Goal: Task Accomplishment & Management: Complete application form

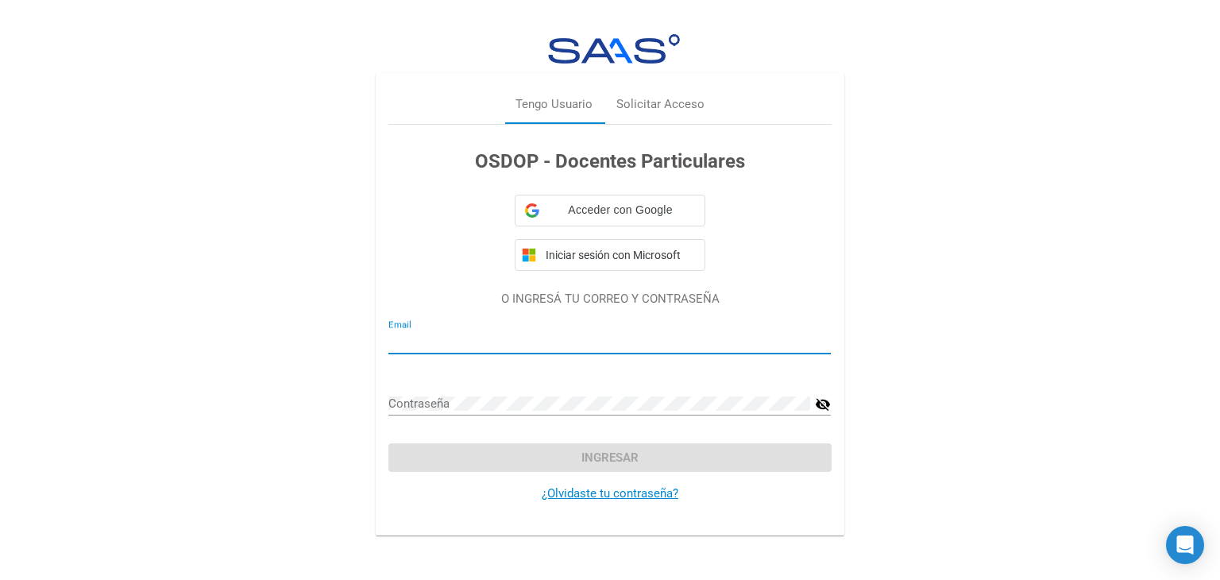
type input "[EMAIL_ADDRESS][DOMAIN_NAME]"
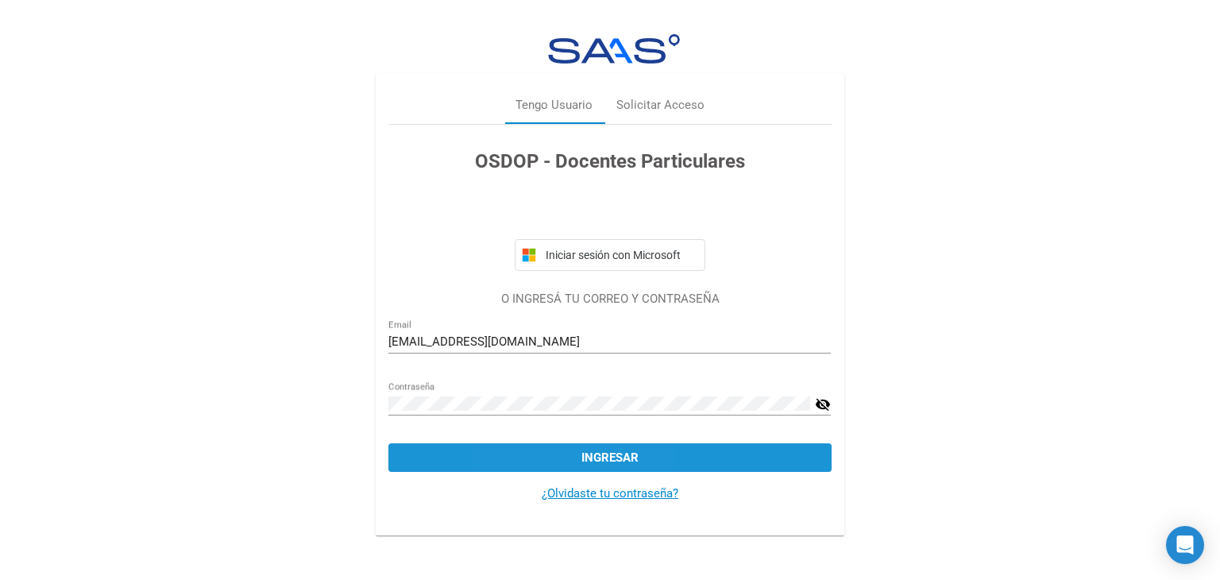
click at [551, 449] on button "Ingresar" at bounding box center [609, 457] width 442 height 29
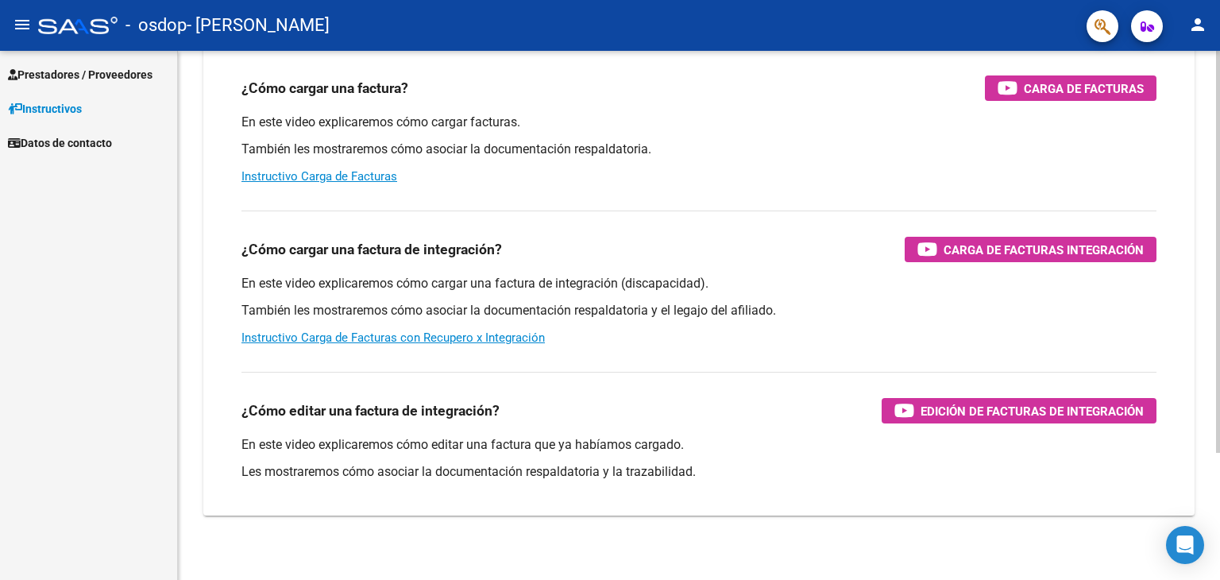
scroll to position [159, 0]
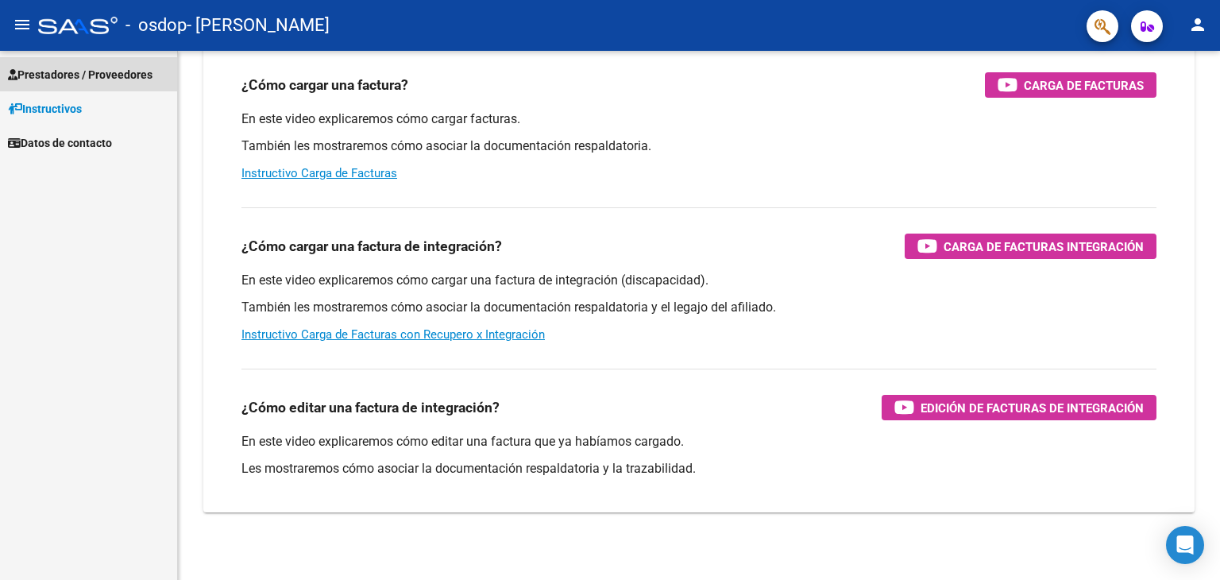
click at [61, 79] on span "Prestadores / Proveedores" at bounding box center [80, 74] width 145 height 17
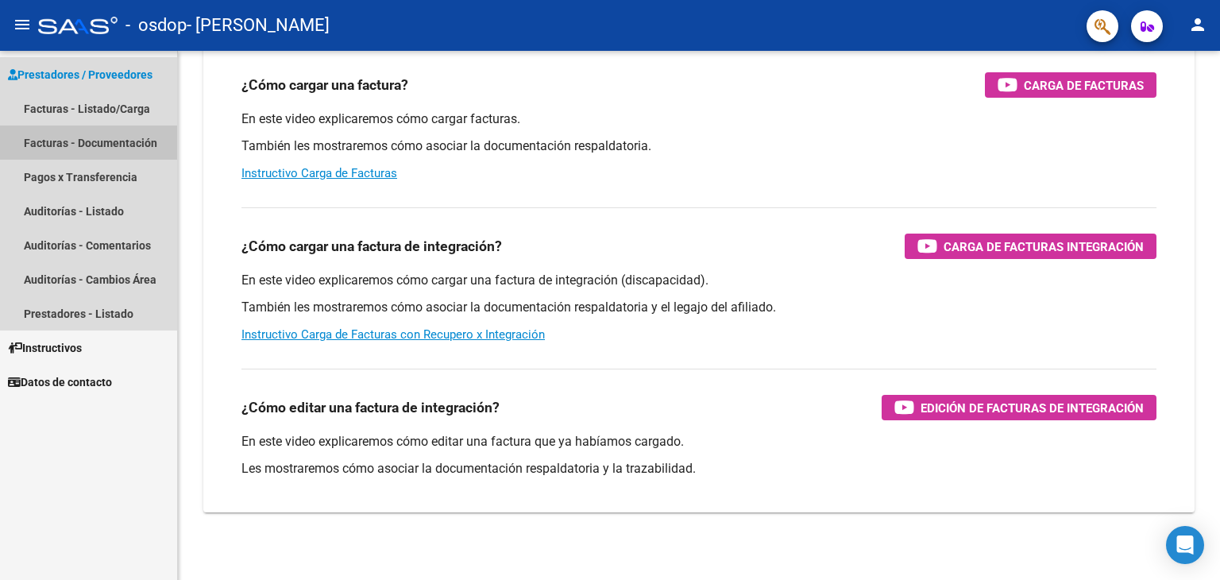
click at [67, 142] on link "Facturas - Documentación" at bounding box center [88, 142] width 177 height 34
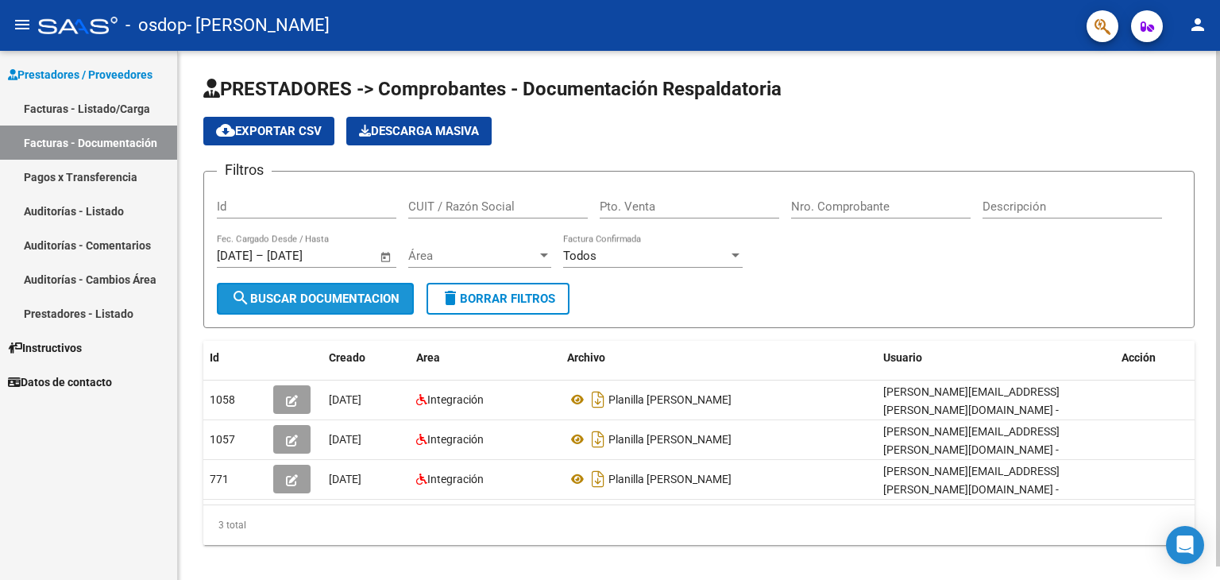
click at [324, 300] on span "search Buscar Documentacion" at bounding box center [315, 298] width 168 height 14
click at [326, 299] on span "search Buscar Documentacion" at bounding box center [315, 298] width 168 height 14
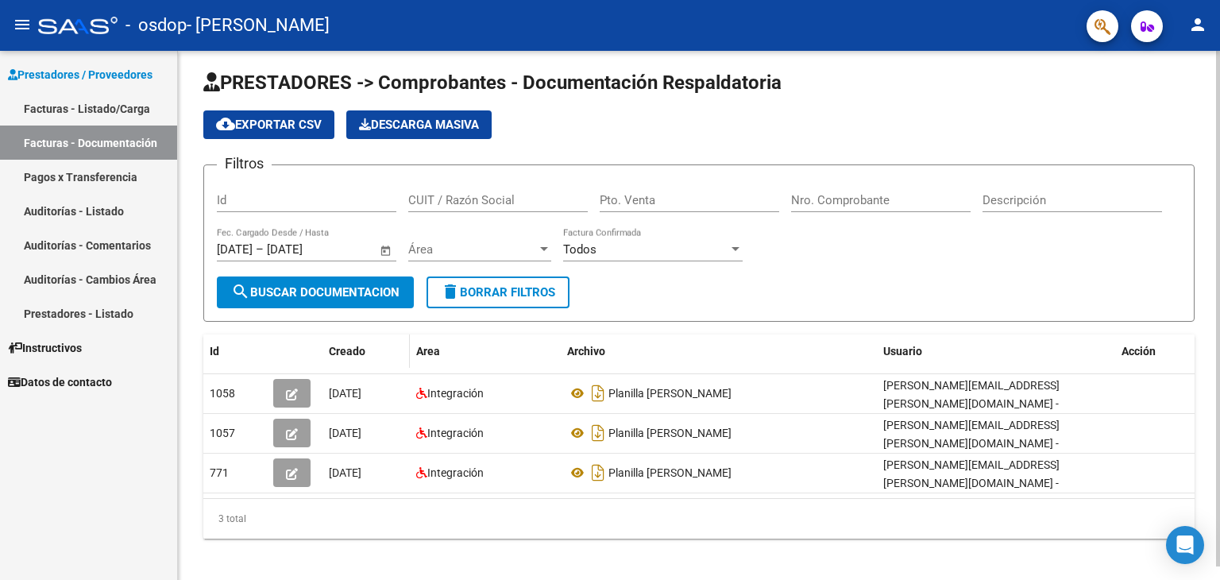
scroll to position [13, 0]
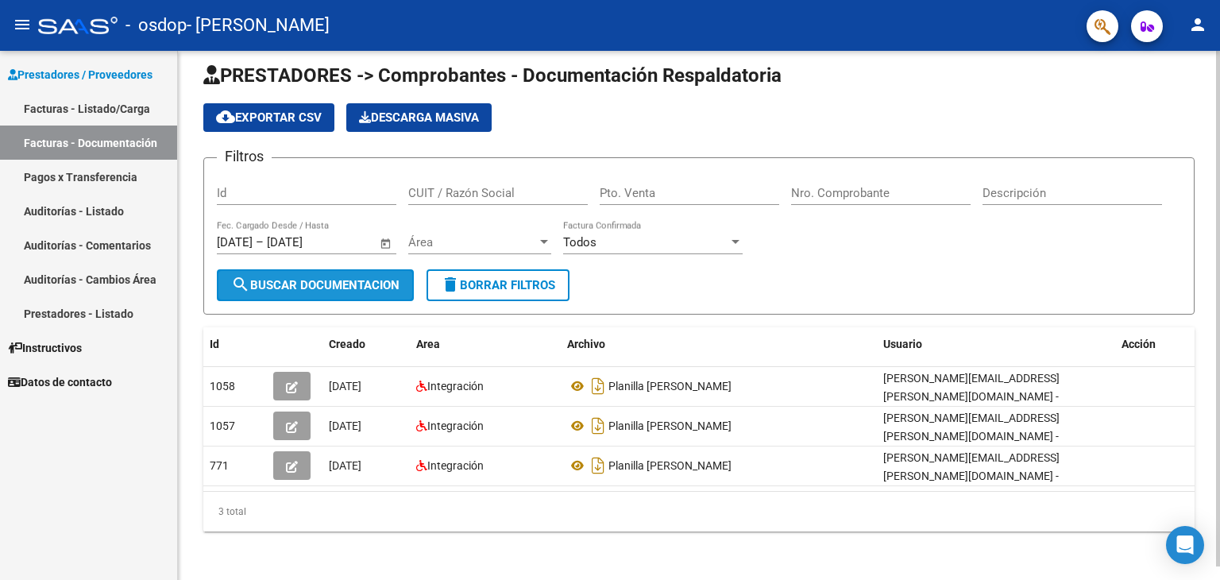
click at [368, 280] on span "search Buscar Documentacion" at bounding box center [315, 285] width 168 height 14
click at [379, 107] on button "Descarga Masiva" at bounding box center [418, 117] width 145 height 29
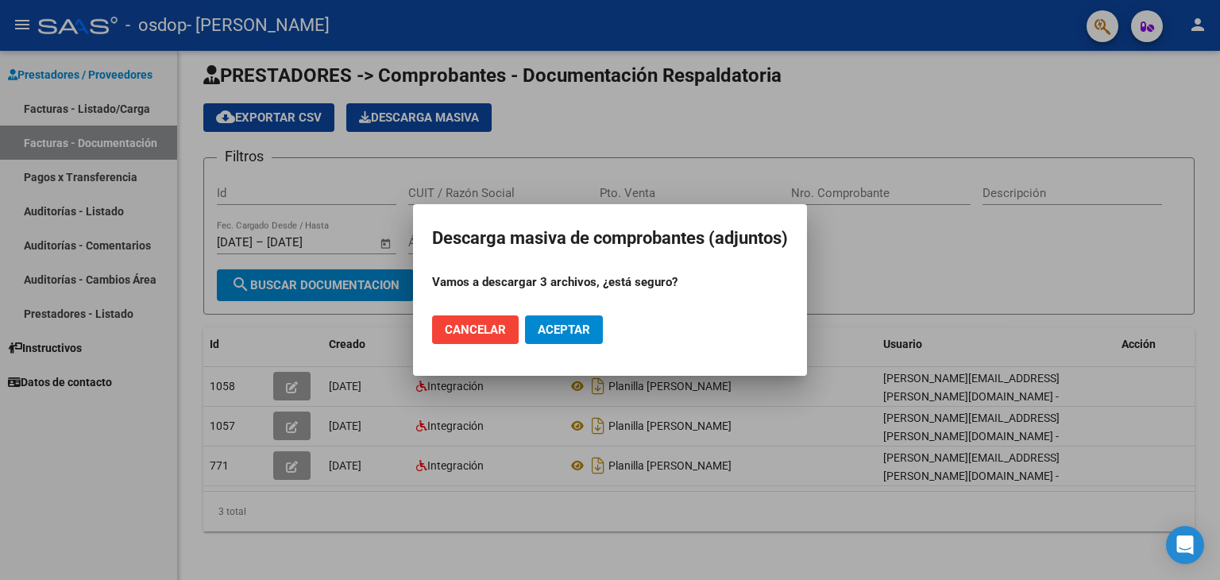
click at [489, 333] on span "Cancelar" at bounding box center [475, 329] width 61 height 14
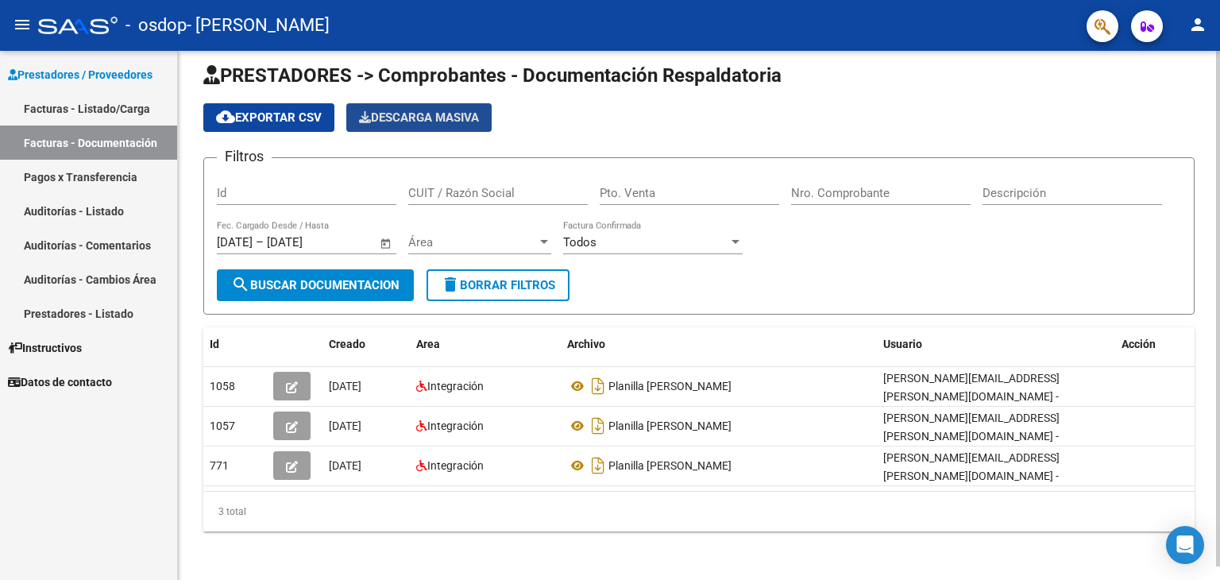
click at [463, 118] on span "Descarga Masiva" at bounding box center [419, 117] width 120 height 14
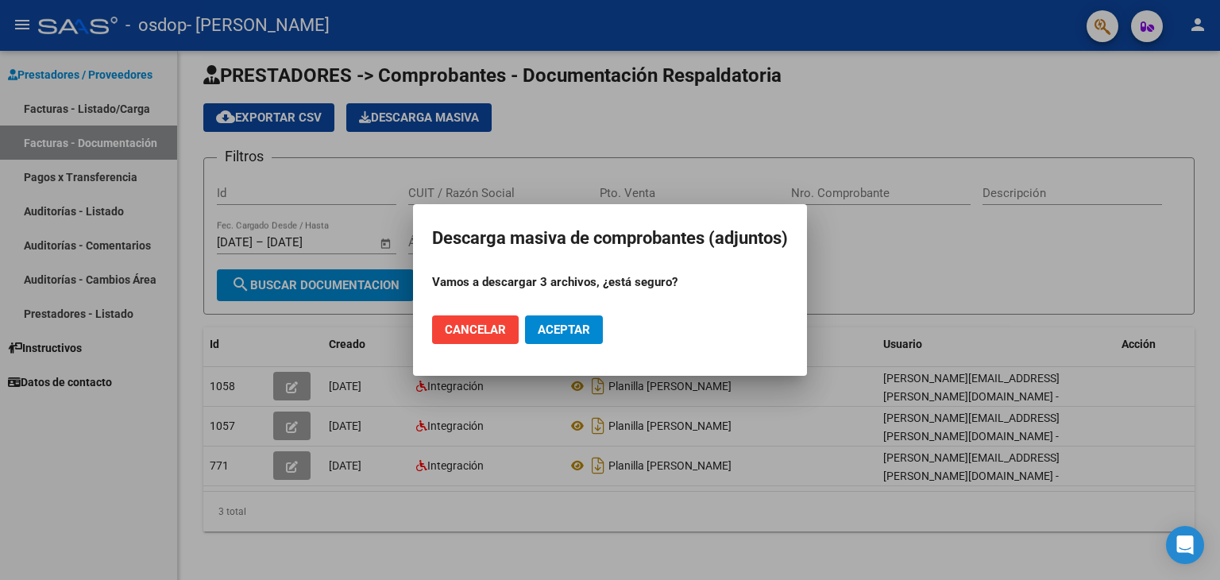
click at [487, 339] on button "Cancelar" at bounding box center [475, 329] width 87 height 29
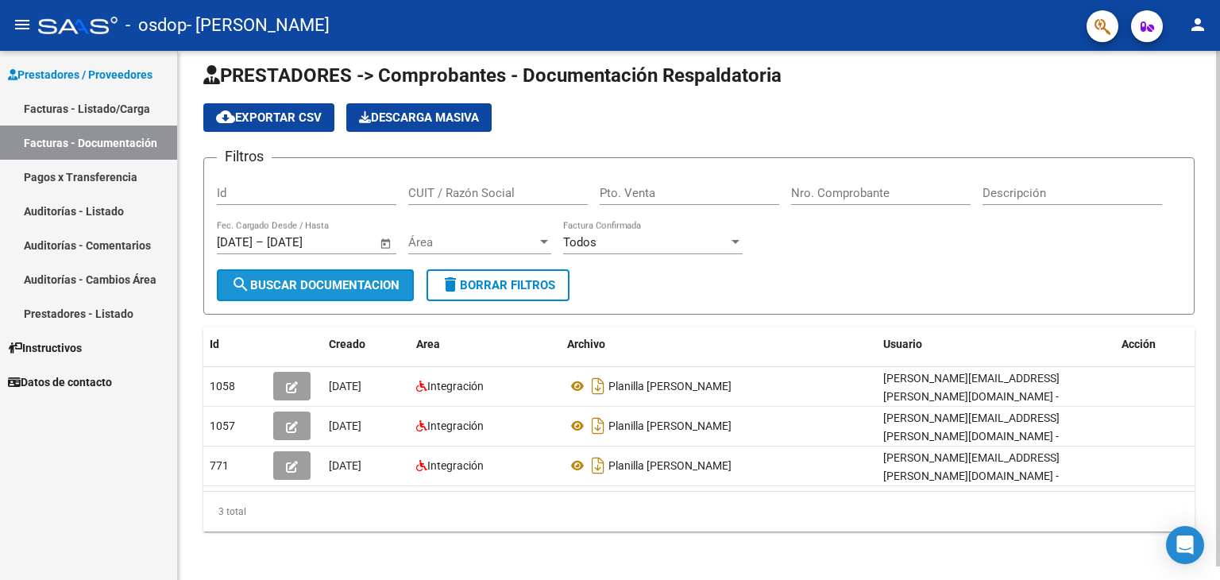
click at [340, 291] on button "search Buscar Documentacion" at bounding box center [315, 285] width 197 height 32
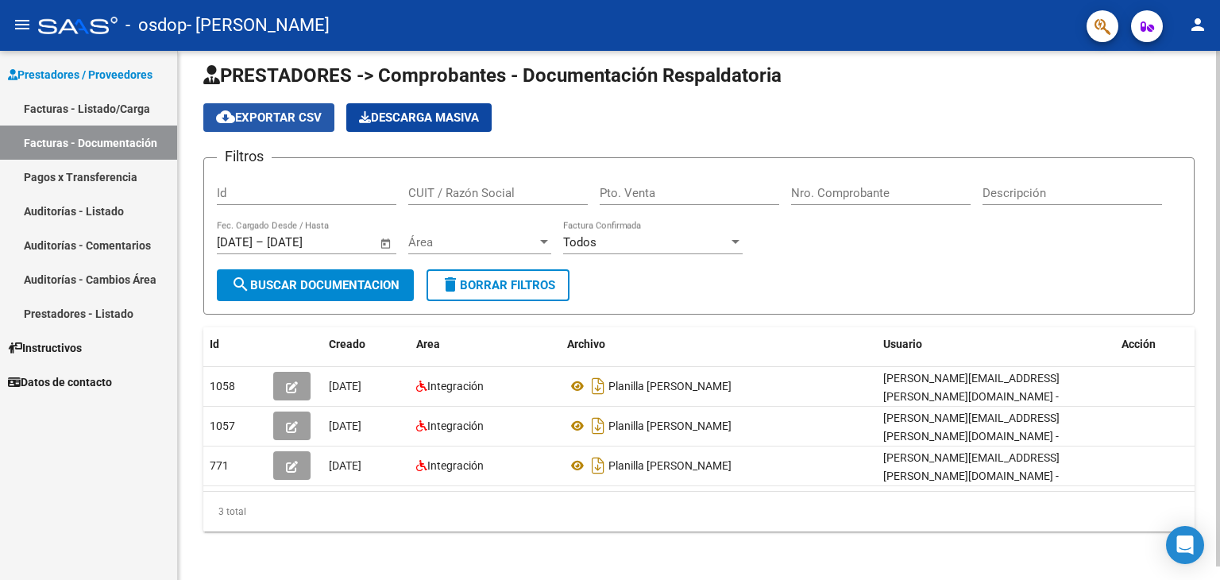
click at [289, 112] on span "cloud_download Exportar CSV" at bounding box center [269, 117] width 106 height 14
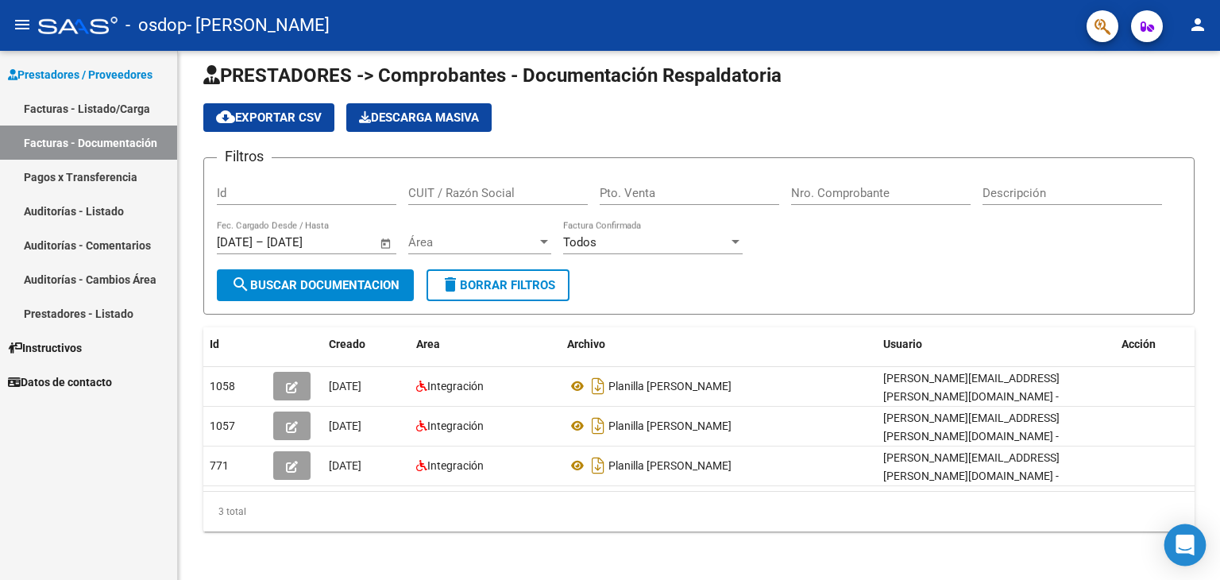
click at [1185, 545] on icon "Open Intercom Messenger" at bounding box center [1184, 544] width 18 height 21
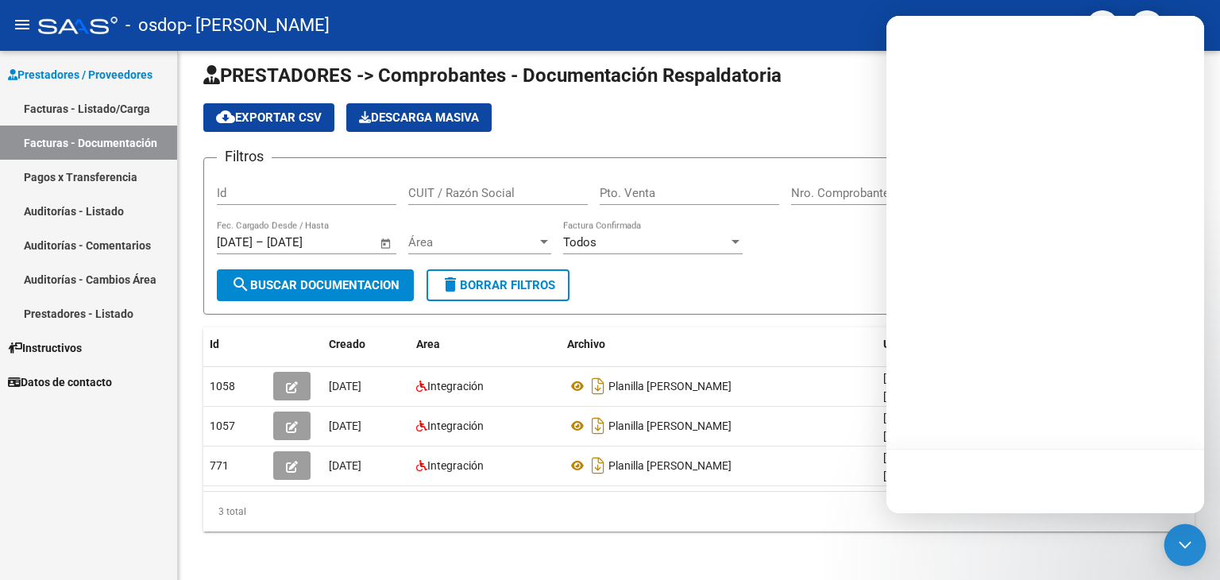
click at [1188, 543] on icon "Open Intercom Messenger" at bounding box center [1184, 545] width 12 height 6
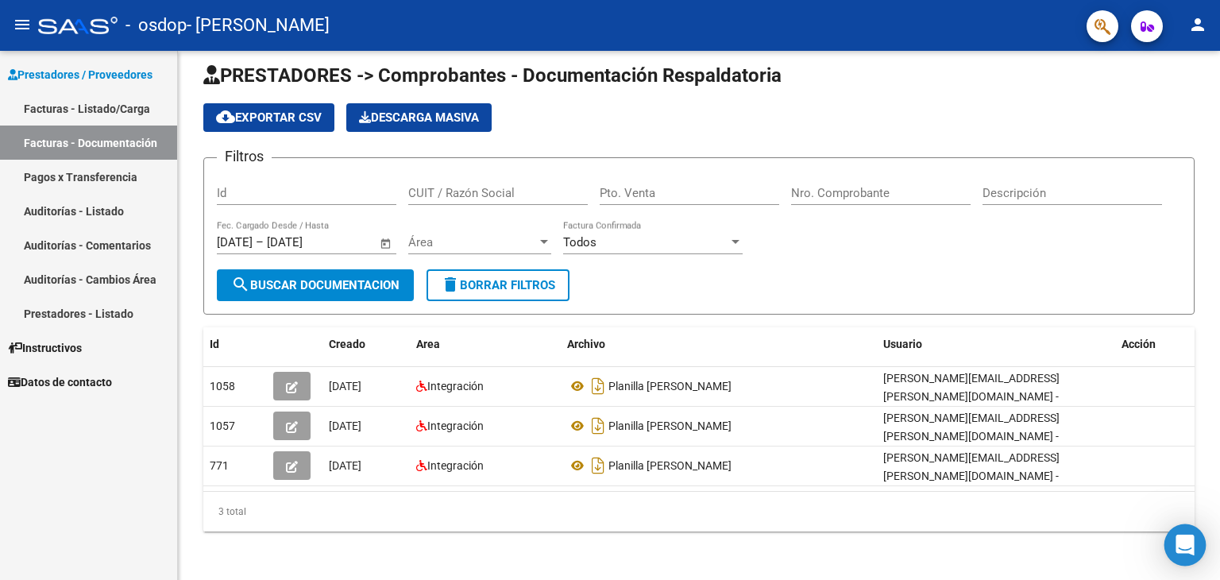
scroll to position [0, 0]
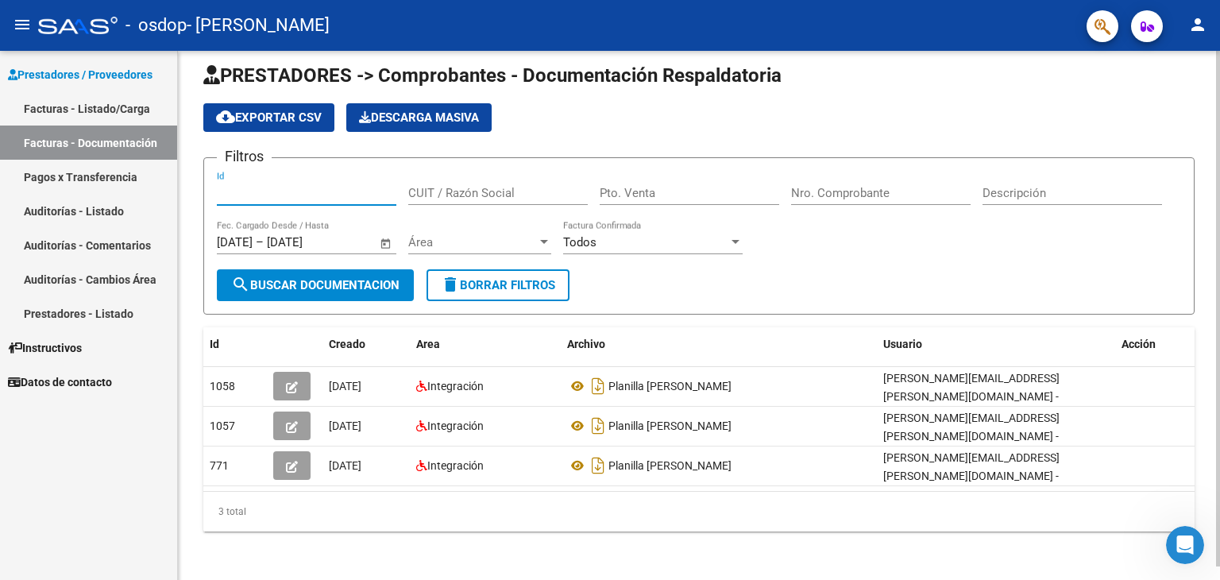
click at [257, 190] on input "Id" at bounding box center [306, 193] width 179 height 14
click at [267, 279] on span "search Buscar Documentacion" at bounding box center [315, 285] width 168 height 14
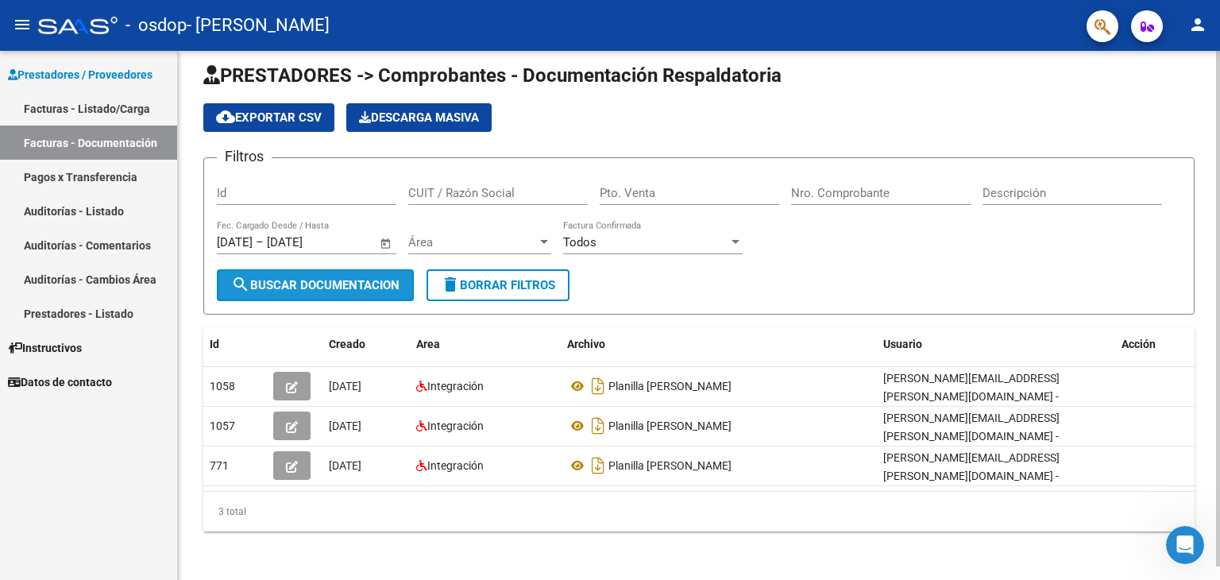
click at [267, 279] on span "search Buscar Documentacion" at bounding box center [315, 285] width 168 height 14
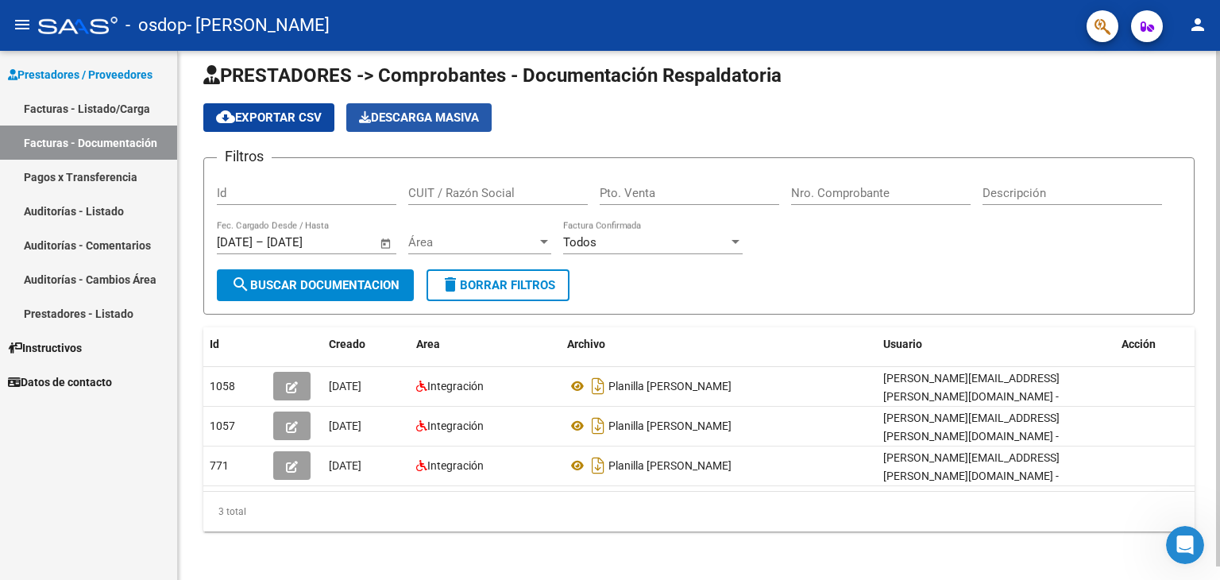
click at [392, 110] on span "Descarga Masiva" at bounding box center [419, 117] width 120 height 14
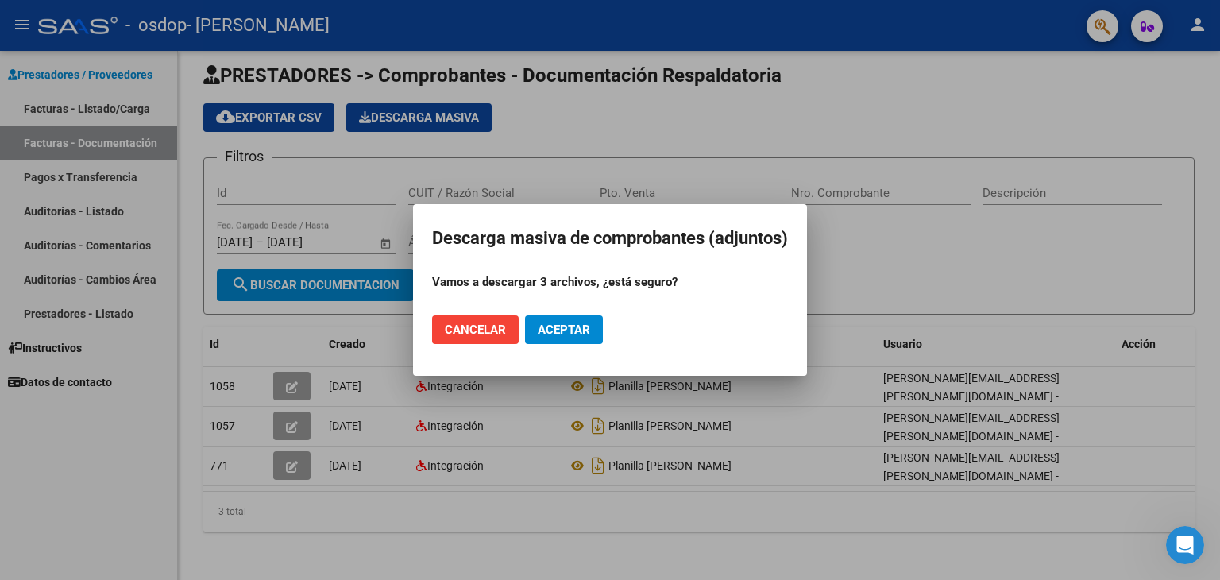
click at [475, 325] on span "Cancelar" at bounding box center [475, 329] width 61 height 14
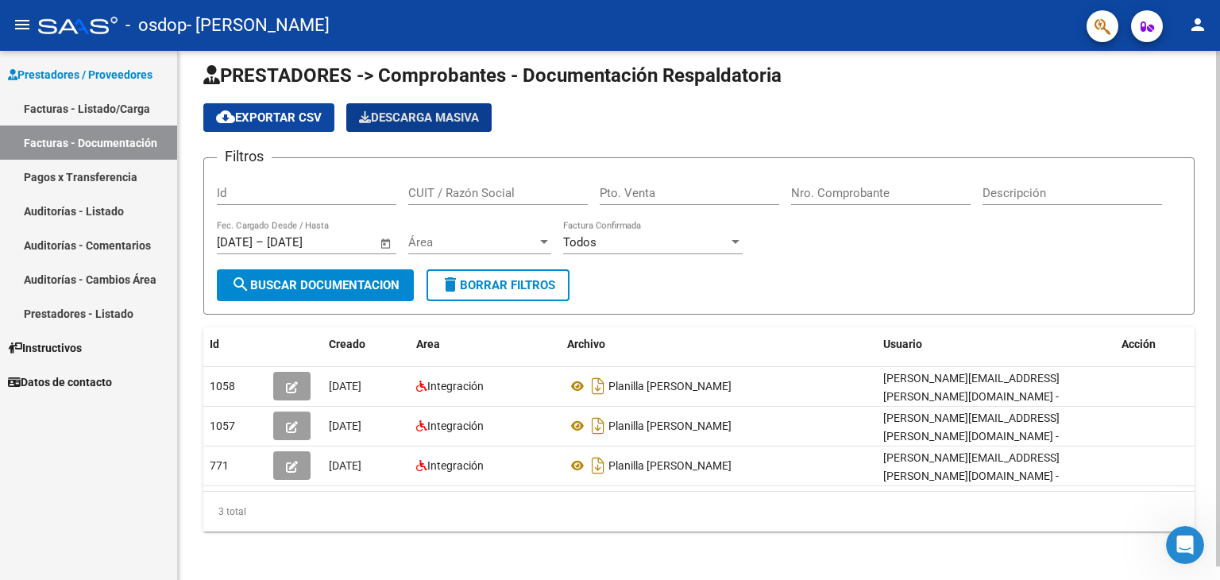
click at [422, 192] on input "CUIT / Razón Social" at bounding box center [497, 193] width 179 height 14
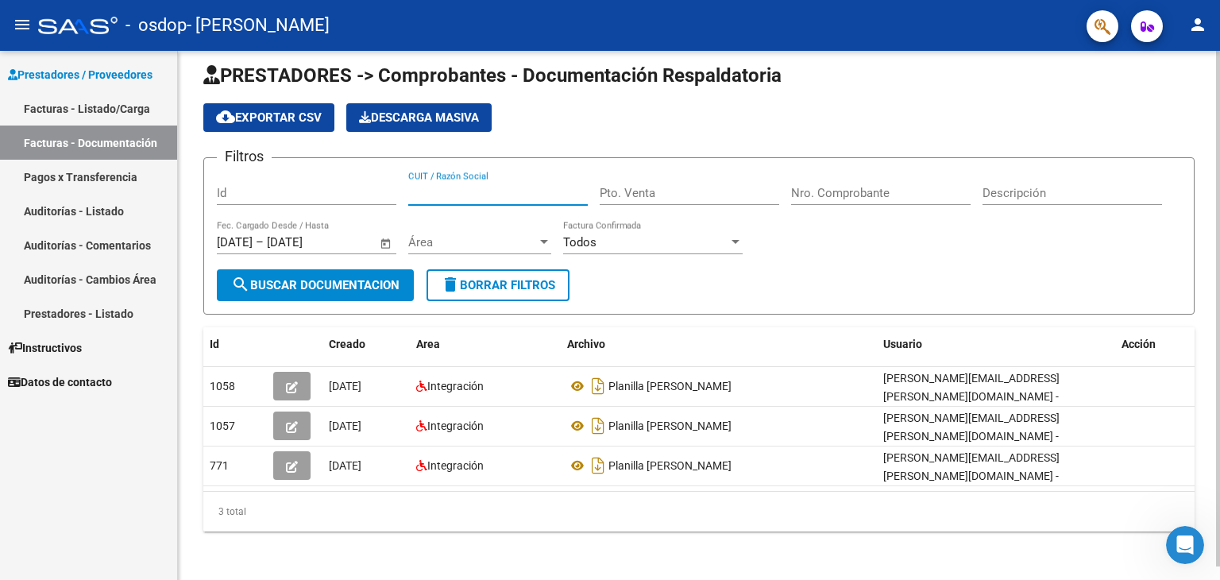
click at [422, 192] on input "CUIT / Razón Social" at bounding box center [497, 193] width 179 height 14
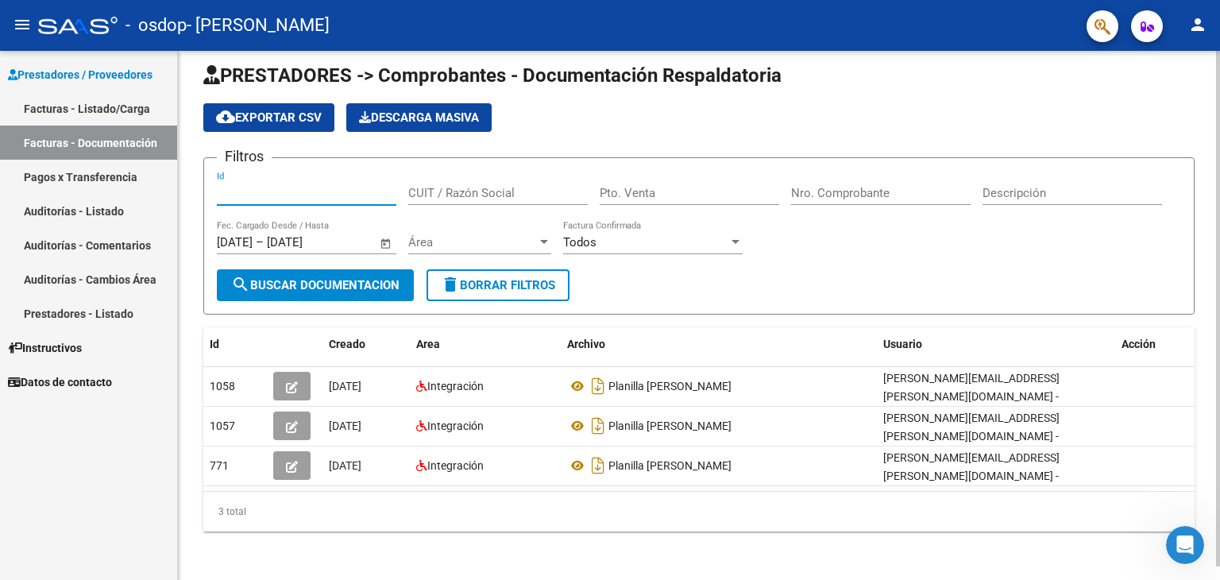
click at [347, 195] on input "Id" at bounding box center [306, 193] width 179 height 14
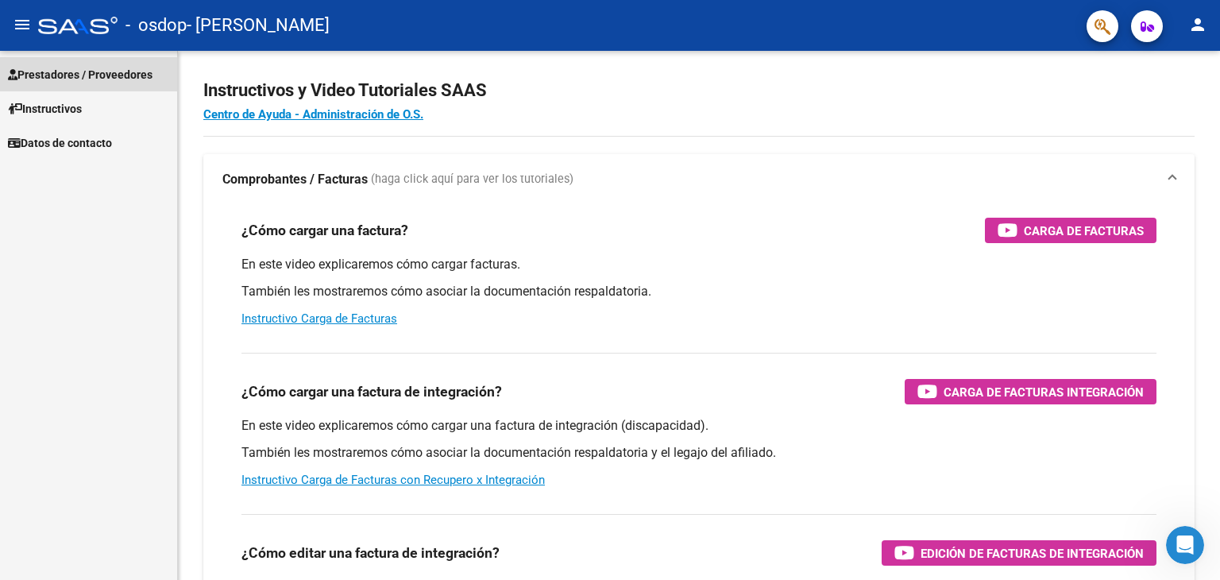
click at [60, 74] on span "Prestadores / Proveedores" at bounding box center [80, 74] width 145 height 17
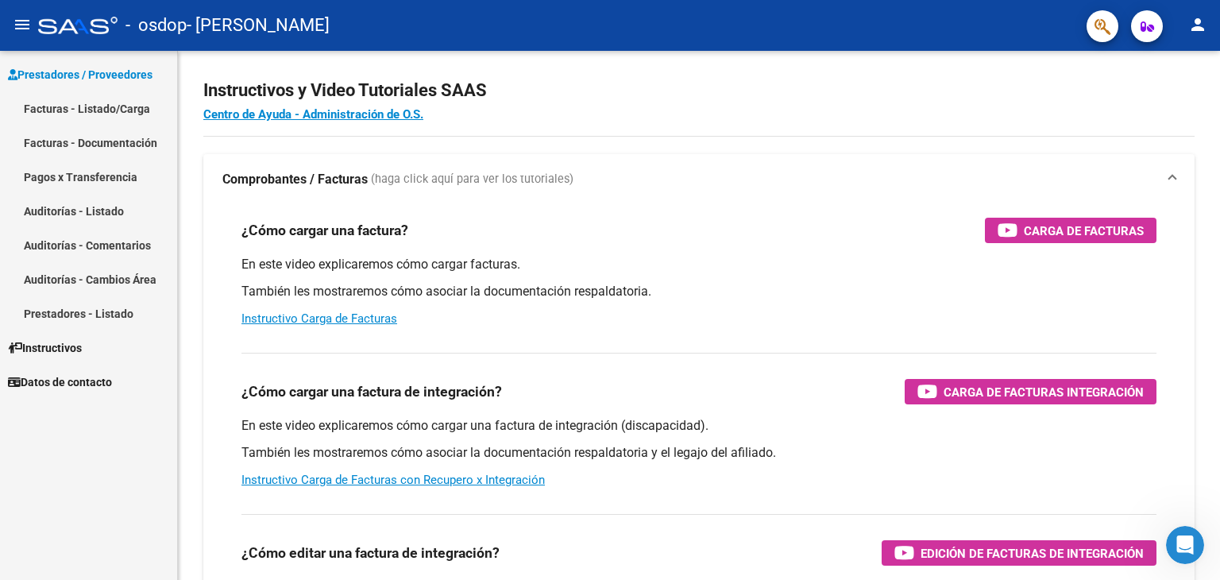
click at [65, 147] on link "Facturas - Documentación" at bounding box center [88, 142] width 177 height 34
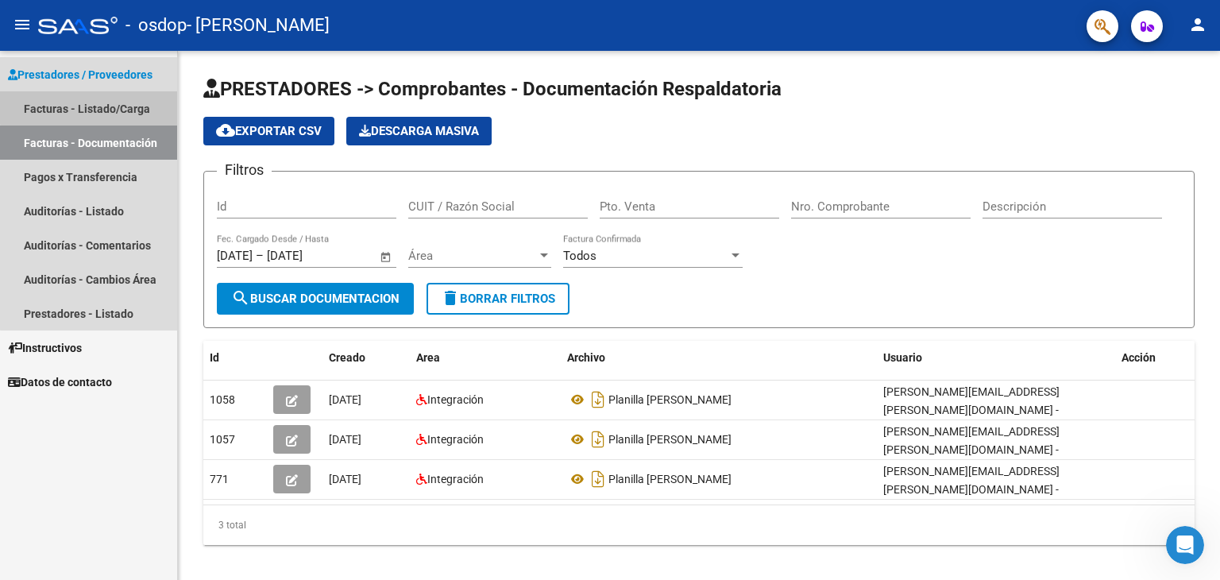
click at [110, 106] on link "Facturas - Listado/Carga" at bounding box center [88, 108] width 177 height 34
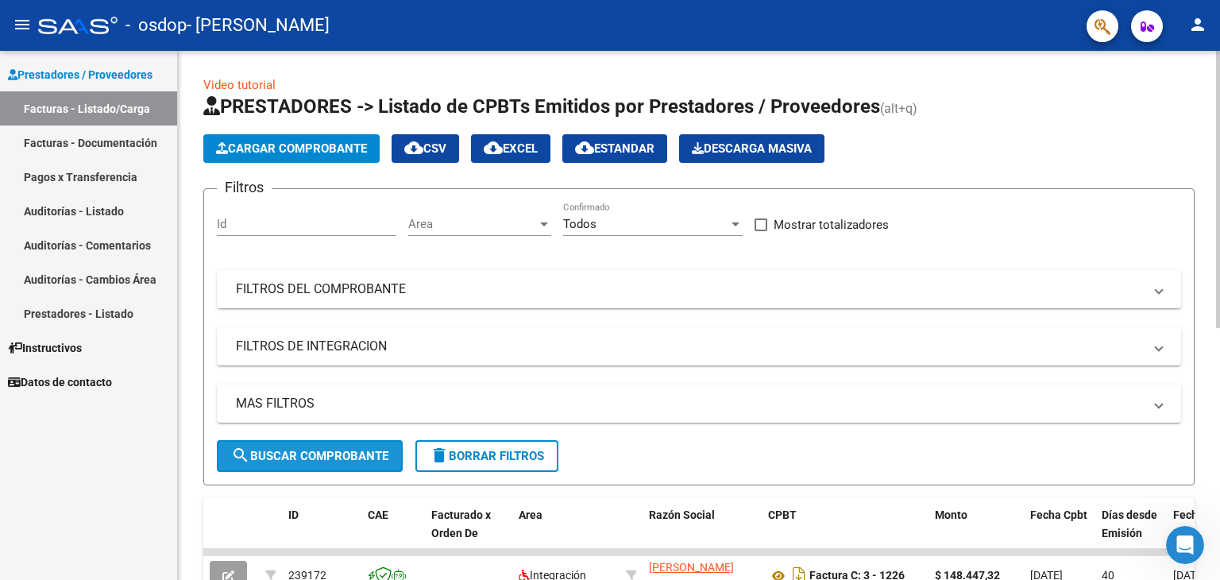
click at [263, 449] on span "search Buscar Comprobante" at bounding box center [309, 456] width 157 height 14
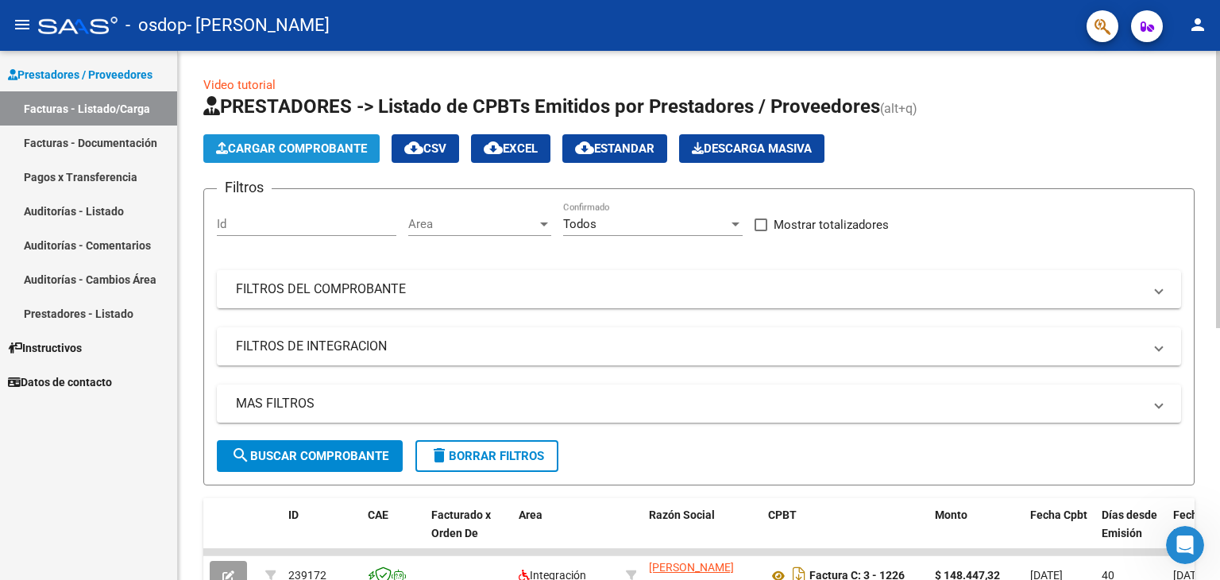
click at [303, 143] on span "Cargar Comprobante" at bounding box center [291, 148] width 151 height 14
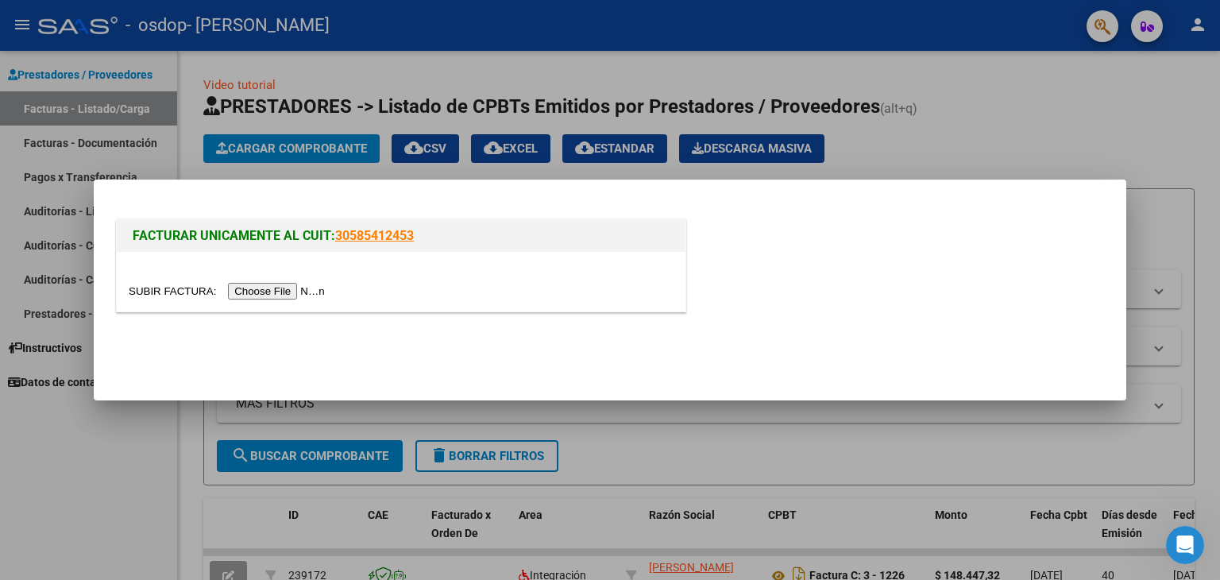
click at [314, 290] on input "file" at bounding box center [229, 291] width 201 height 17
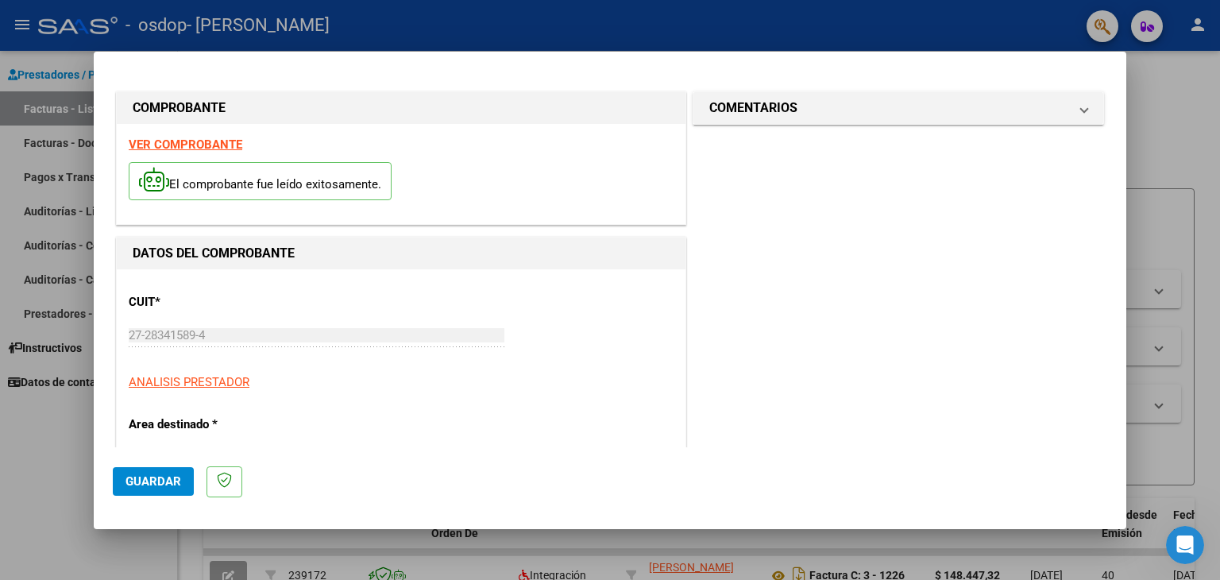
click at [156, 482] on span "Guardar" at bounding box center [153, 481] width 56 height 14
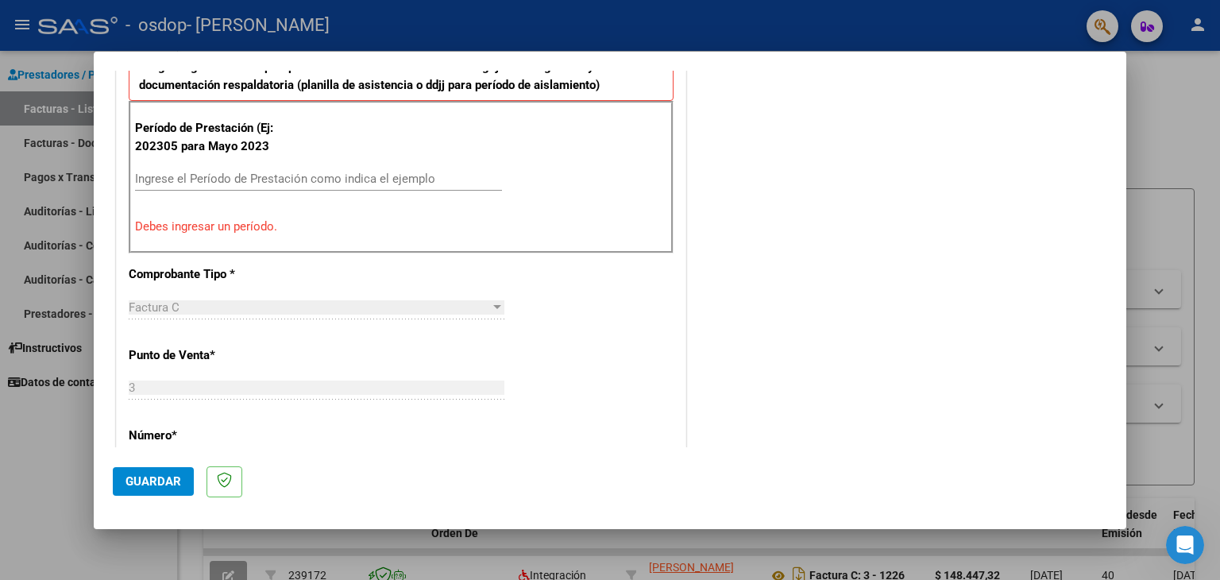
scroll to position [395, 0]
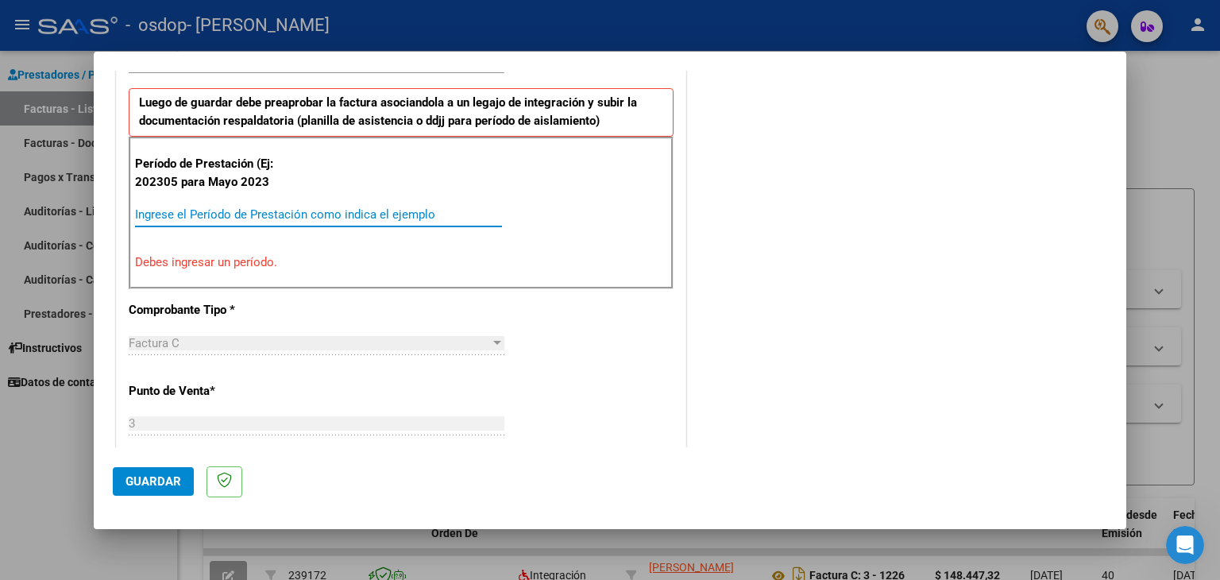
click at [184, 207] on input "Ingrese el Período de Prestación como indica el ejemplo" at bounding box center [318, 214] width 367 height 14
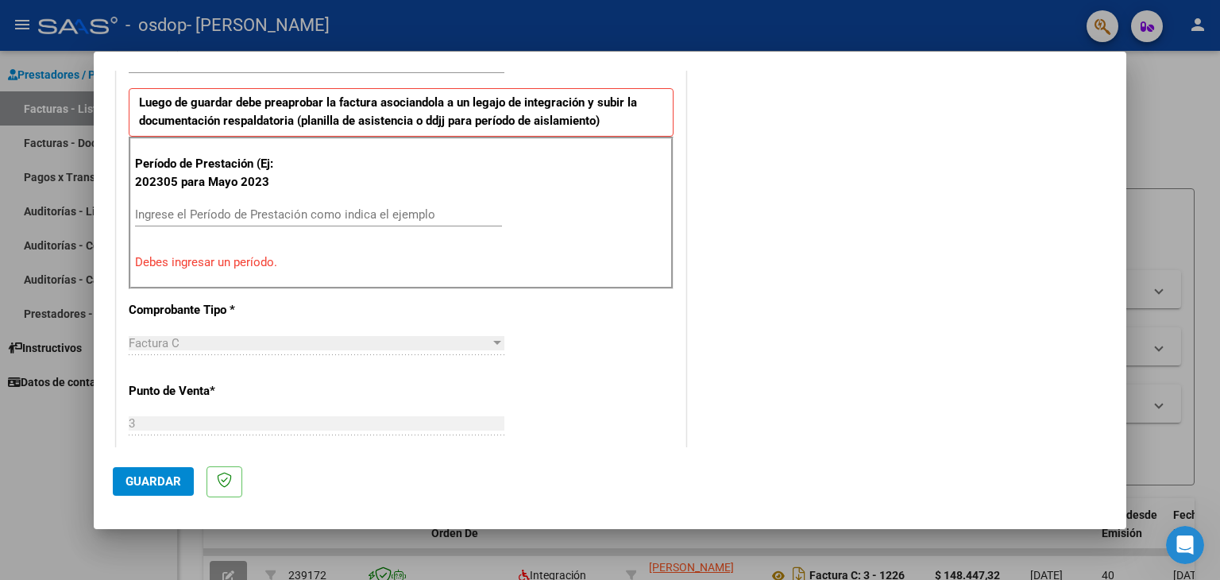
click at [245, 187] on p "Período de Prestación (Ej: 202305 para Mayo 2023" at bounding box center [215, 173] width 160 height 36
click at [199, 195] on div "Período de Prestación (Ej: 202305 para [DATE] Ingrese el Período de Prestación …" at bounding box center [401, 213] width 545 height 152
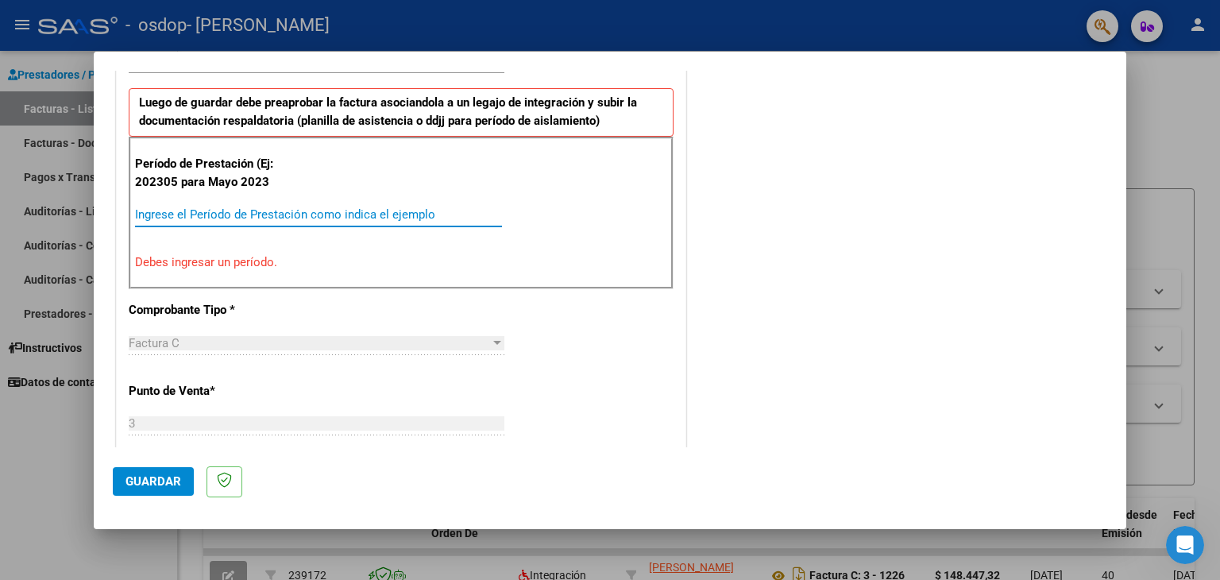
click at [154, 210] on input "Ingrese el Período de Prestación como indica el ejemplo" at bounding box center [318, 214] width 367 height 14
click at [153, 210] on input "Ingrese el Período de Prestación como indica el ejemplo" at bounding box center [318, 214] width 367 height 14
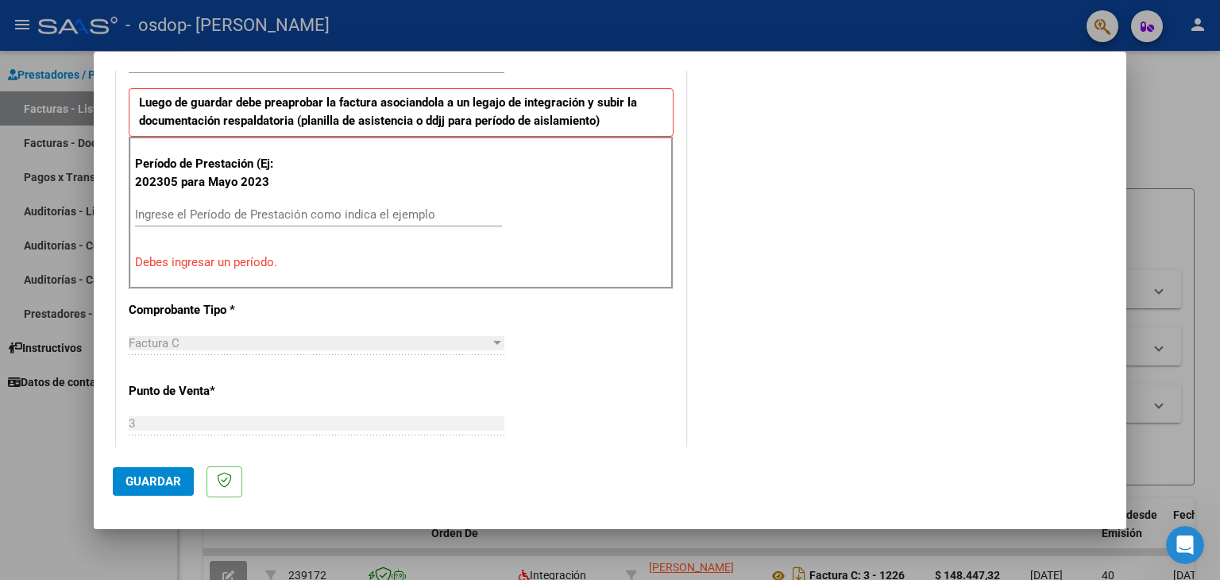
click at [211, 337] on div "Factura C" at bounding box center [309, 343] width 361 height 14
click at [211, 341] on div "Factura C" at bounding box center [309, 343] width 361 height 14
click at [490, 343] on div at bounding box center [497, 343] width 14 height 13
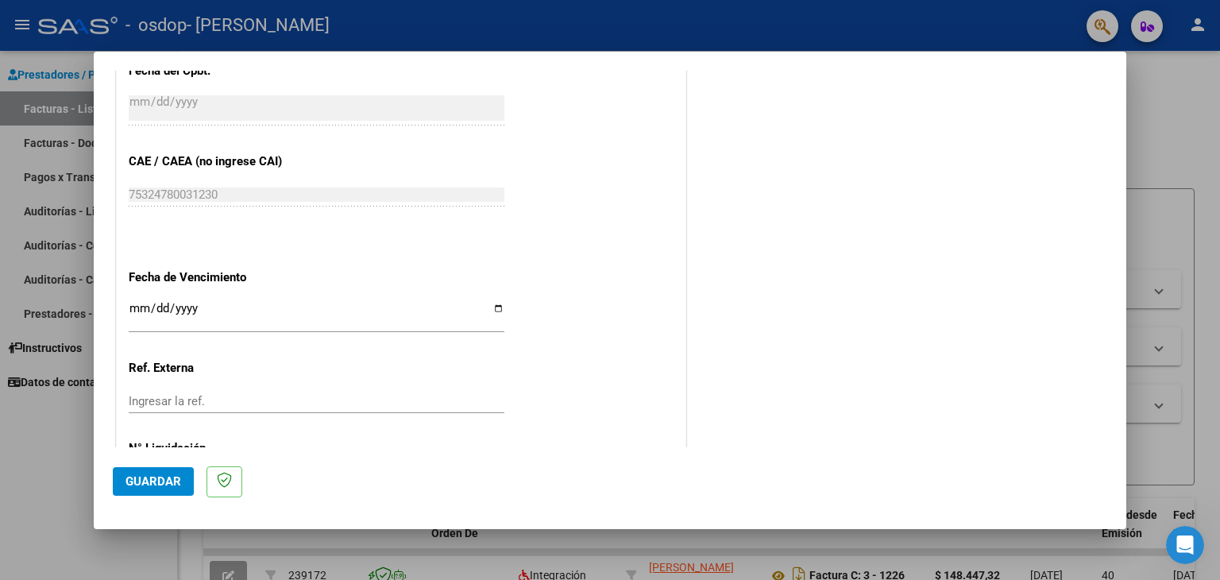
scroll to position [1031, 0]
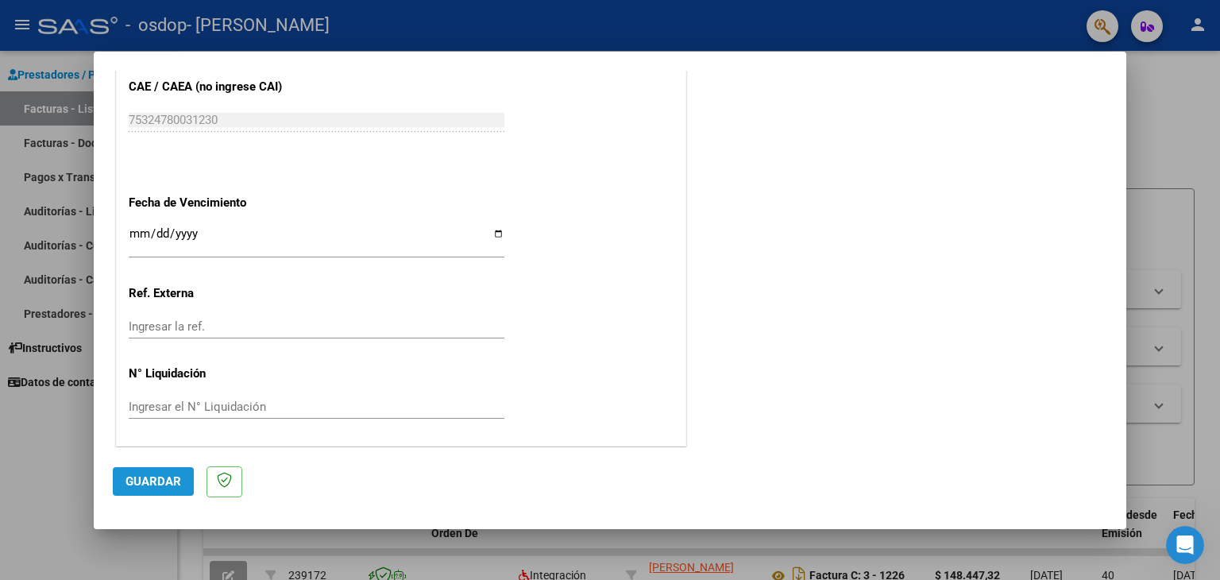
click at [148, 484] on span "Guardar" at bounding box center [153, 481] width 56 height 14
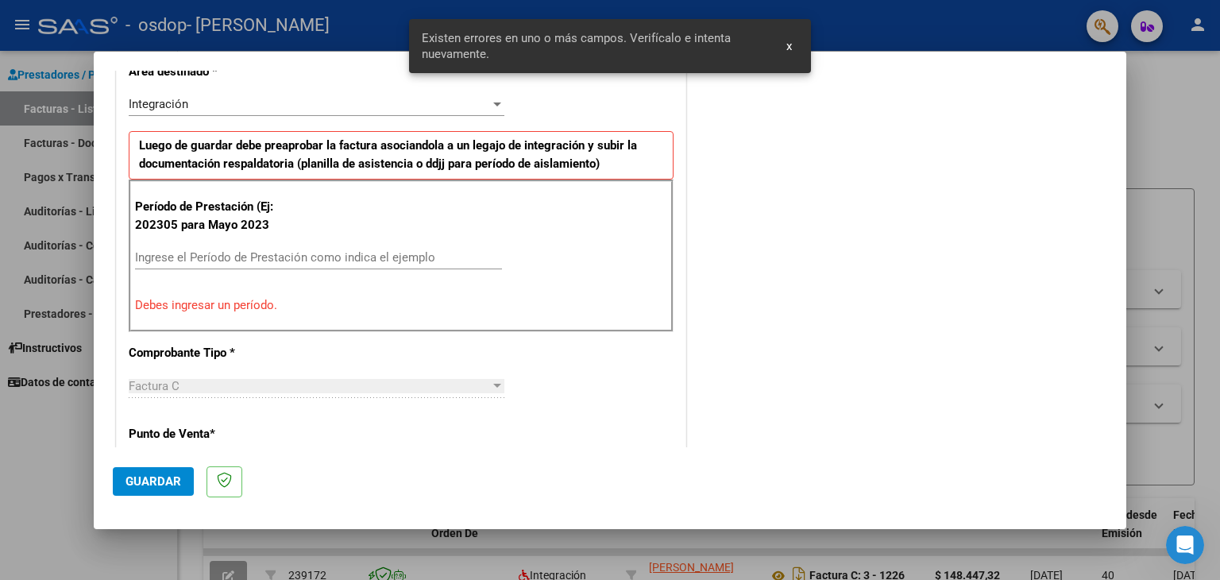
scroll to position [333, 0]
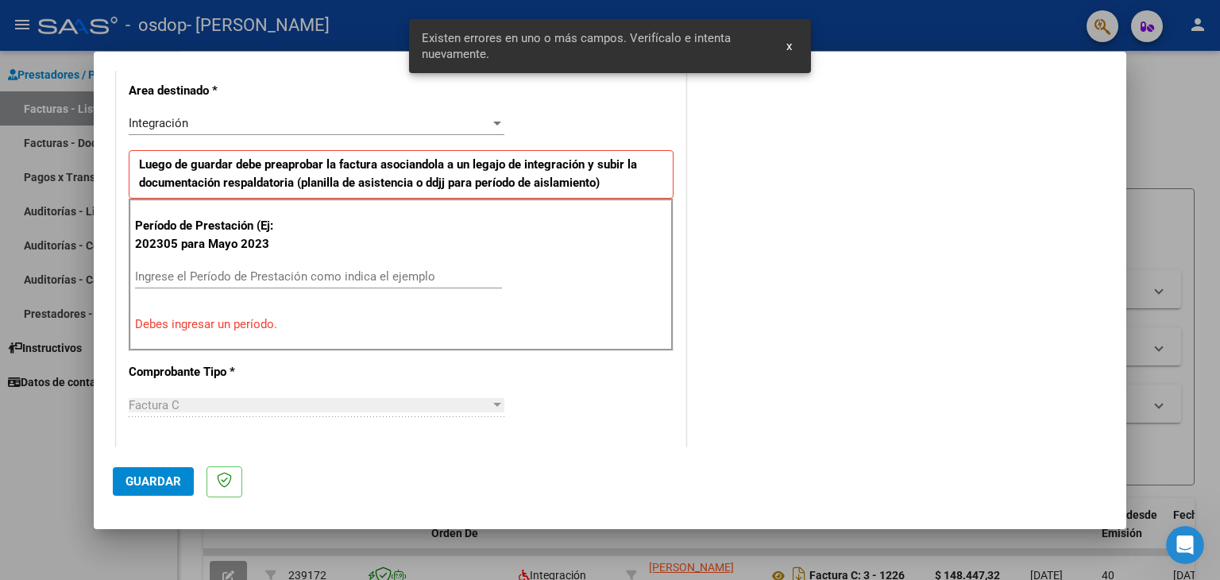
click at [252, 315] on p "Debes ingresar un período." at bounding box center [401, 324] width 532 height 18
click at [236, 279] on input "Ingrese el Período de Prestación como indica el ejemplo" at bounding box center [318, 276] width 367 height 14
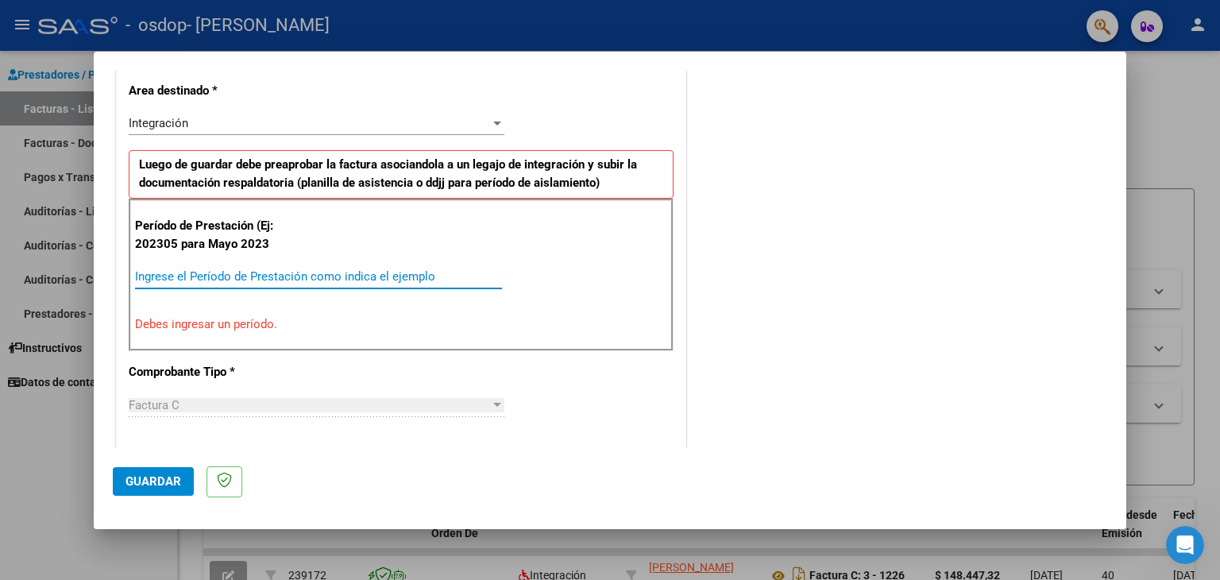
click at [245, 271] on input "Ingrese el Período de Prestación como indica el ejemplo" at bounding box center [318, 276] width 367 height 14
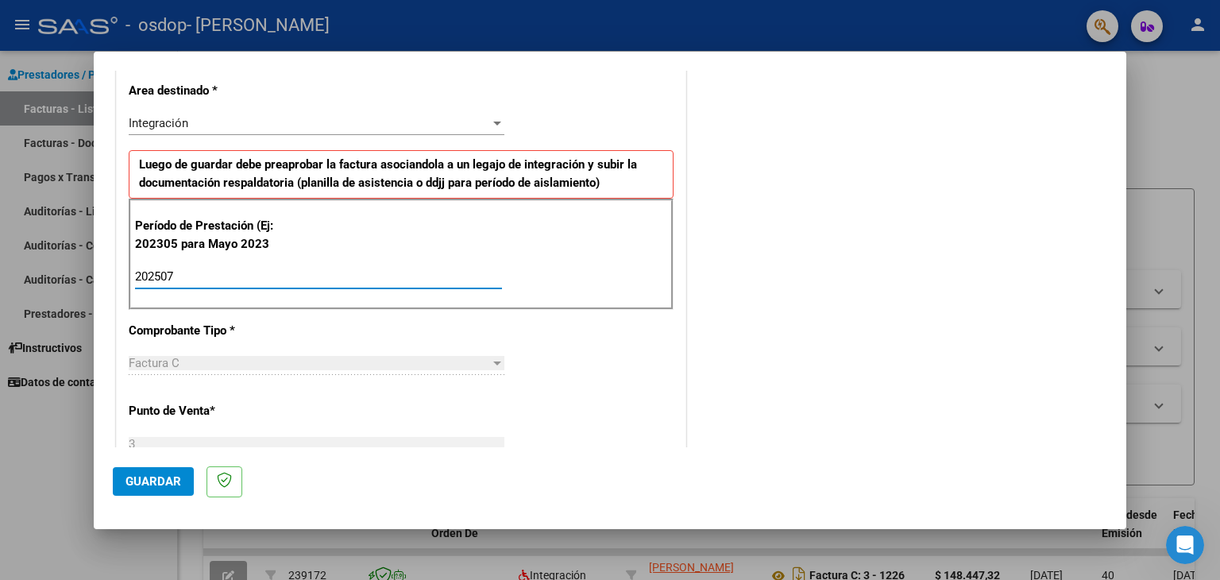
type input "202507"
click at [128, 481] on span "Guardar" at bounding box center [153, 481] width 56 height 14
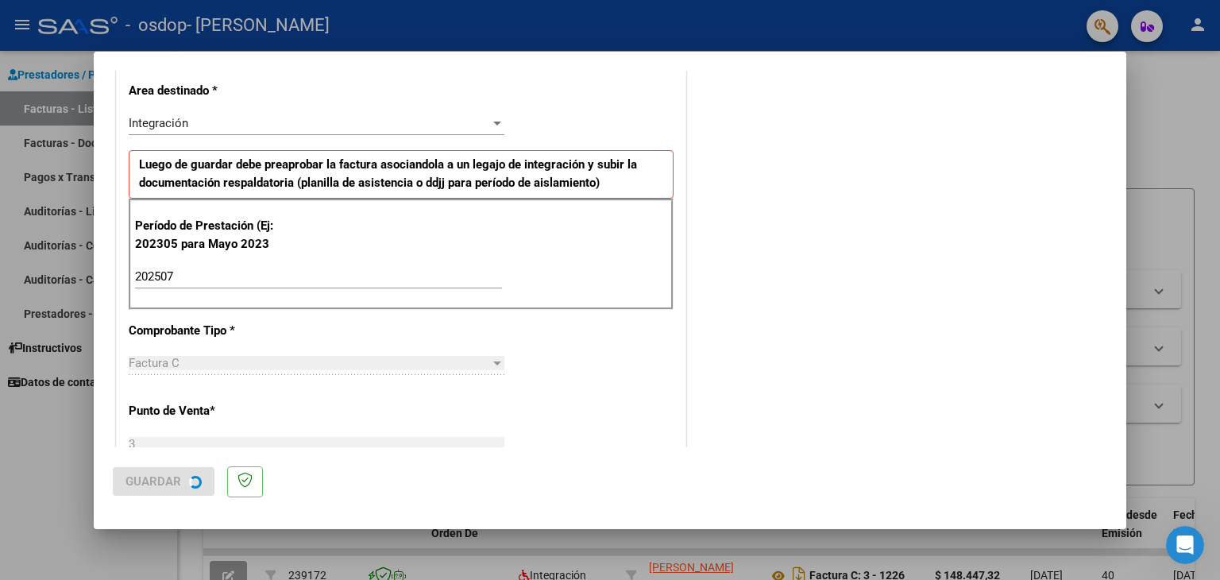
scroll to position [0, 0]
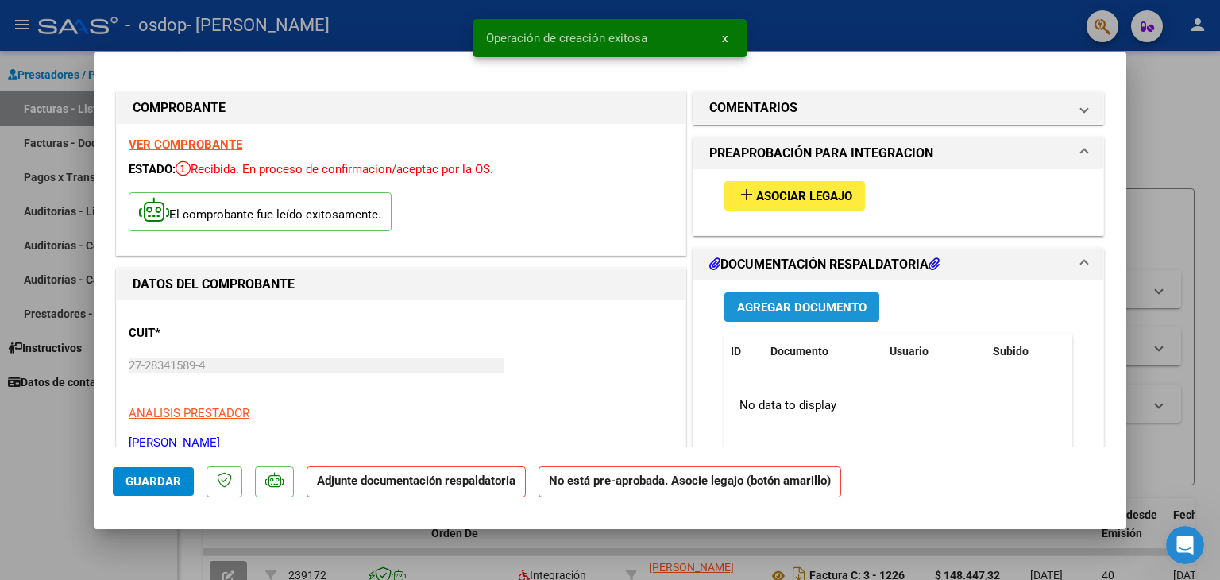
click at [785, 309] on span "Agregar Documento" at bounding box center [801, 307] width 129 height 14
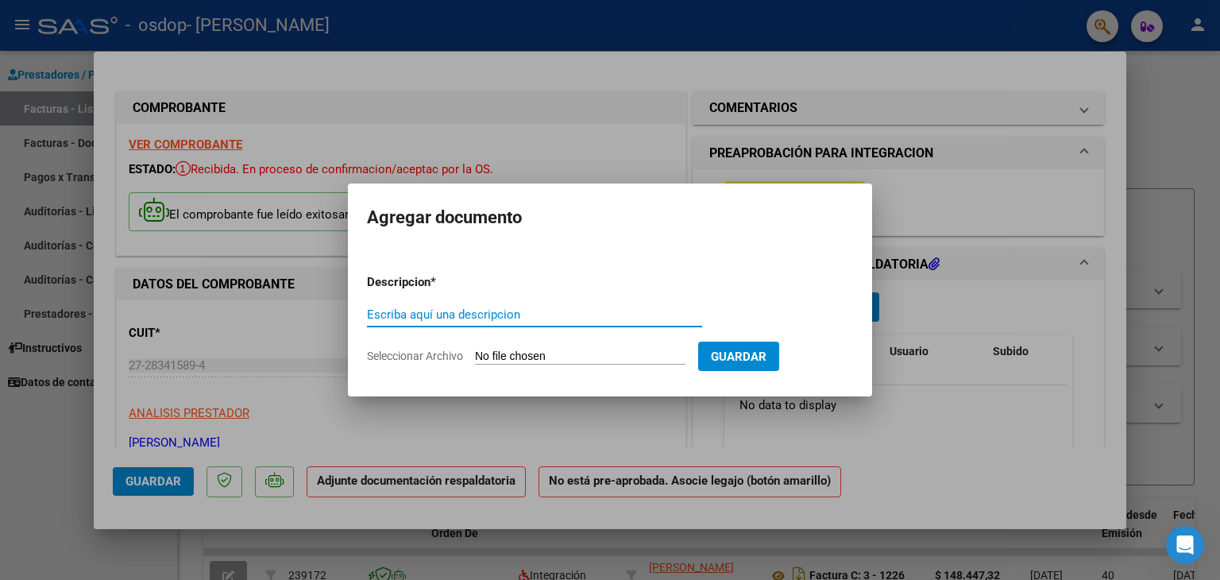
click at [419, 312] on input "Escriba aquí una descripcion" at bounding box center [534, 314] width 335 height 14
type input "planilla"
click at [456, 359] on span "Seleccionar Archivo" at bounding box center [415, 355] width 96 height 13
click at [475, 359] on input "Seleccionar Archivo" at bounding box center [580, 356] width 210 height 15
type input "C:\fakepath\CamScanner planilla [DATE].pdf"
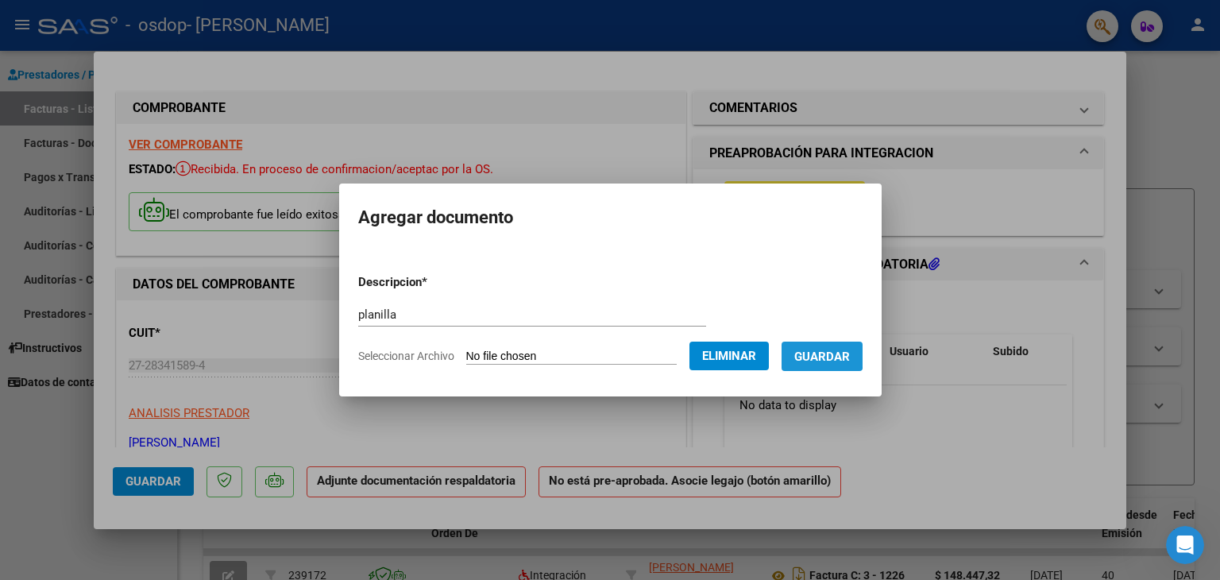
click at [823, 353] on span "Guardar" at bounding box center [822, 356] width 56 height 14
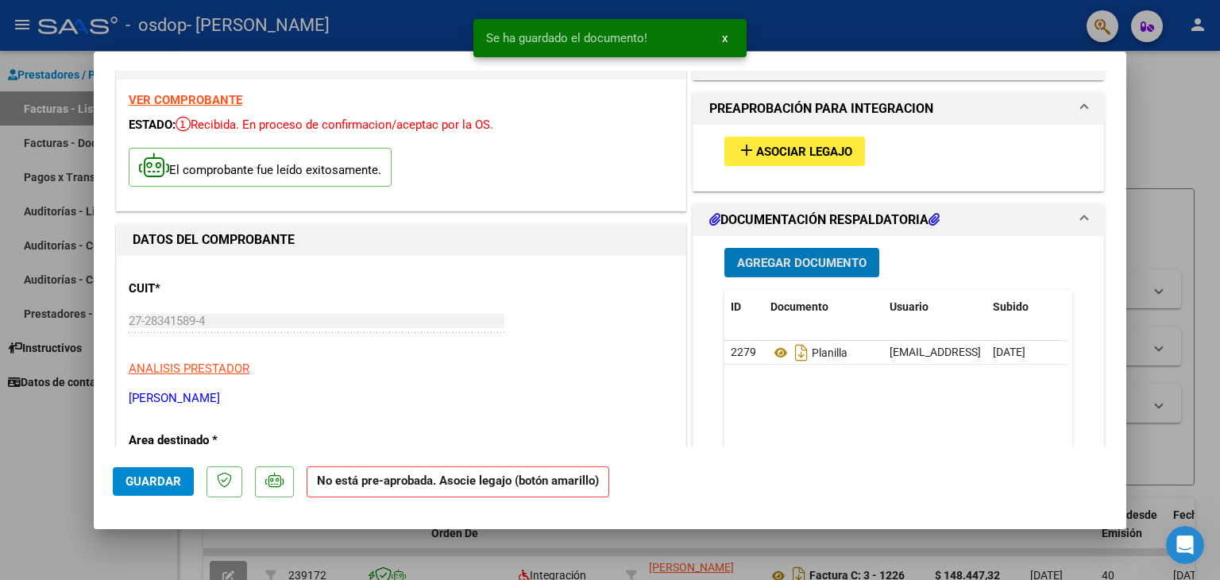
scroll to position [79, 0]
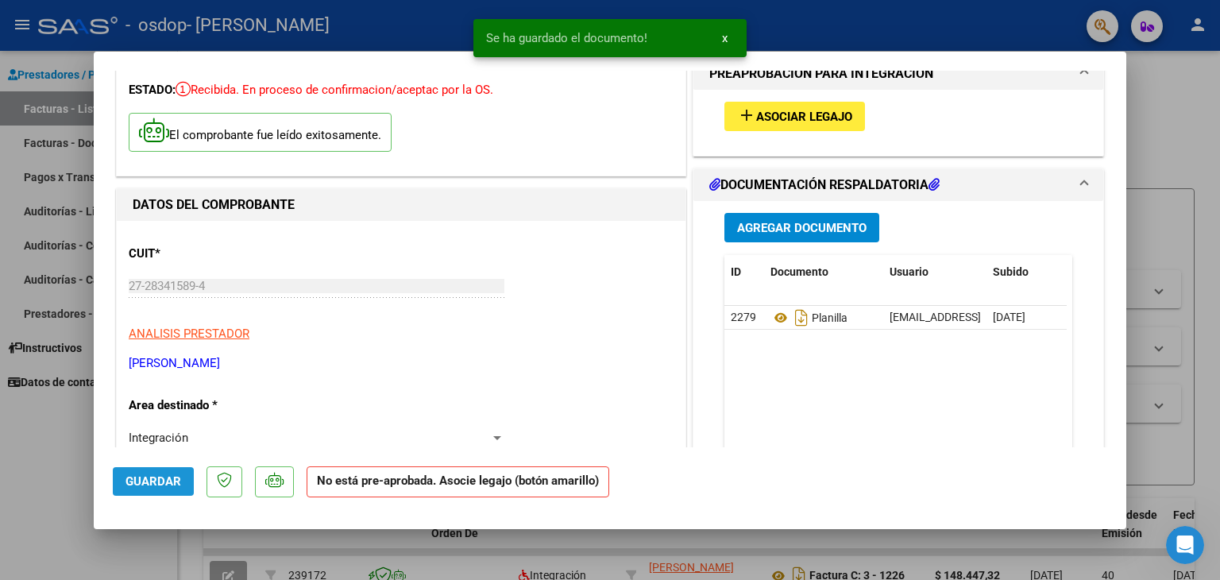
click at [159, 474] on span "Guardar" at bounding box center [153, 481] width 56 height 14
click at [172, 484] on span "Guardar" at bounding box center [153, 481] width 56 height 14
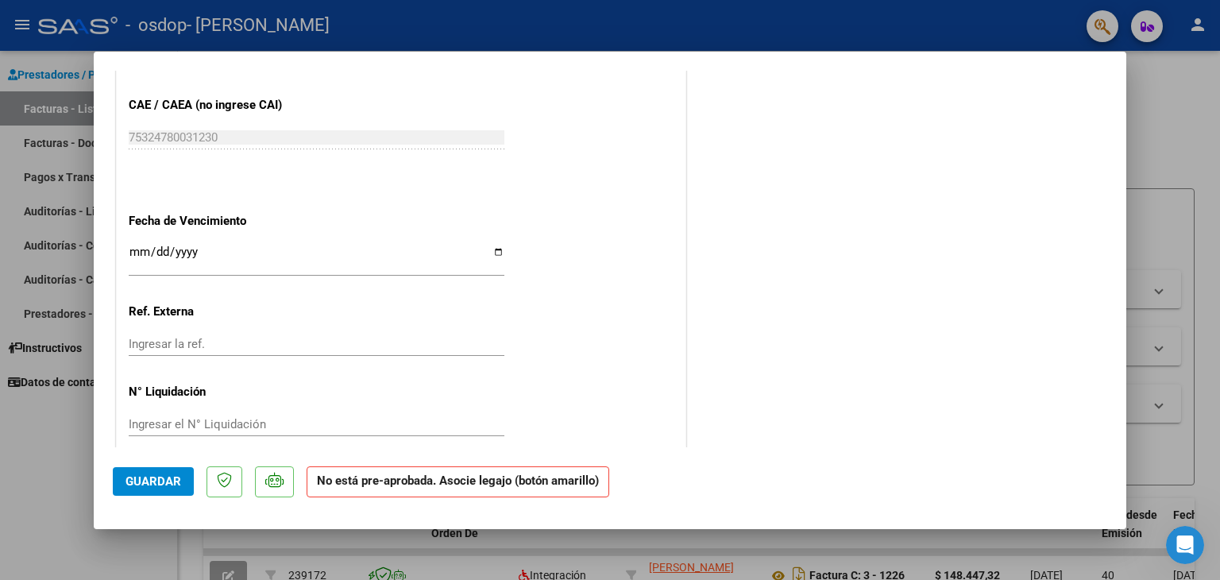
scroll to position [1000, 0]
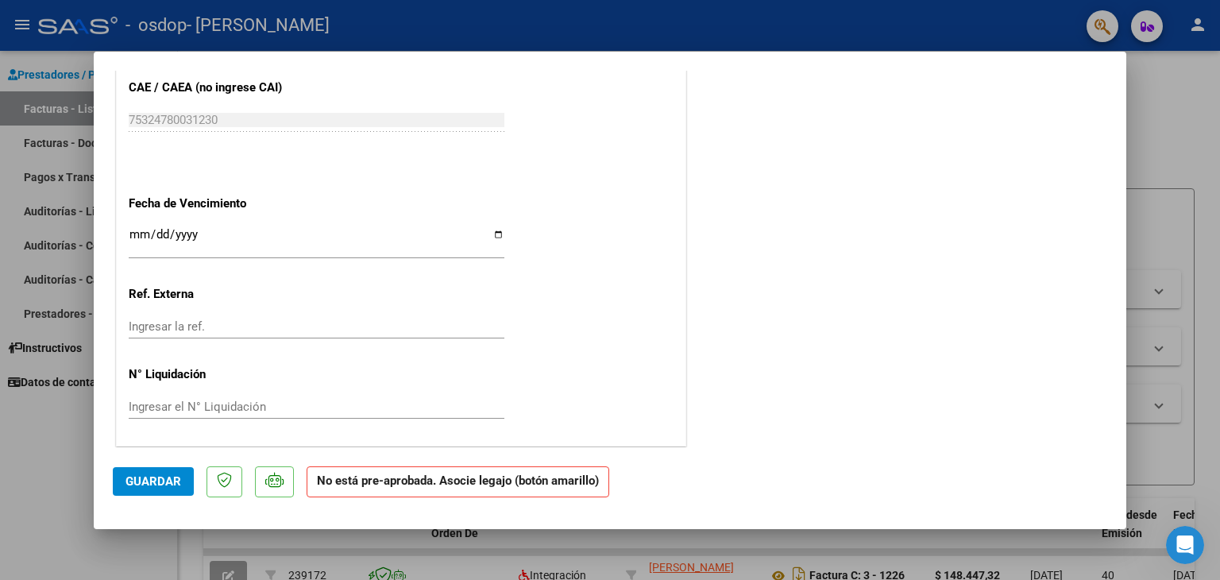
click at [162, 484] on span "Guardar" at bounding box center [153, 481] width 56 height 14
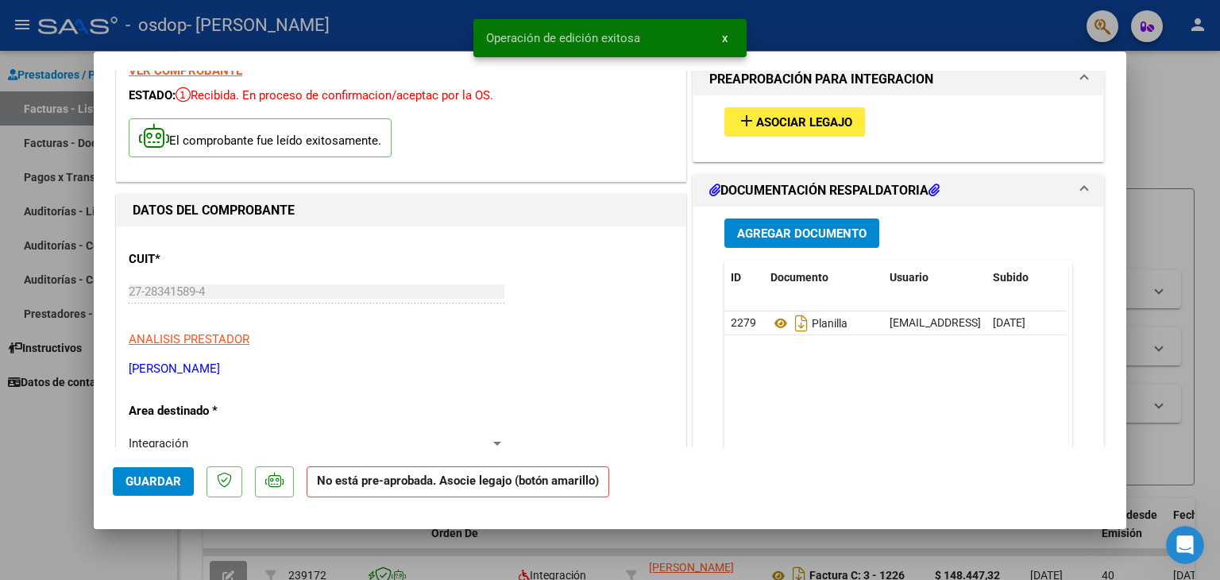
scroll to position [48, 0]
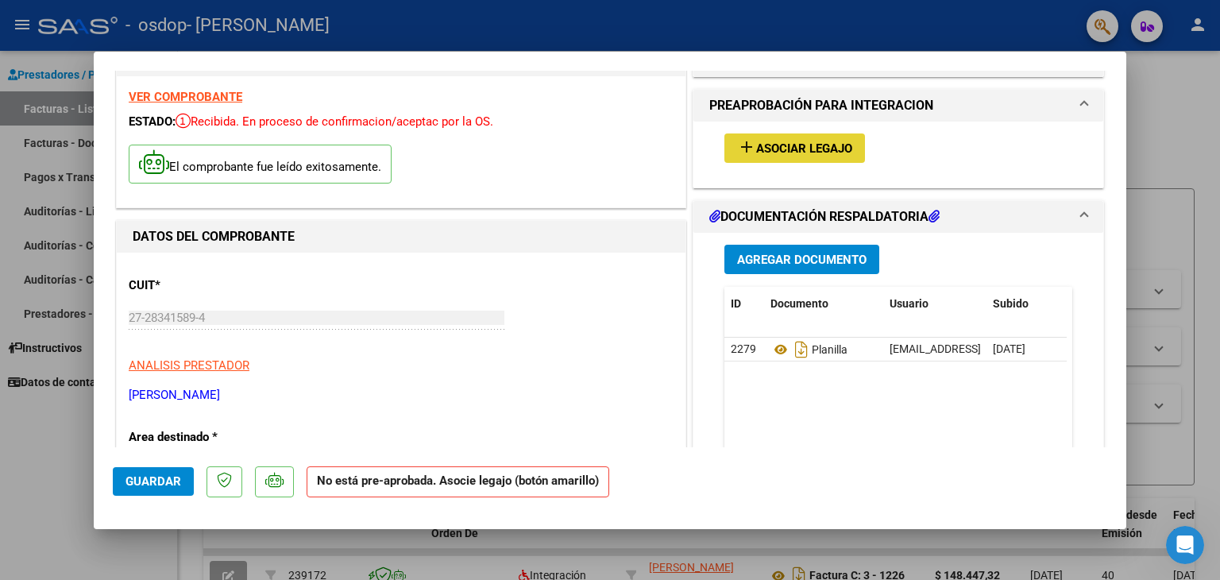
click at [778, 145] on span "Asociar Legajo" at bounding box center [804, 148] width 96 height 14
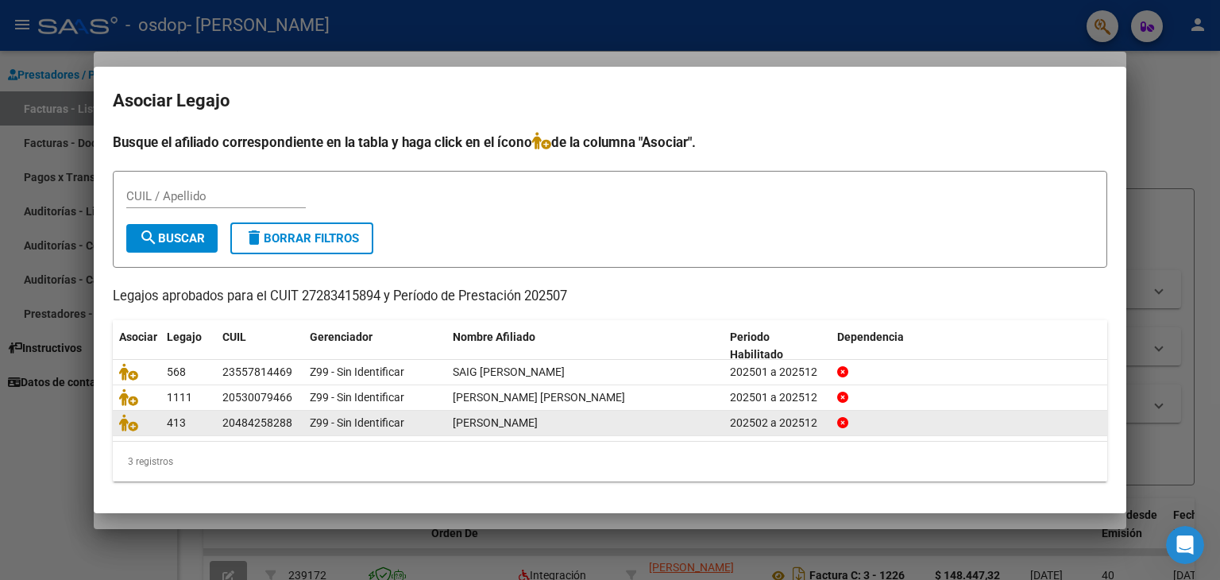
click at [752, 422] on div "202502 a 202512" at bounding box center [777, 423] width 94 height 18
click at [750, 421] on div "202502 a 202512" at bounding box center [777, 423] width 94 height 18
click at [520, 426] on span "[PERSON_NAME]" at bounding box center [495, 422] width 85 height 13
click at [150, 419] on div at bounding box center [136, 423] width 35 height 18
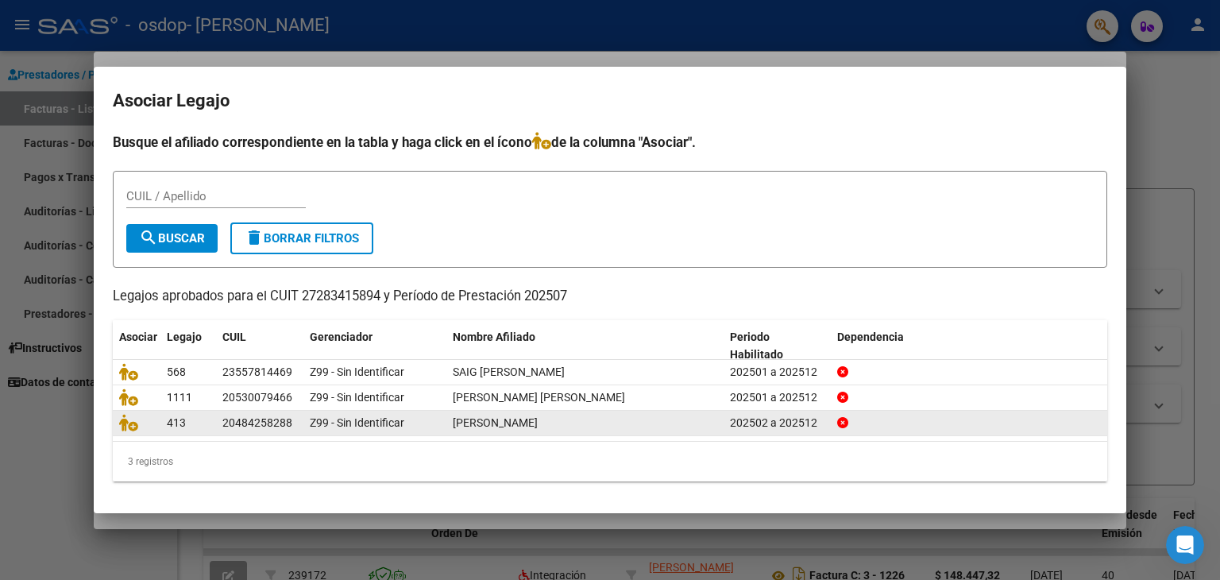
click at [150, 419] on div at bounding box center [136, 423] width 35 height 18
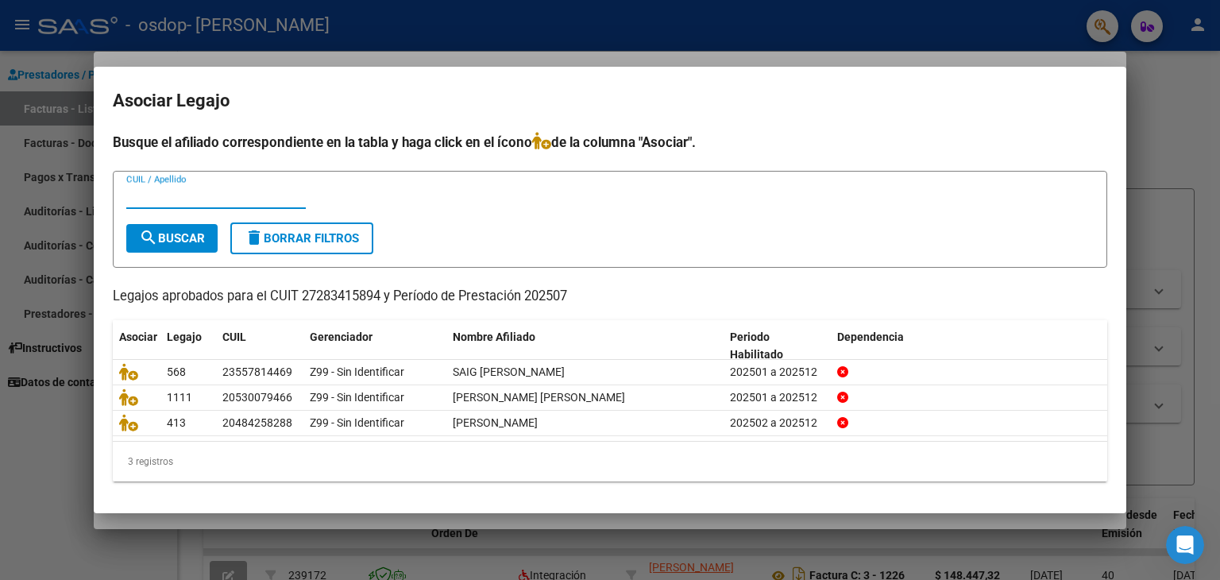
click at [173, 194] on input "CUIL / Apellido" at bounding box center [215, 196] width 179 height 14
type input "[PERSON_NAME]"
click at [205, 241] on span "search Buscar" at bounding box center [172, 238] width 66 height 14
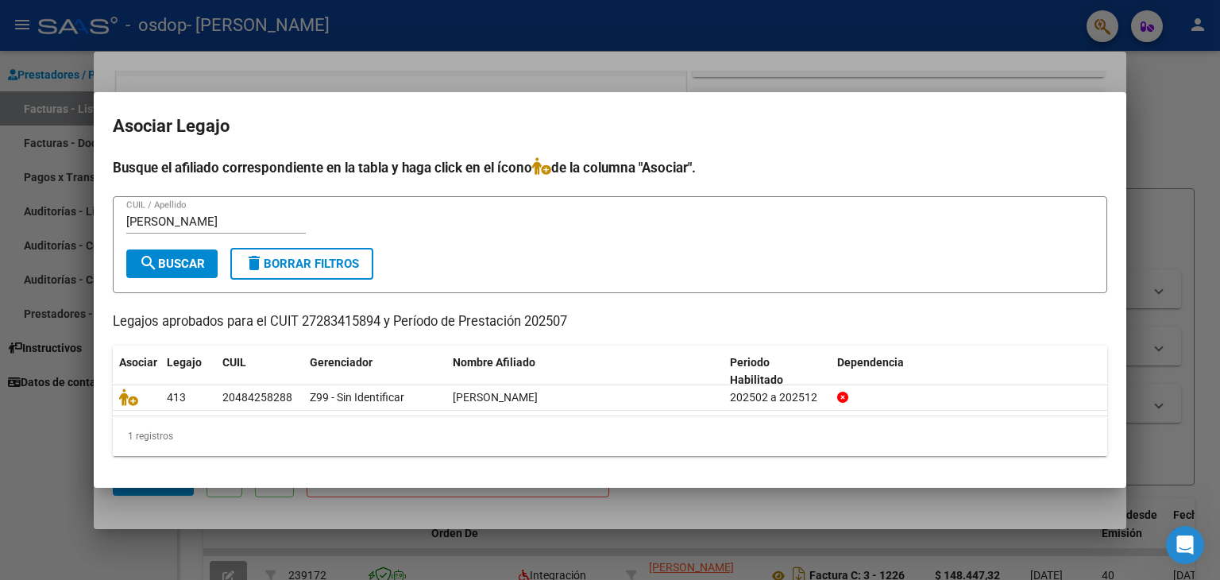
click at [813, 261] on form "[PERSON_NAME] / Apellido search Buscar delete Borrar Filtros" at bounding box center [610, 245] width 994 height 98
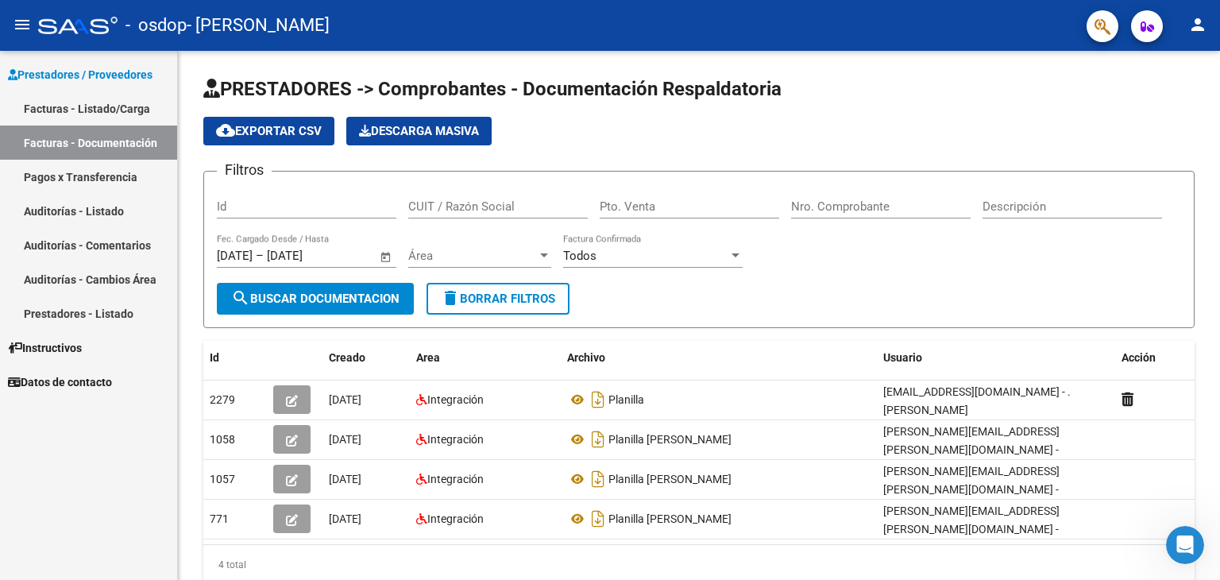
click at [72, 109] on link "Facturas - Listado/Carga" at bounding box center [88, 108] width 177 height 34
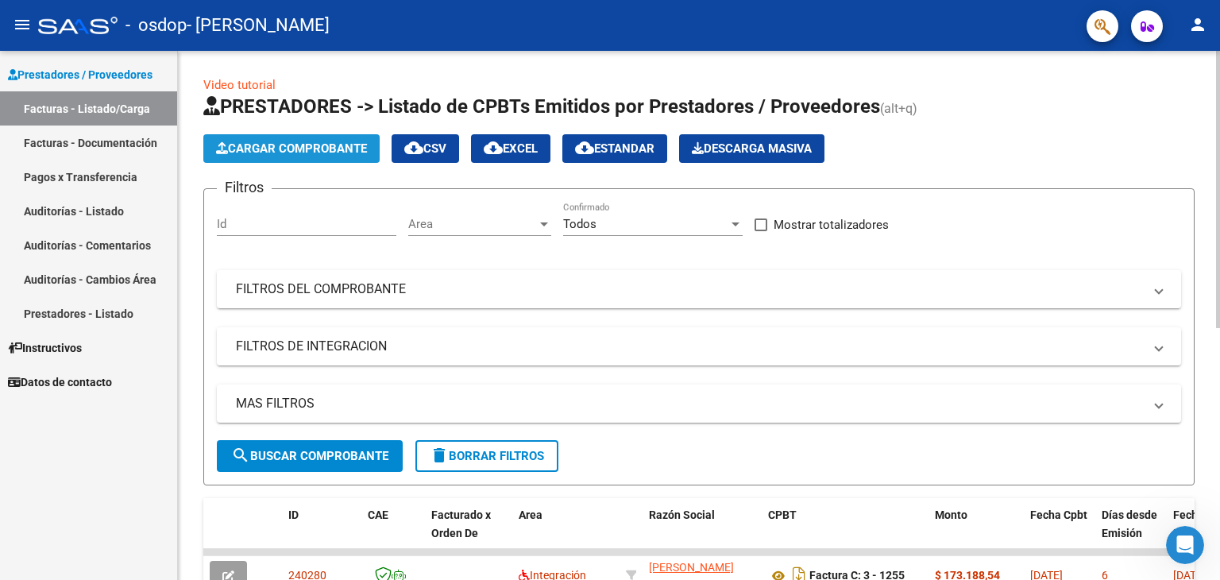
click at [346, 152] on span "Cargar Comprobante" at bounding box center [291, 148] width 151 height 14
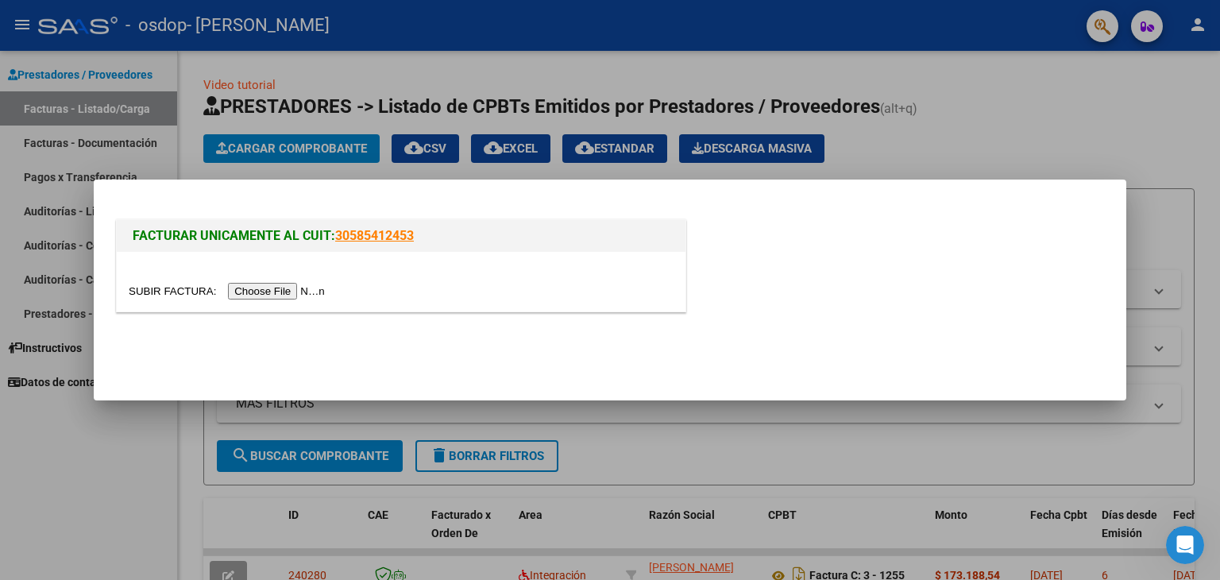
click at [283, 296] on input "file" at bounding box center [229, 291] width 201 height 17
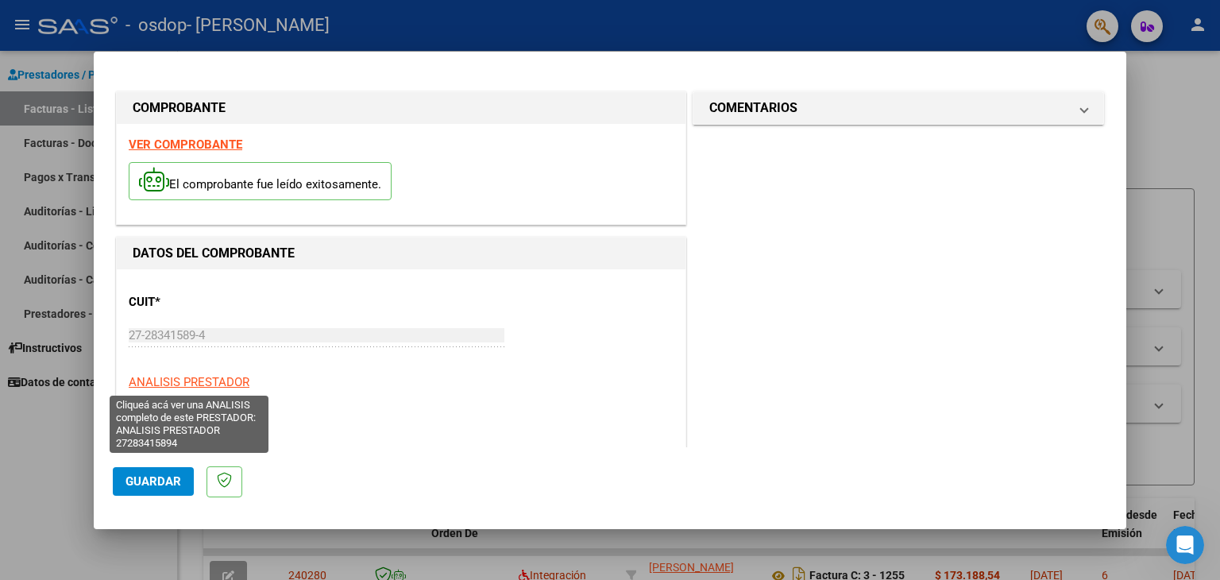
click at [175, 384] on span "ANALISIS PRESTADOR" at bounding box center [189, 382] width 121 height 14
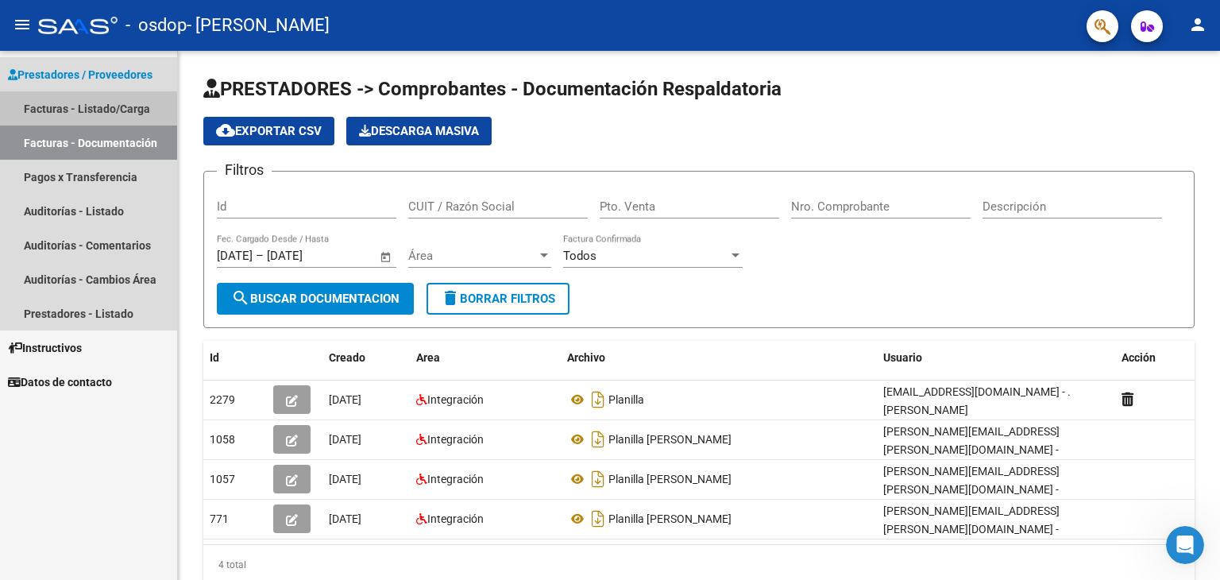
click at [102, 105] on link "Facturas - Listado/Carga" at bounding box center [88, 108] width 177 height 34
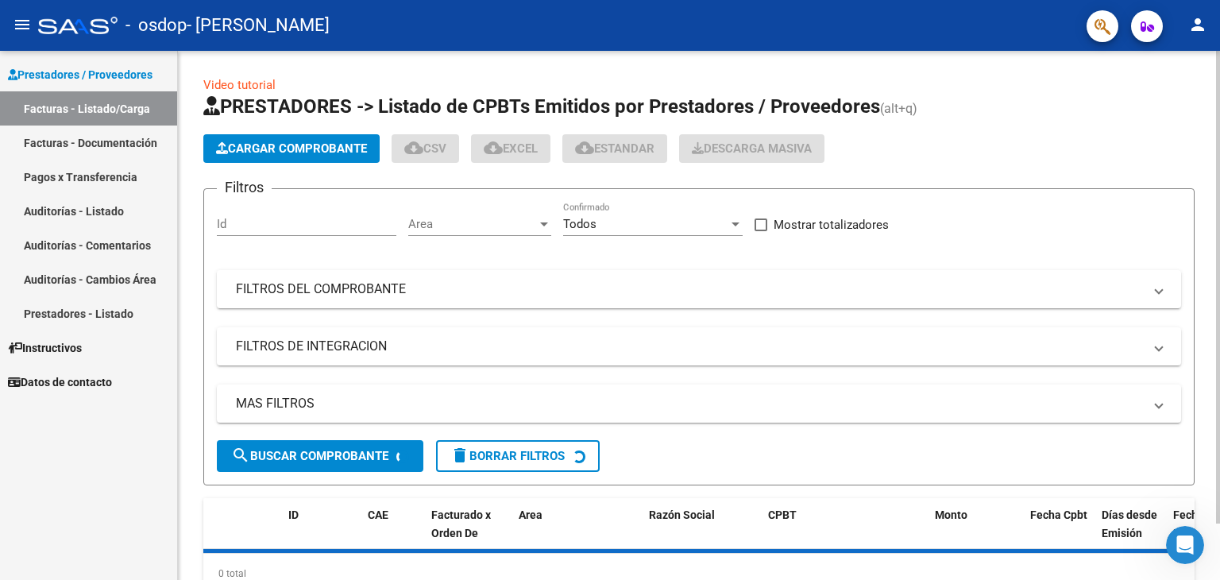
click at [277, 211] on div "Id" at bounding box center [306, 219] width 179 height 34
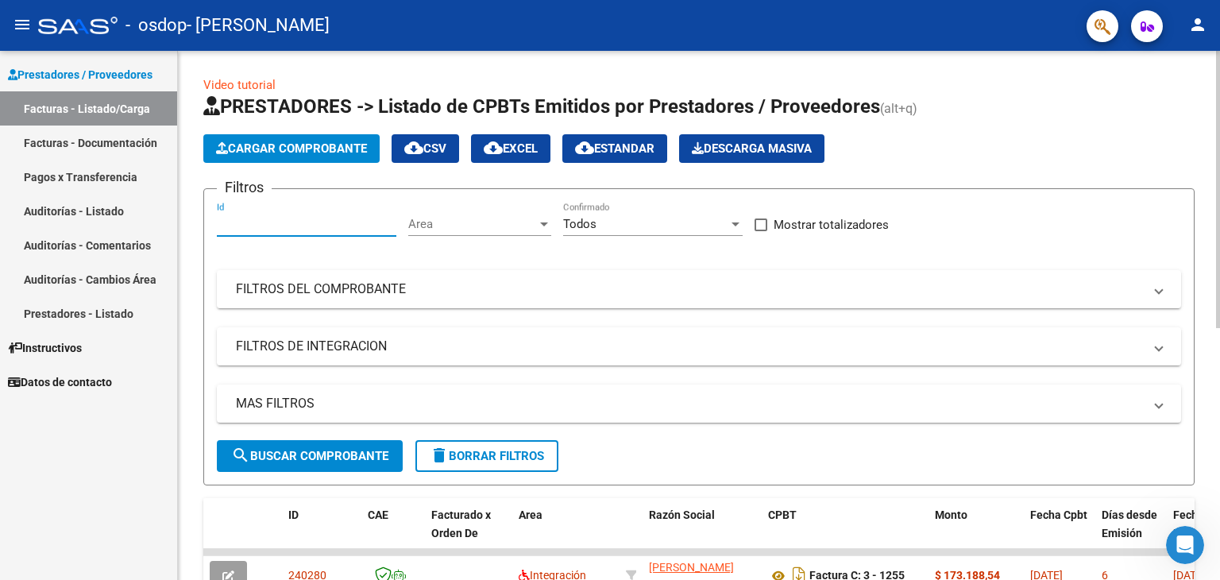
click at [275, 138] on button "Cargar Comprobante" at bounding box center [291, 148] width 176 height 29
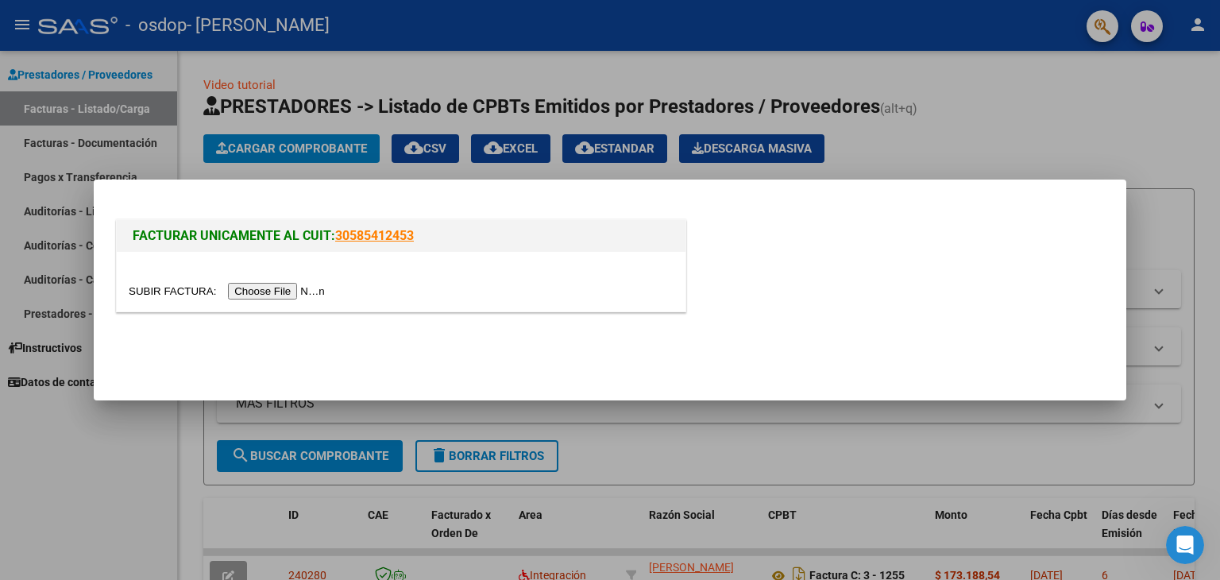
click at [268, 287] on input "file" at bounding box center [229, 291] width 201 height 17
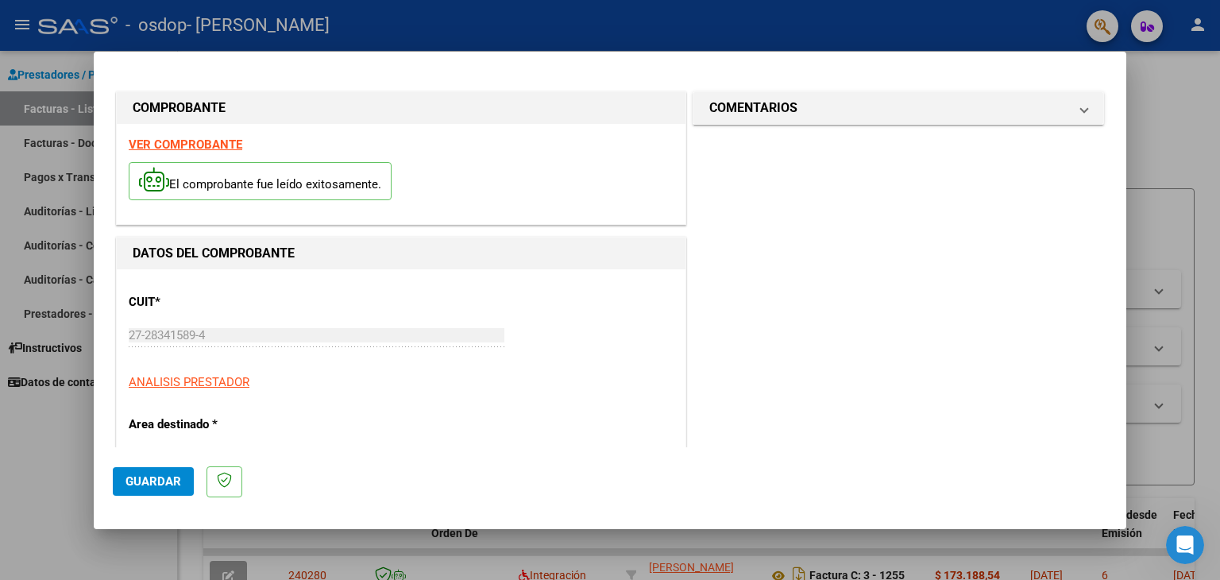
click at [138, 480] on span "Guardar" at bounding box center [153, 481] width 56 height 14
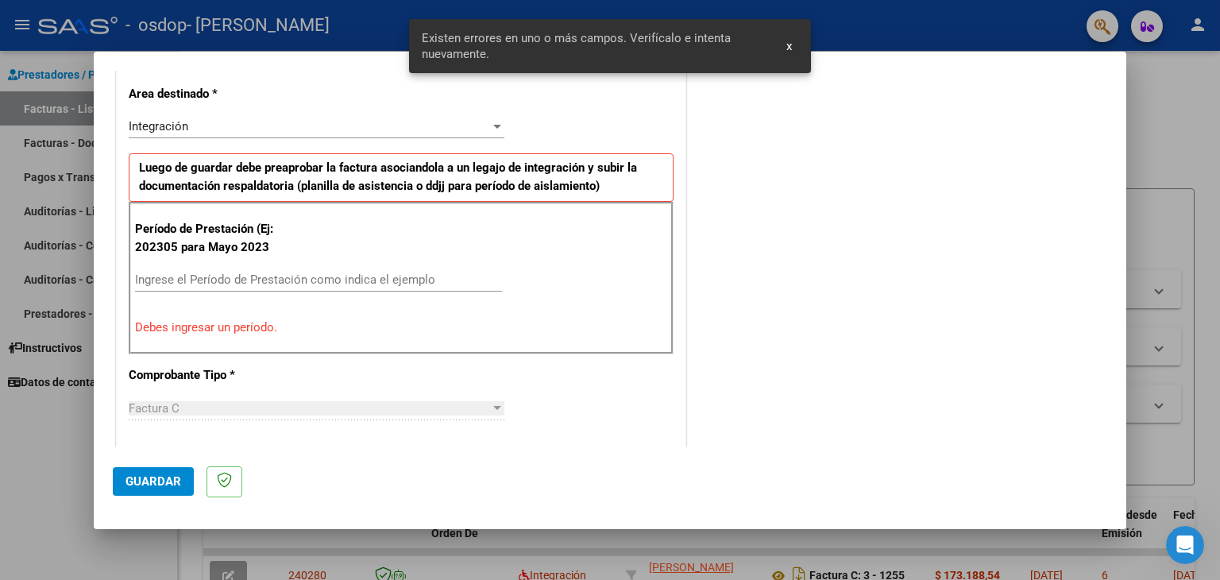
scroll to position [333, 0]
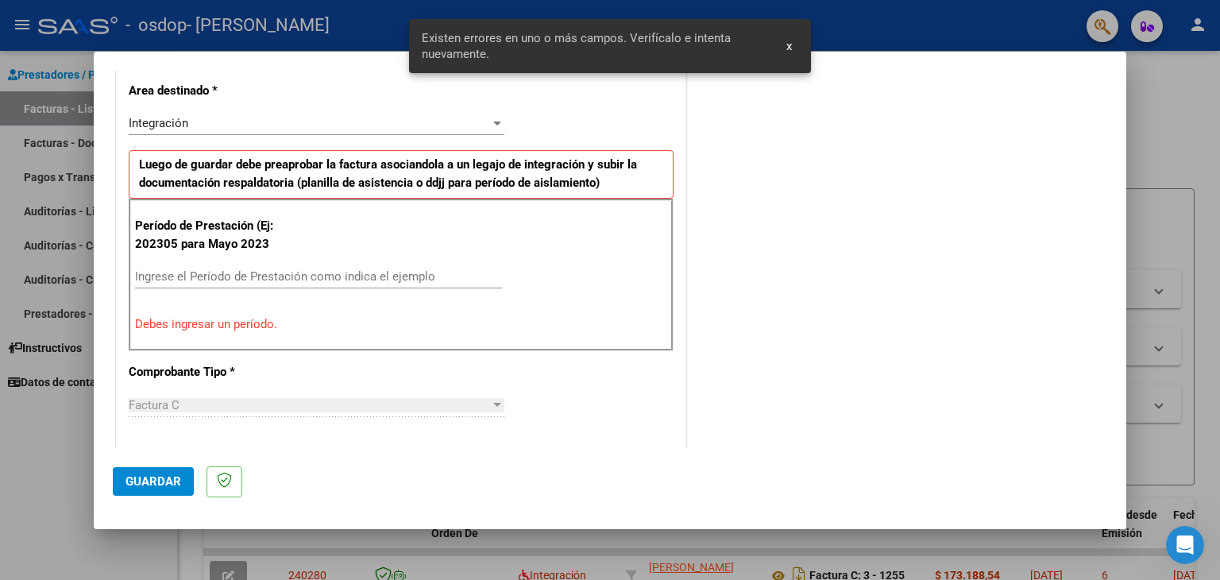
click at [149, 275] on input "Ingrese el Período de Prestación como indica el ejemplo" at bounding box center [318, 276] width 367 height 14
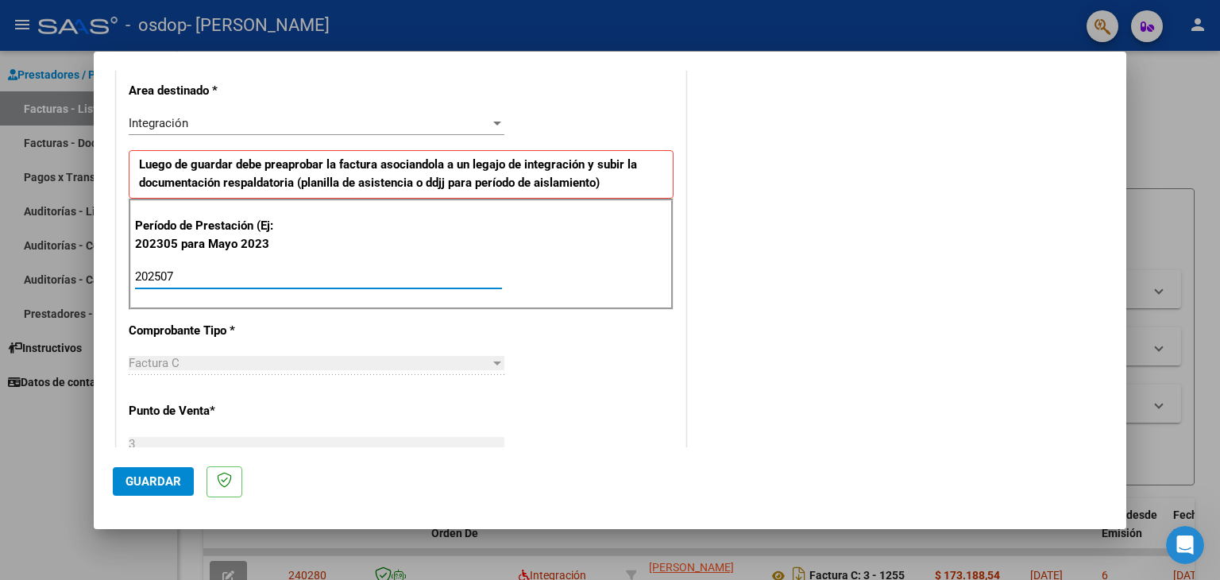
type input "202507"
click at [148, 480] on span "Guardar" at bounding box center [153, 481] width 56 height 14
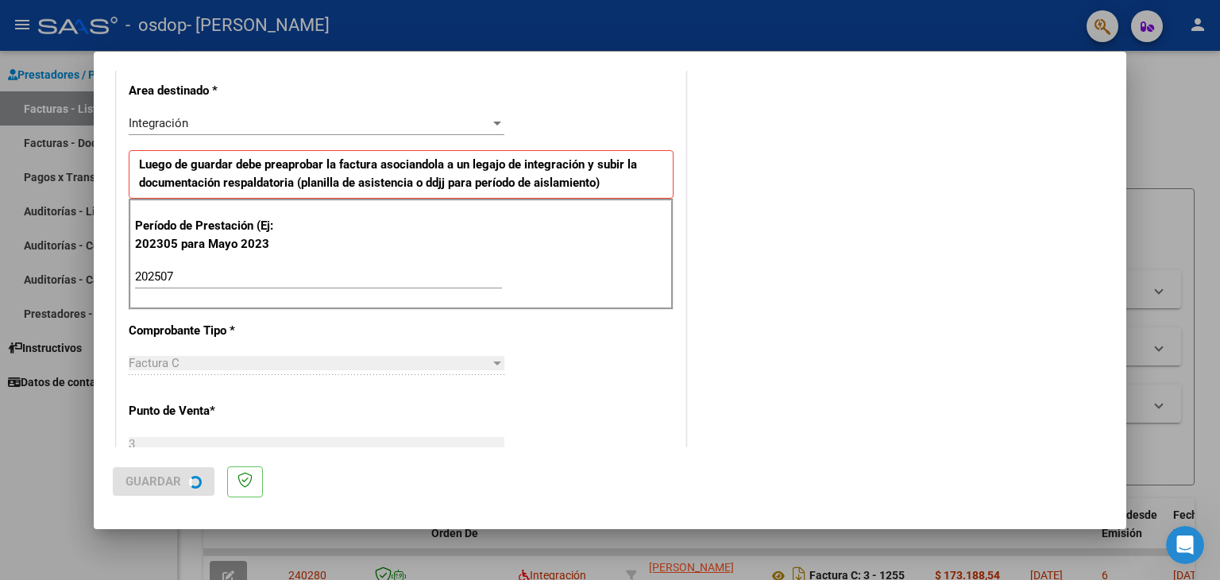
scroll to position [0, 0]
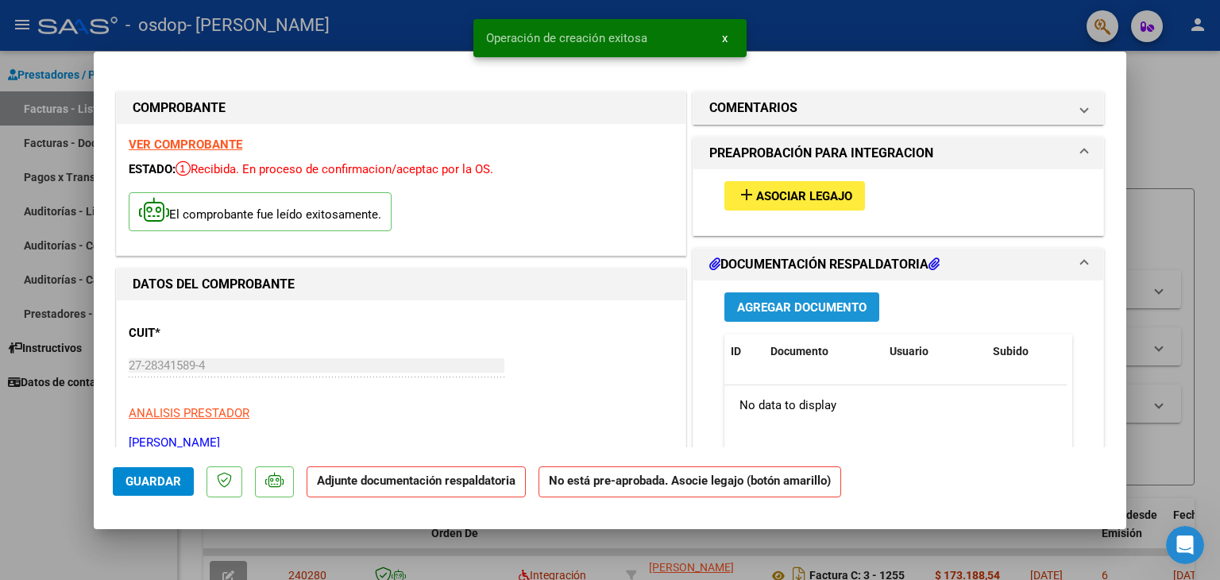
click at [746, 307] on span "Agregar Documento" at bounding box center [801, 307] width 129 height 14
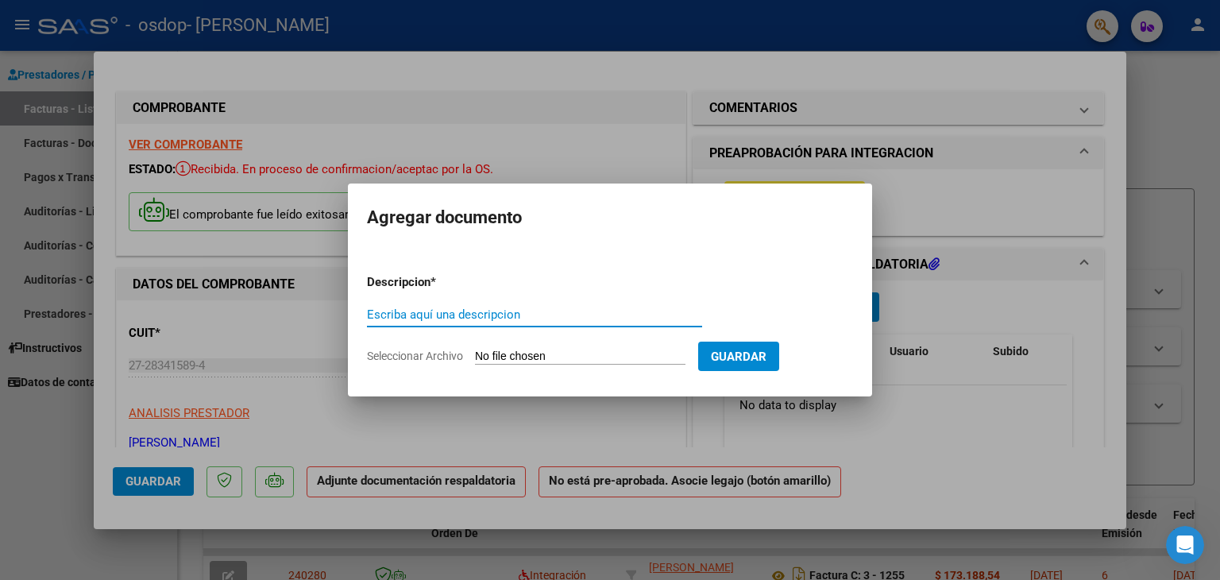
click at [470, 314] on input "Escriba aquí una descripcion" at bounding box center [534, 314] width 335 height 14
type input "planilla"
click at [576, 355] on input "Seleccionar Archivo" at bounding box center [580, 356] width 210 height 15
type input "C:\fakepath\CamScanner [DATE].pdf"
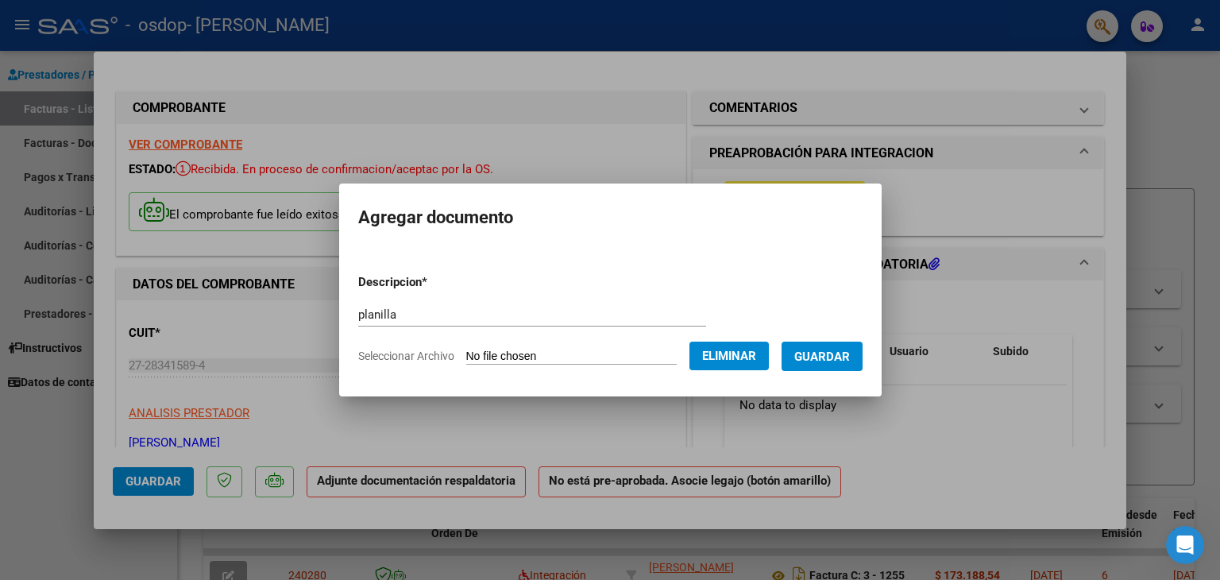
click at [815, 346] on button "Guardar" at bounding box center [821, 355] width 81 height 29
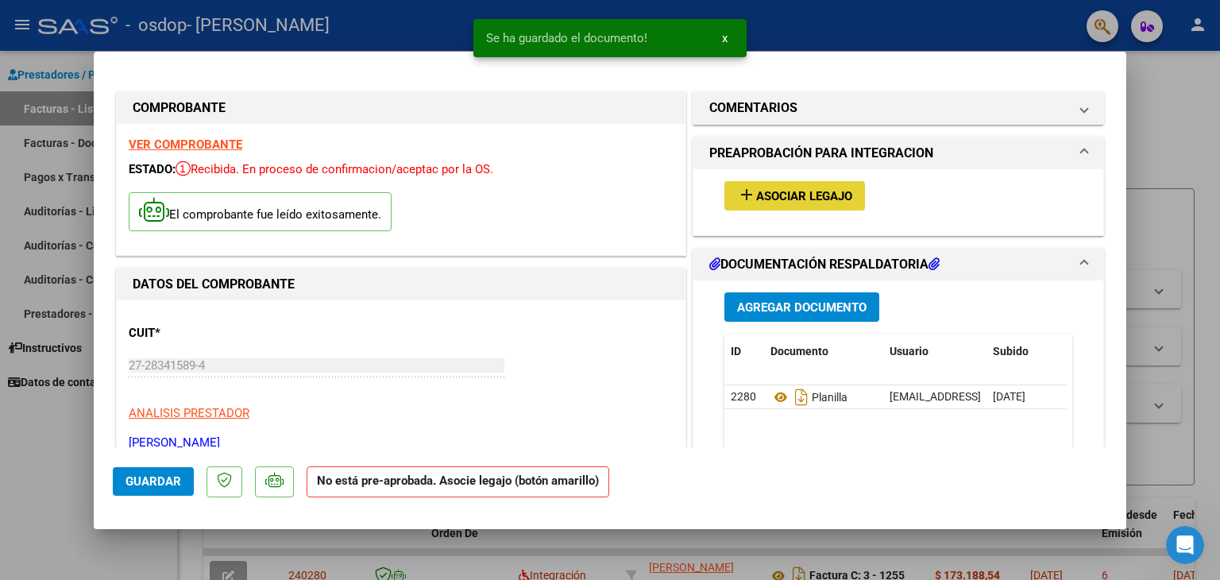
click at [773, 195] on span "Asociar Legajo" at bounding box center [804, 196] width 96 height 14
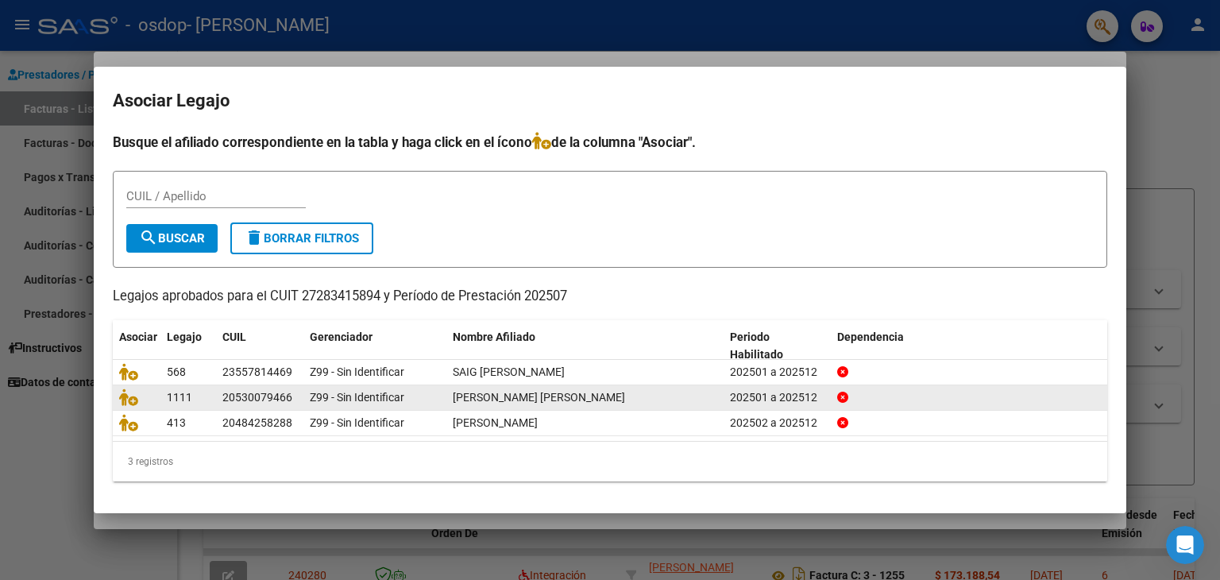
click at [521, 398] on span "[PERSON_NAME] [PERSON_NAME]" at bounding box center [539, 397] width 172 height 13
click at [522, 395] on span "[PERSON_NAME] [PERSON_NAME]" at bounding box center [539, 397] width 172 height 13
click at [283, 400] on div "20530079466" at bounding box center [257, 397] width 70 height 18
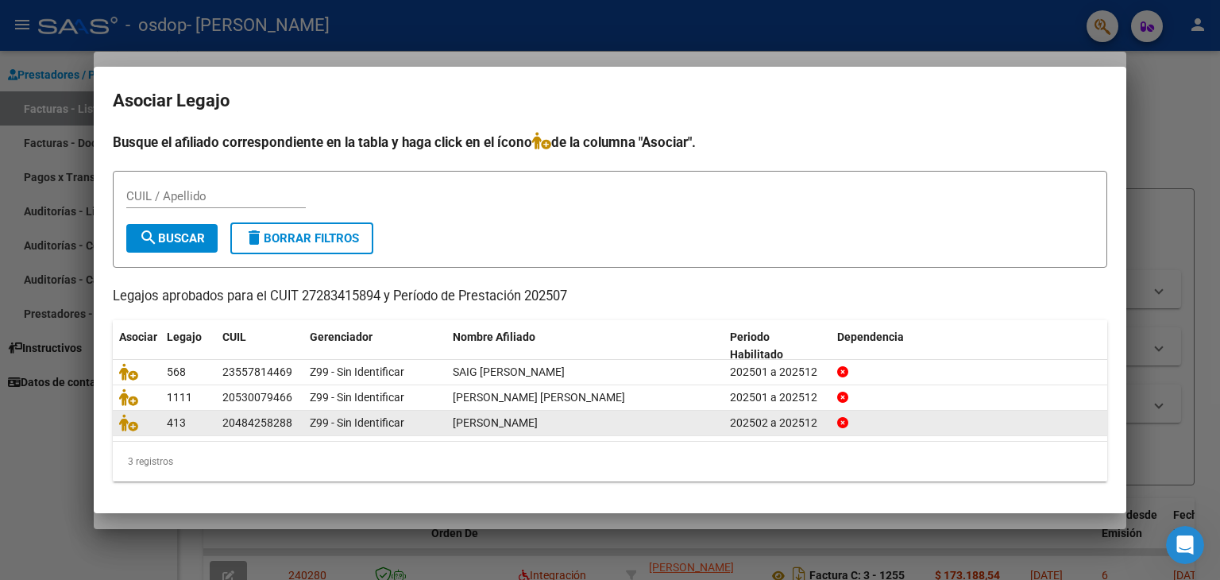
click at [383, 410] on datatable-body-cell "Z99 - Sin Identificar" at bounding box center [374, 422] width 143 height 25
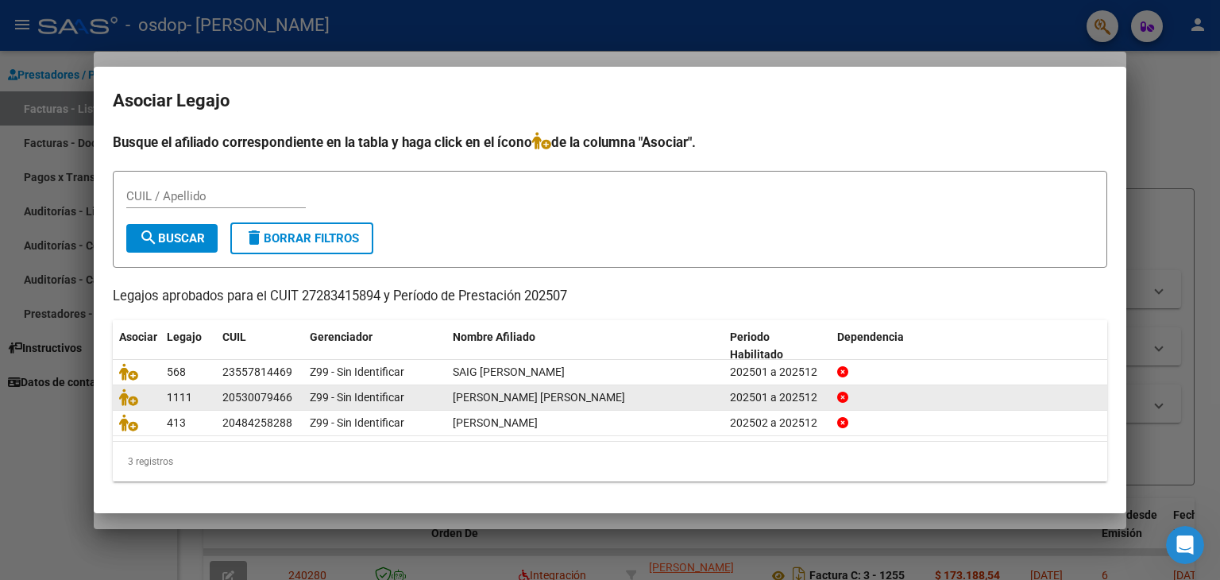
click at [387, 403] on div "Z99 - Sin Identificar" at bounding box center [375, 397] width 130 height 18
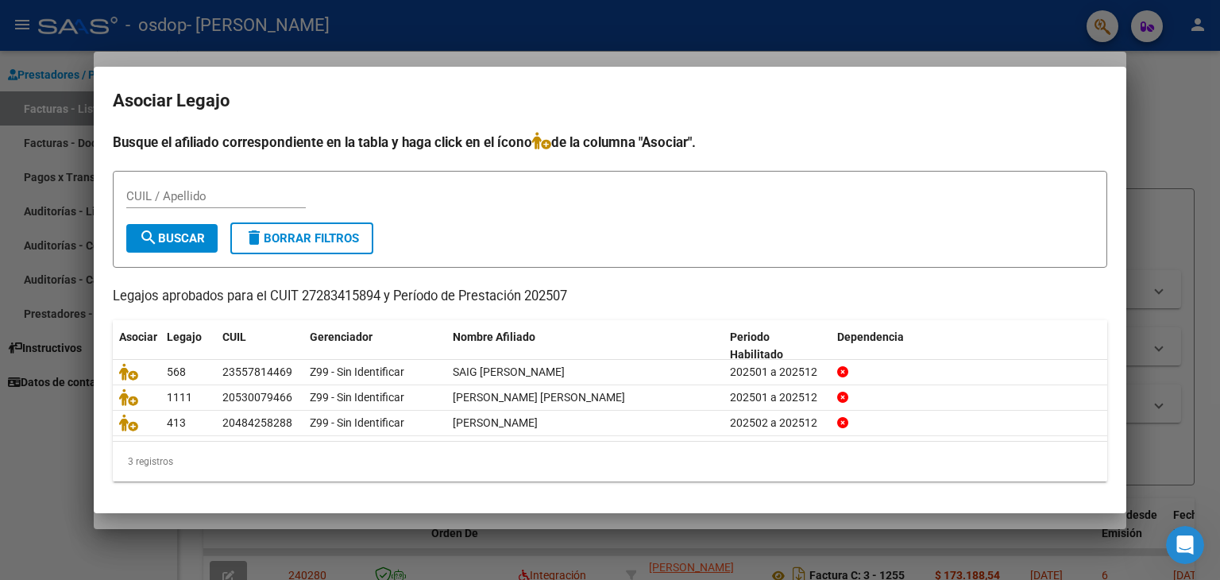
click at [178, 191] on input "CUIL / Apellido" at bounding box center [215, 196] width 179 height 14
type input "[PERSON_NAME]"
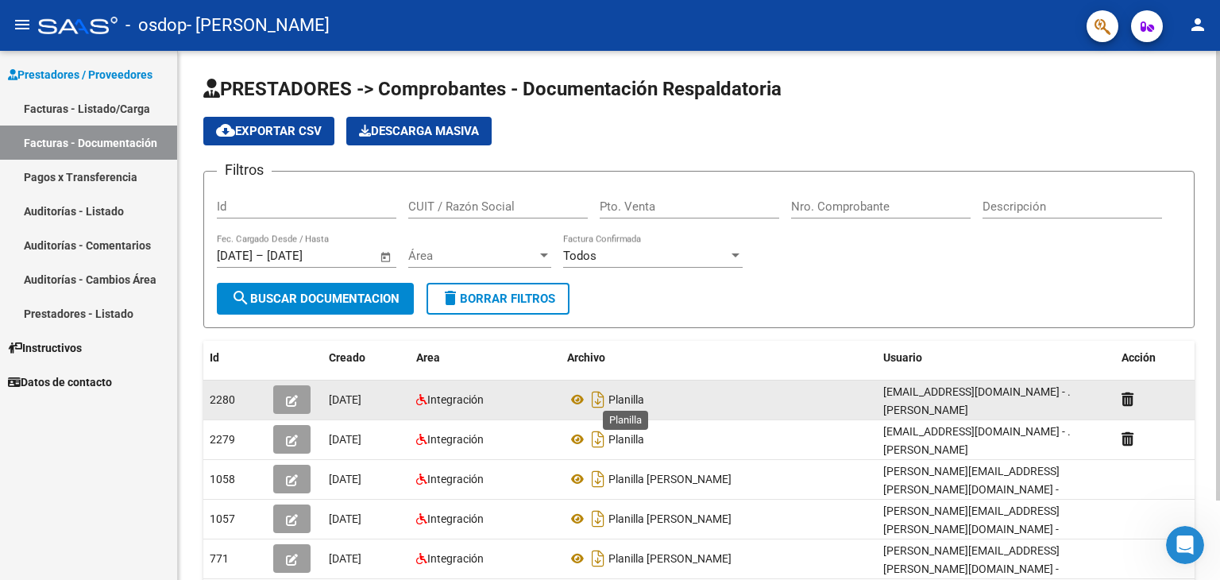
click at [608, 401] on span "Planilla" at bounding box center [626, 399] width 36 height 13
click at [437, 401] on span "Integración" at bounding box center [455, 399] width 56 height 13
click at [426, 404] on div "Integración" at bounding box center [485, 400] width 138 height 18
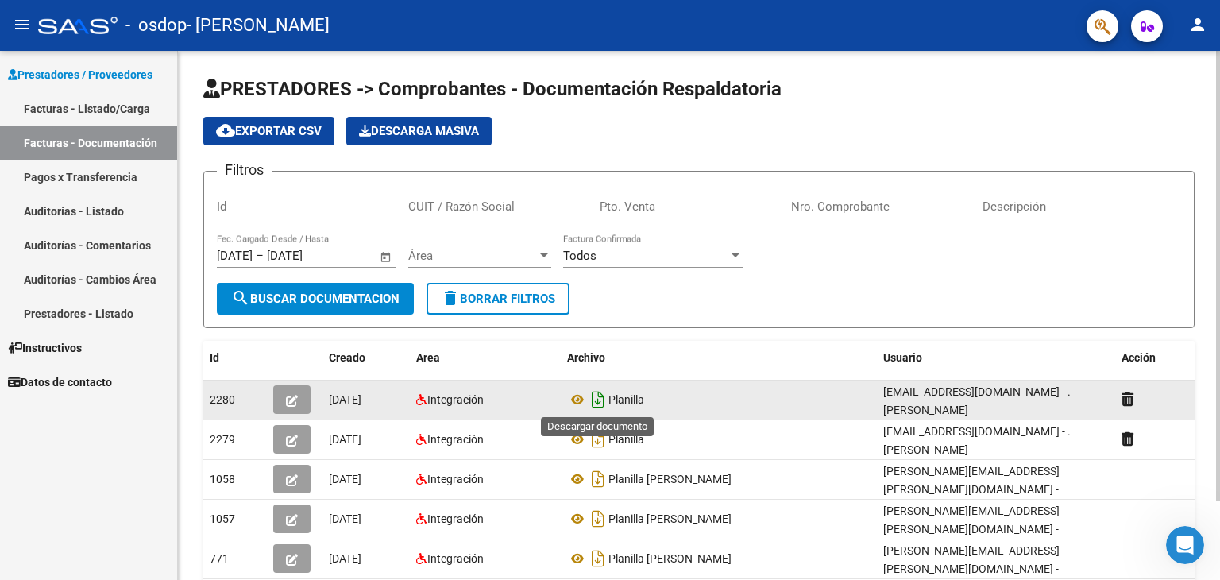
click at [595, 404] on icon "Descargar documento" at bounding box center [598, 399] width 21 height 25
click at [595, 404] on icon at bounding box center [596, 399] width 17 height 17
click at [578, 402] on icon at bounding box center [577, 399] width 21 height 19
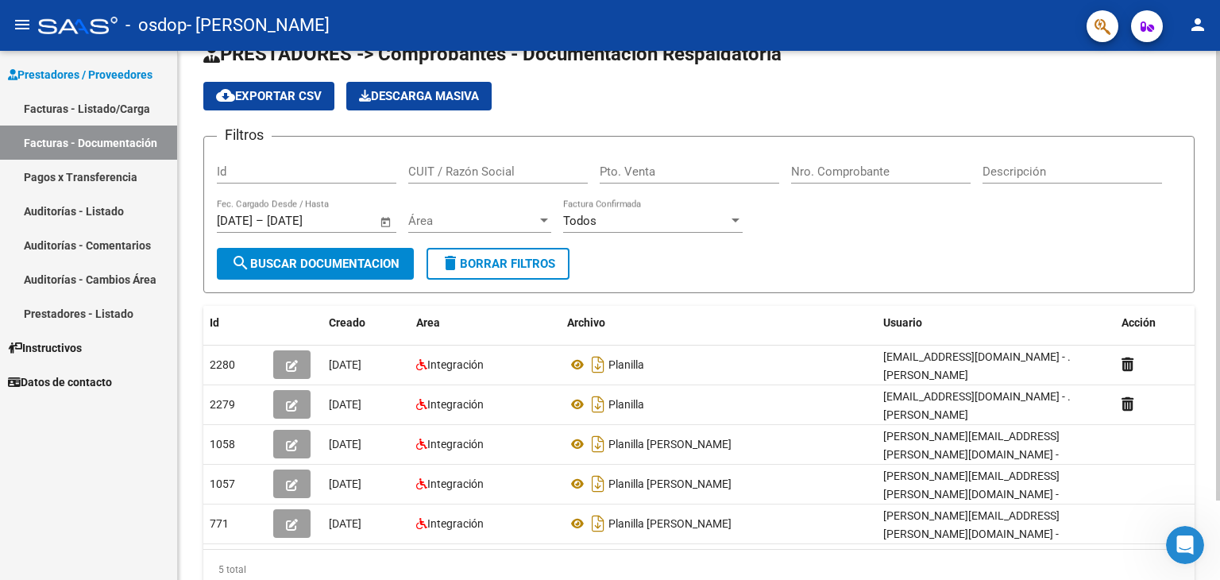
scroll to position [93, 0]
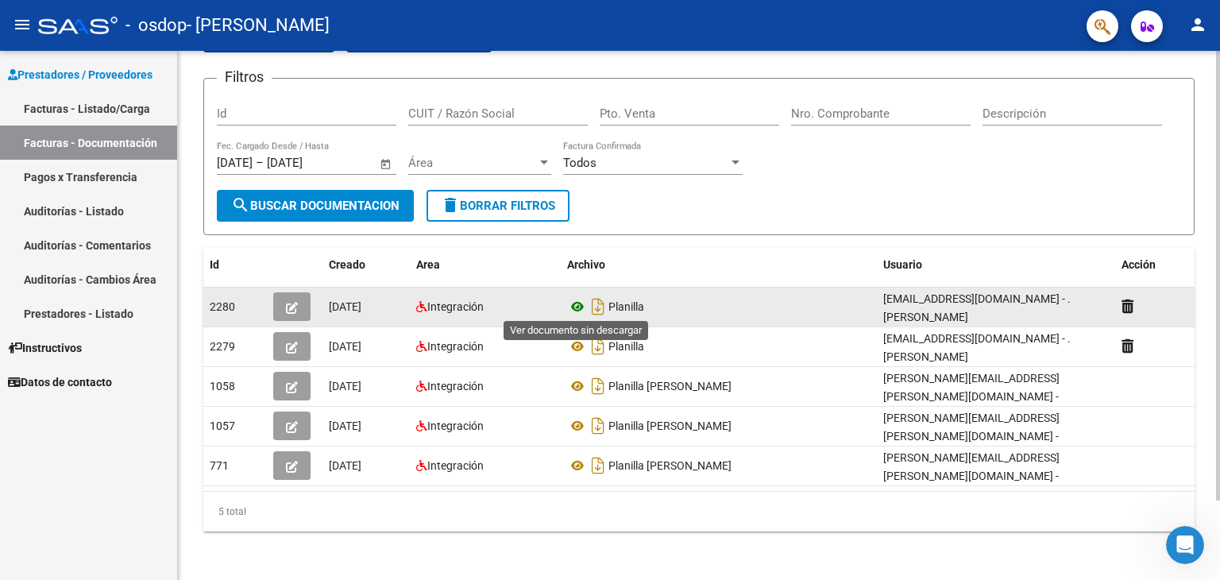
click at [578, 303] on icon at bounding box center [577, 306] width 21 height 19
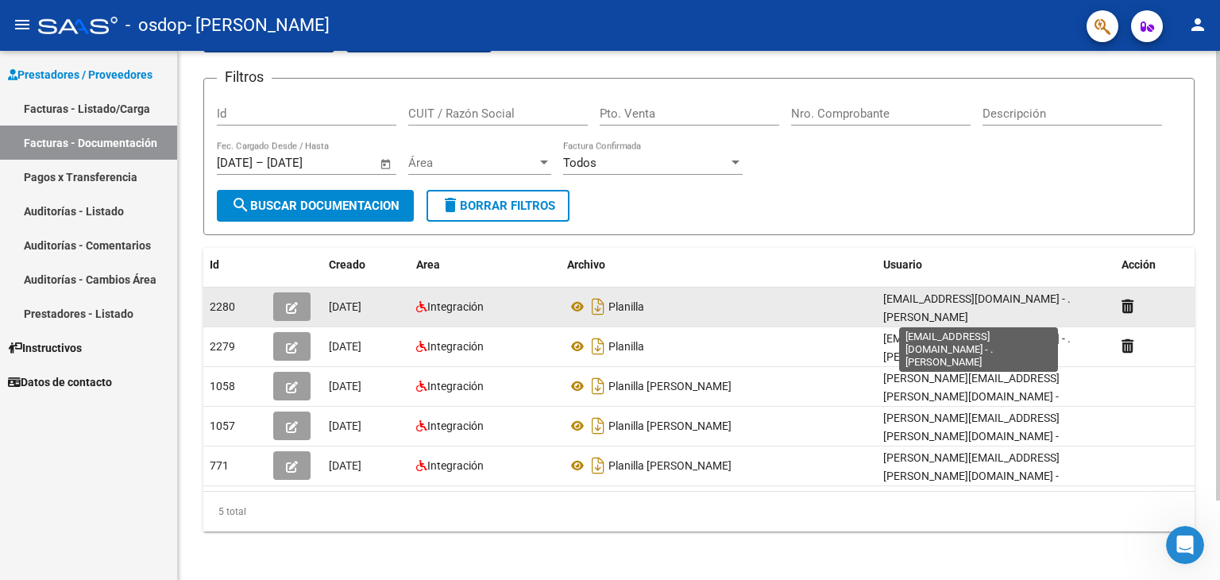
click at [950, 308] on span "[EMAIL_ADDRESS][DOMAIN_NAME] - . [PERSON_NAME]" at bounding box center [976, 307] width 187 height 31
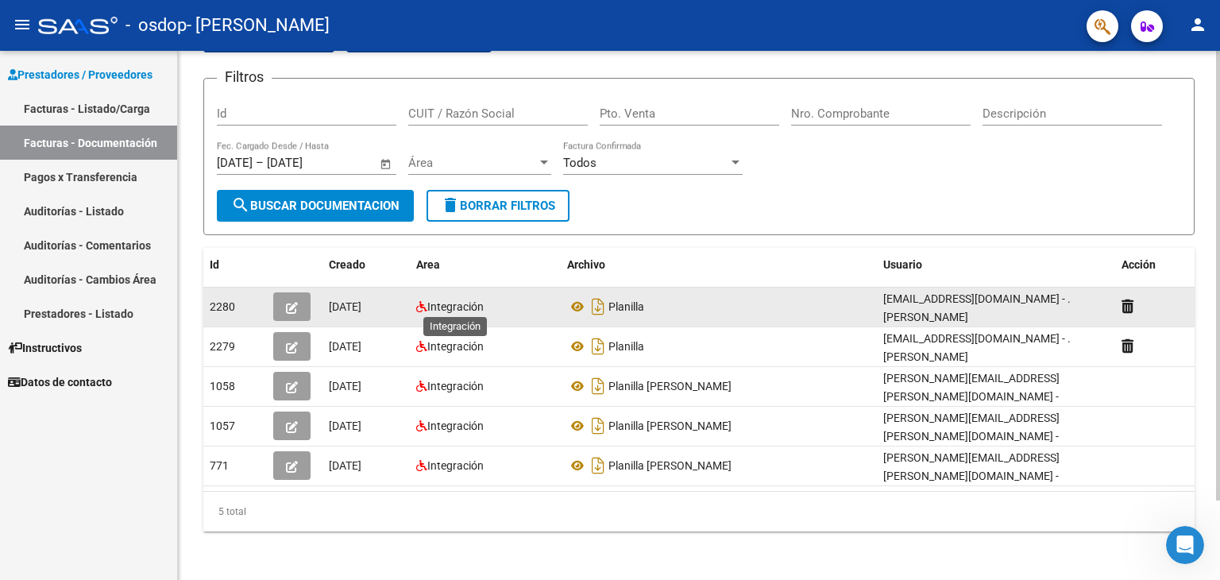
click at [438, 306] on span "Integración" at bounding box center [455, 306] width 56 height 13
click at [283, 298] on button "button" at bounding box center [291, 306] width 37 height 29
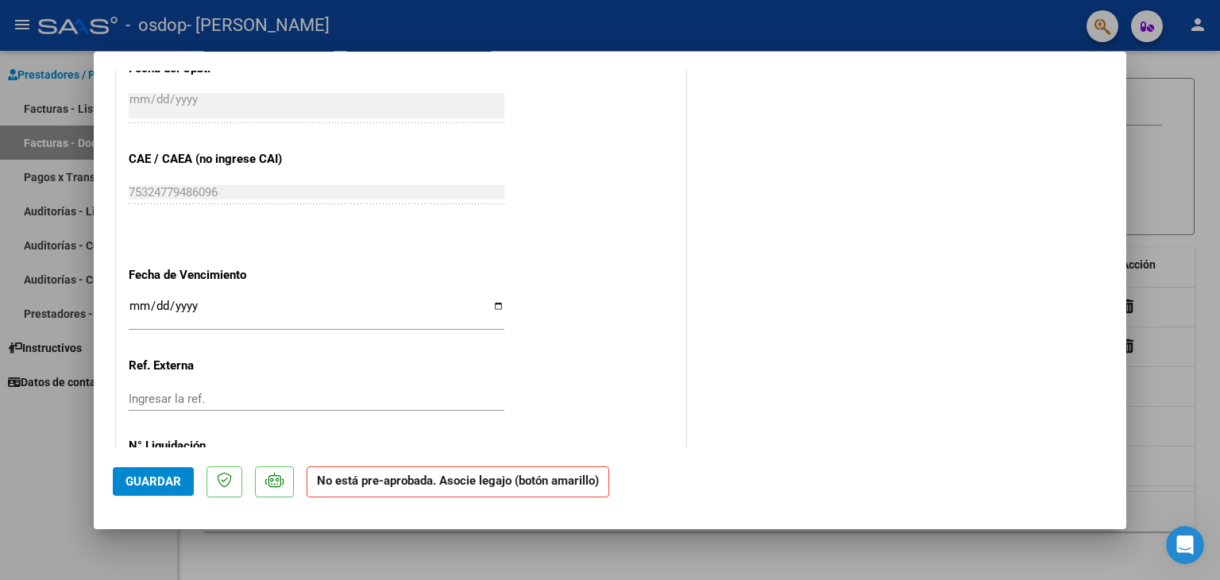
scroll to position [942, 0]
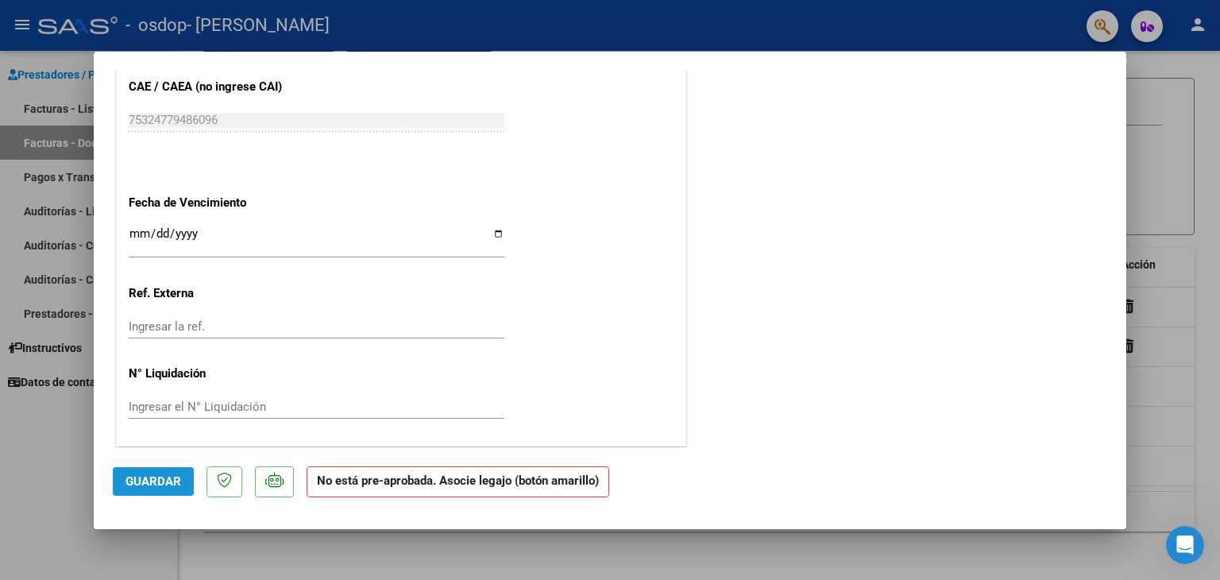
click at [141, 487] on span "Guardar" at bounding box center [153, 481] width 56 height 14
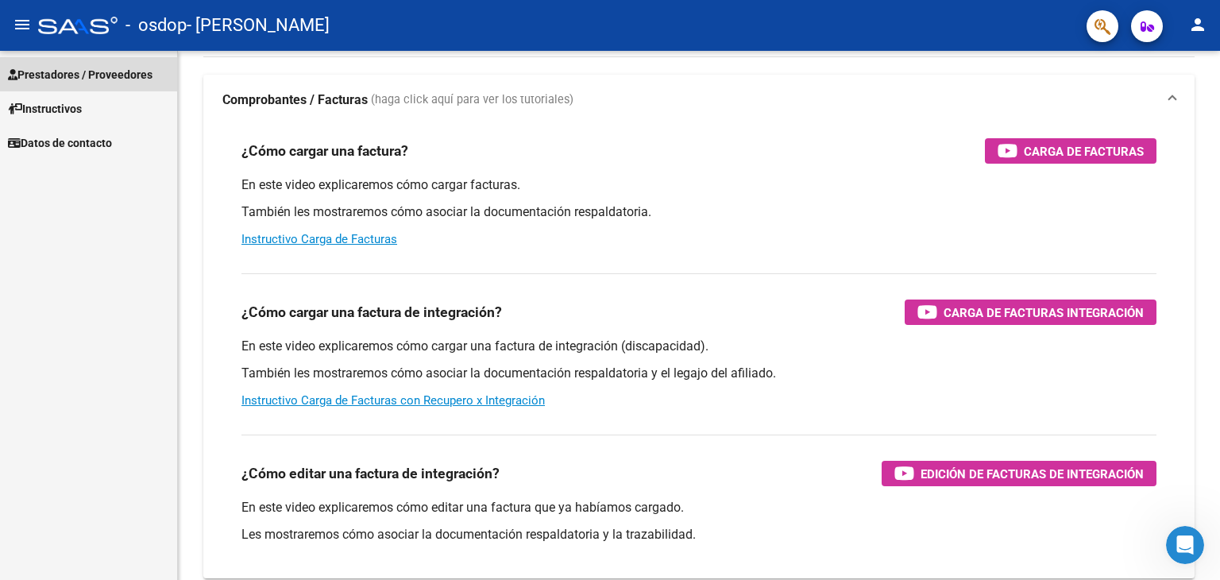
click at [121, 76] on span "Prestadores / Proveedores" at bounding box center [80, 74] width 145 height 17
click at [22, 27] on mat-icon "menu" at bounding box center [22, 24] width 19 height 19
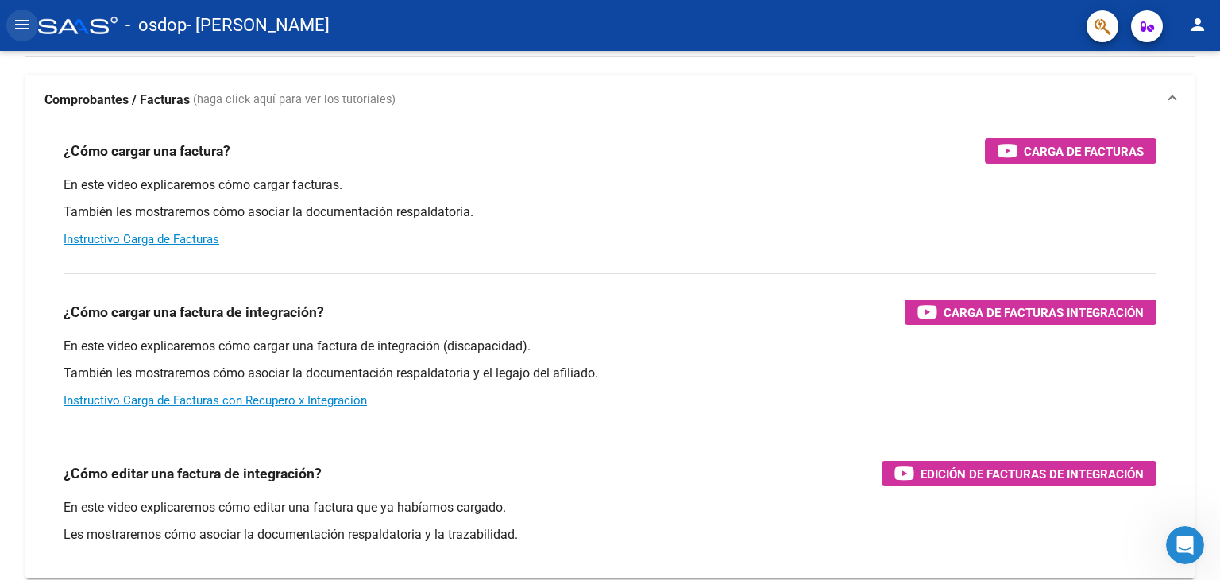
click at [19, 29] on mat-icon "menu" at bounding box center [22, 24] width 19 height 19
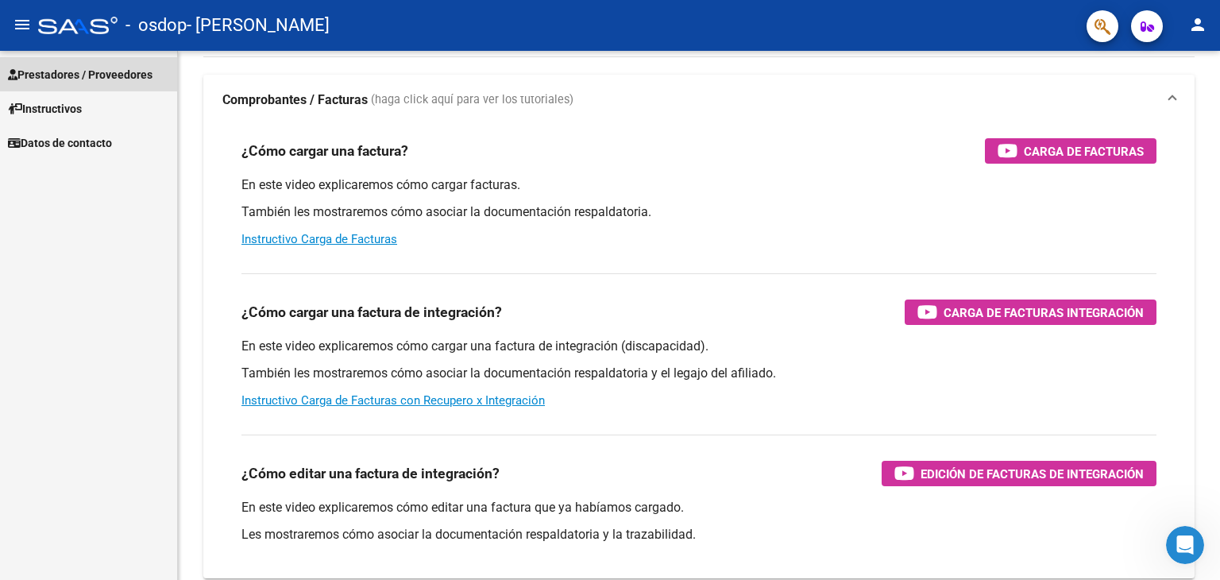
click at [54, 70] on span "Prestadores / Proveedores" at bounding box center [80, 74] width 145 height 17
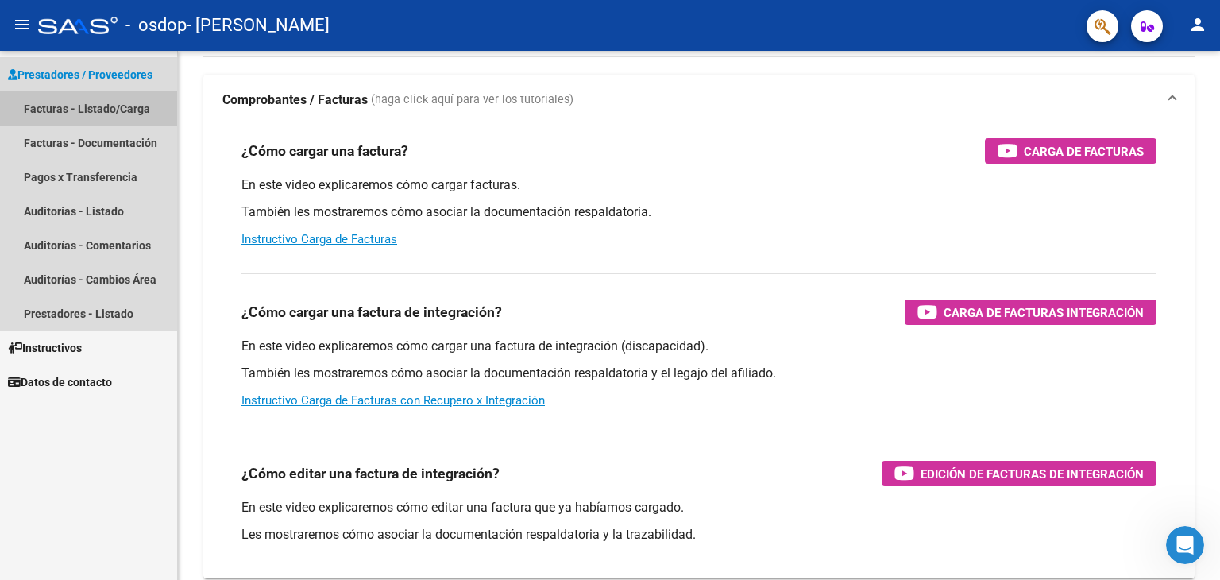
click at [69, 112] on link "Facturas - Listado/Carga" at bounding box center [88, 108] width 177 height 34
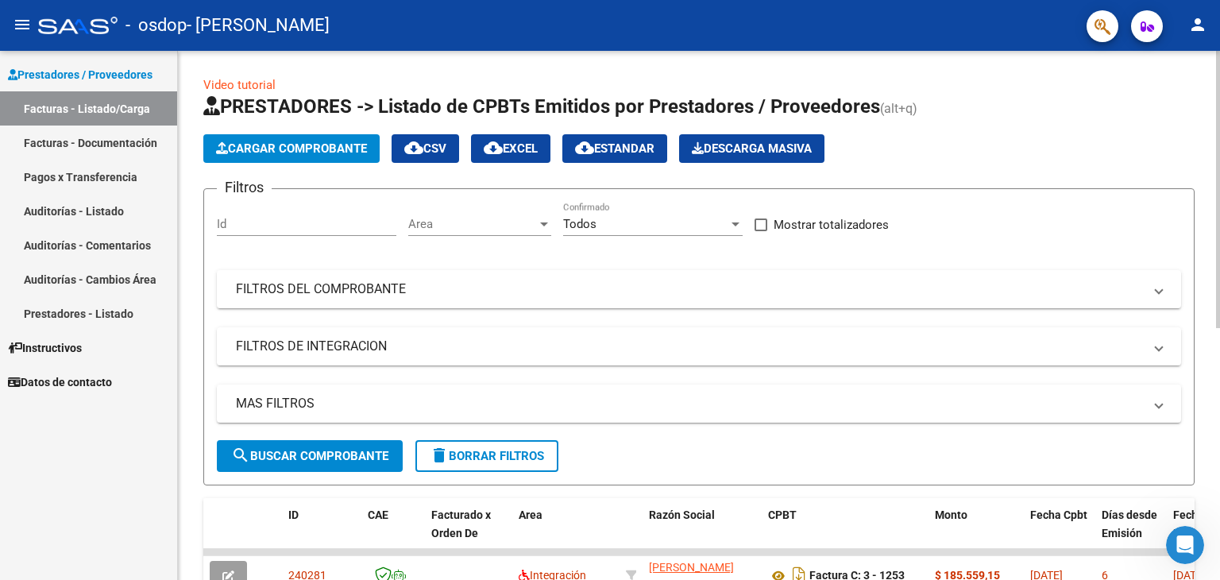
click at [291, 149] on span "Cargar Comprobante" at bounding box center [291, 148] width 151 height 14
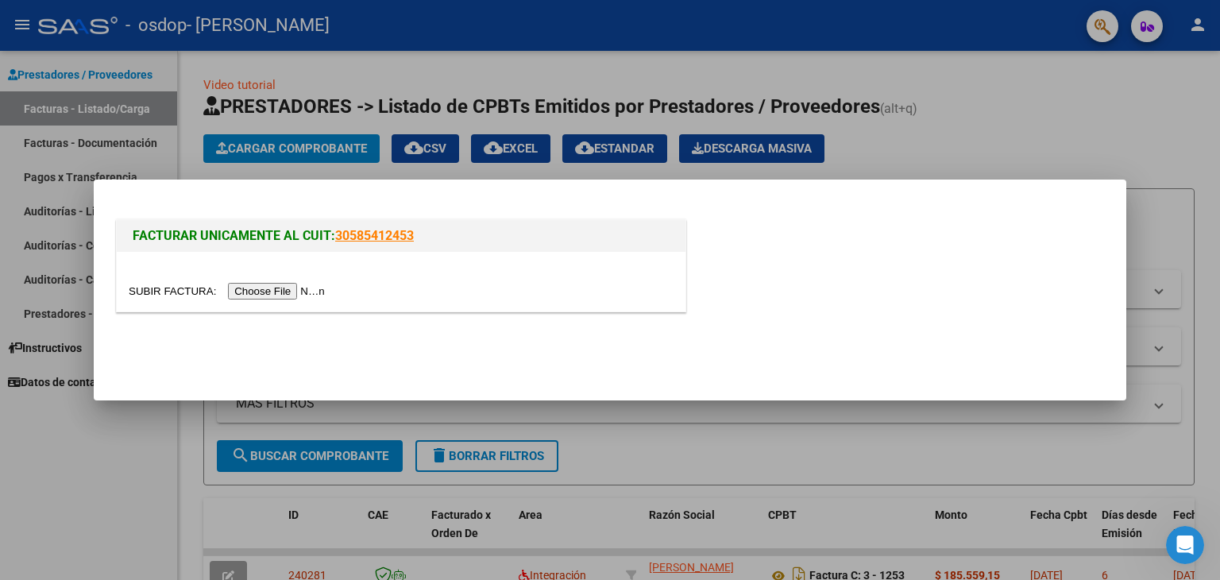
click at [264, 291] on input "file" at bounding box center [229, 291] width 201 height 17
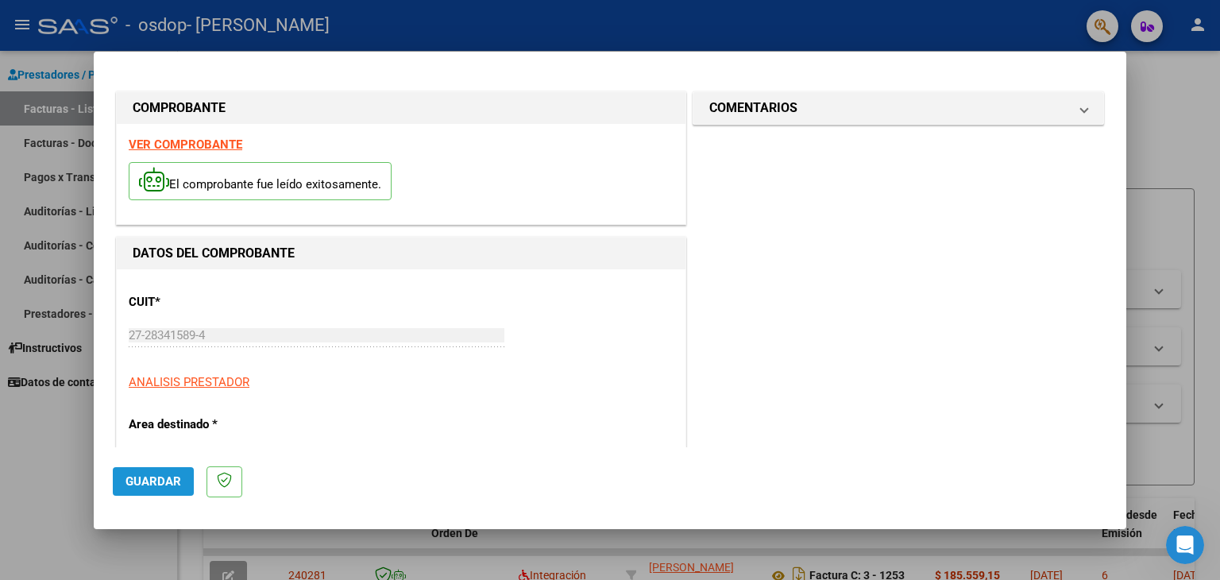
click at [160, 484] on span "Guardar" at bounding box center [153, 481] width 56 height 14
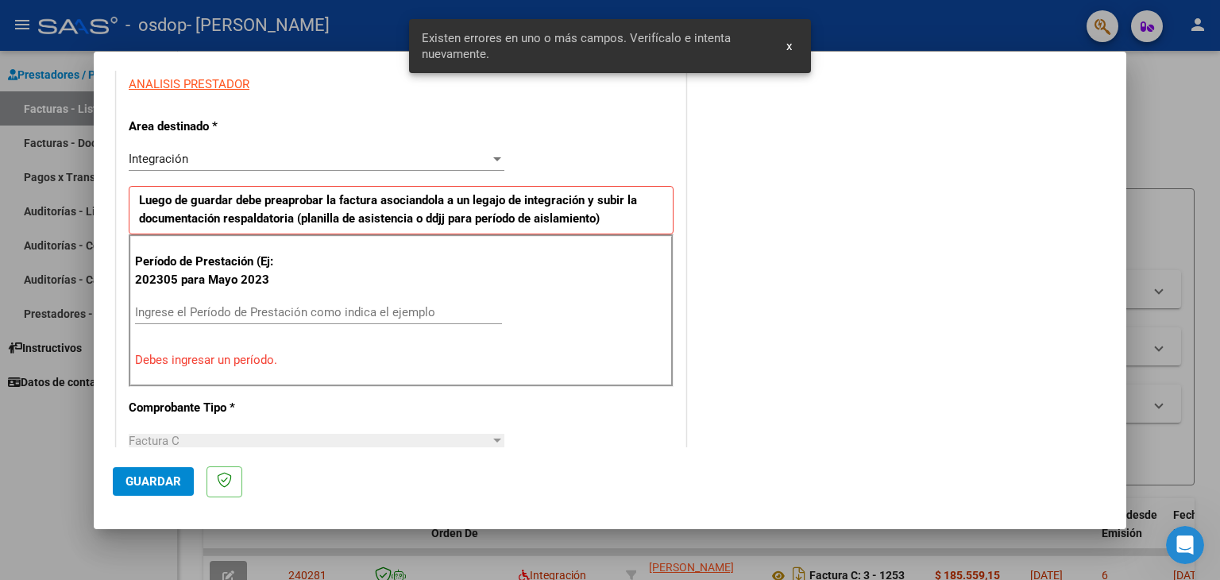
scroll to position [333, 0]
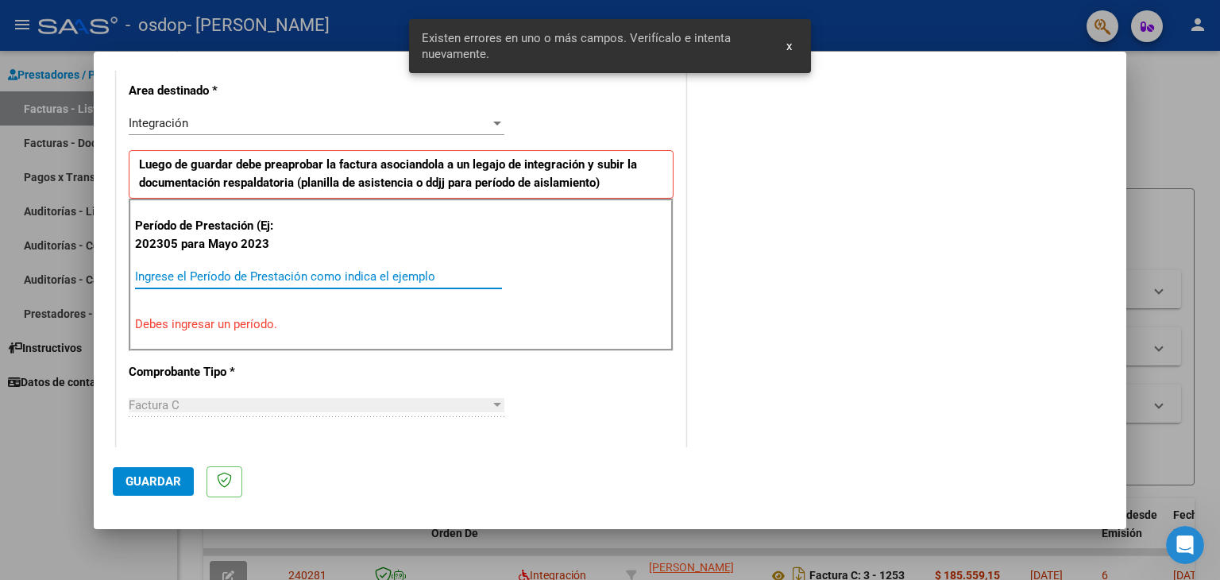
click at [153, 273] on input "Ingrese el Período de Prestación como indica el ejemplo" at bounding box center [318, 276] width 367 height 14
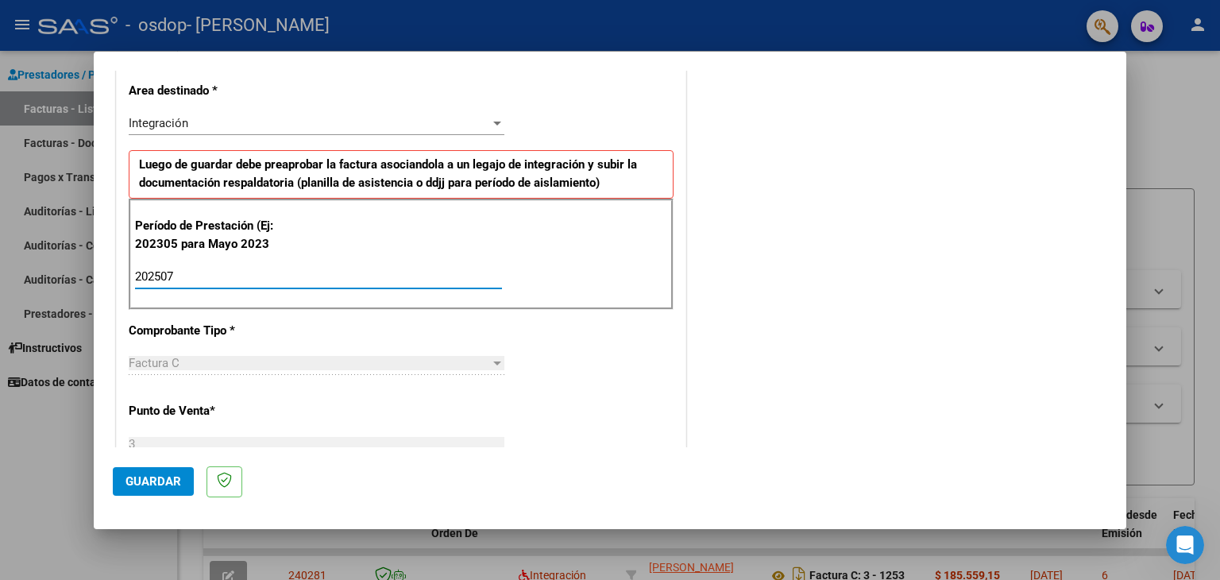
type input "202507"
click at [163, 478] on span "Guardar" at bounding box center [153, 481] width 56 height 14
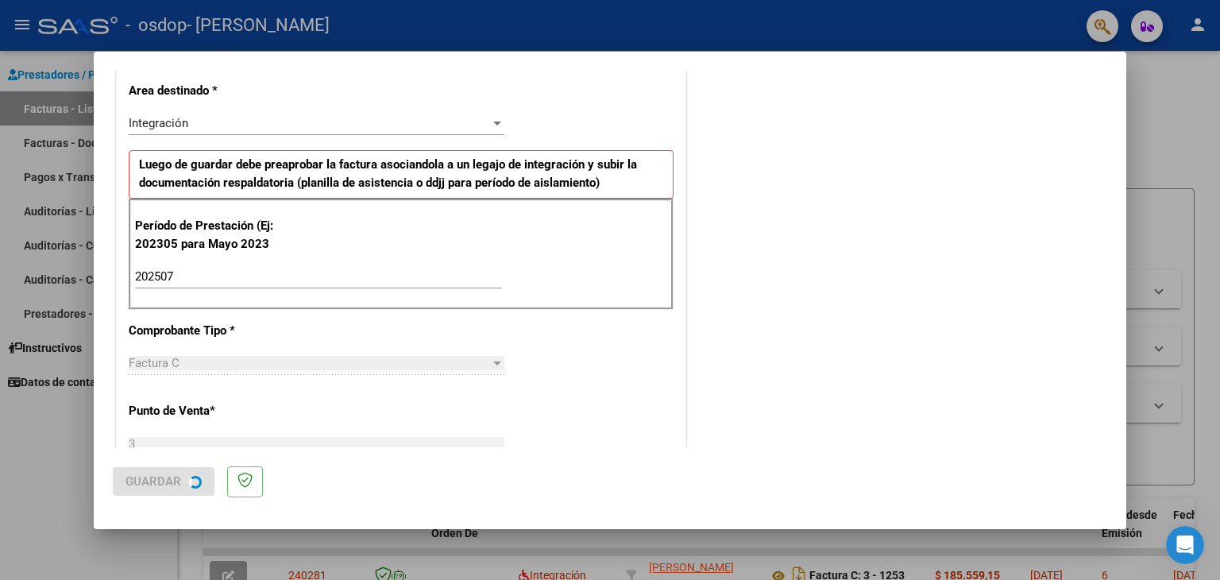
scroll to position [0, 0]
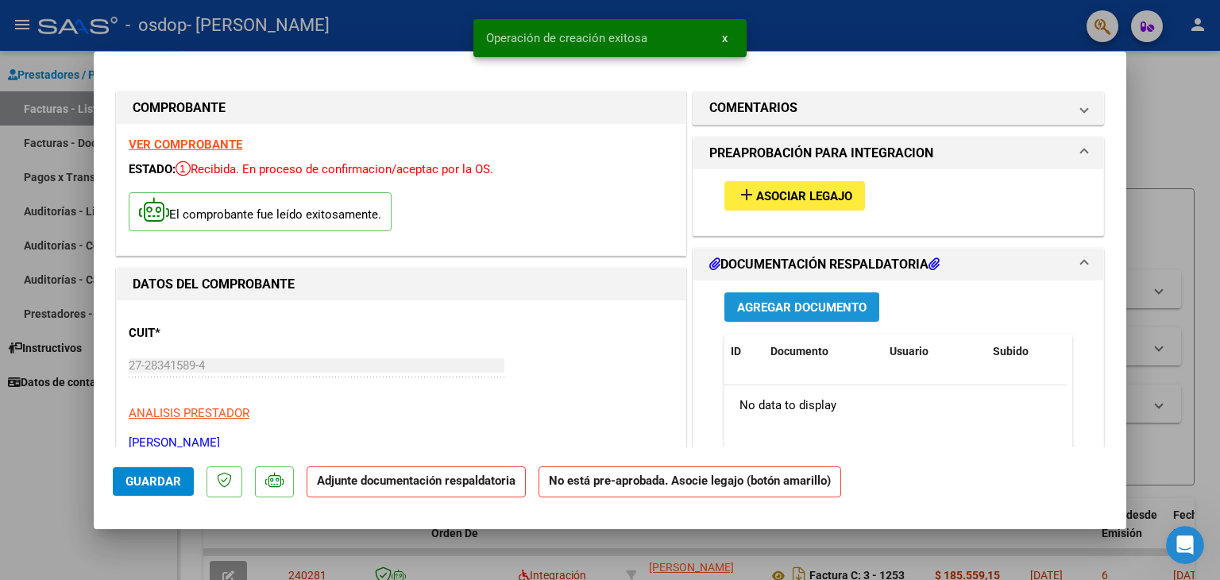
click at [813, 299] on span "Agregar Documento" at bounding box center [801, 306] width 129 height 14
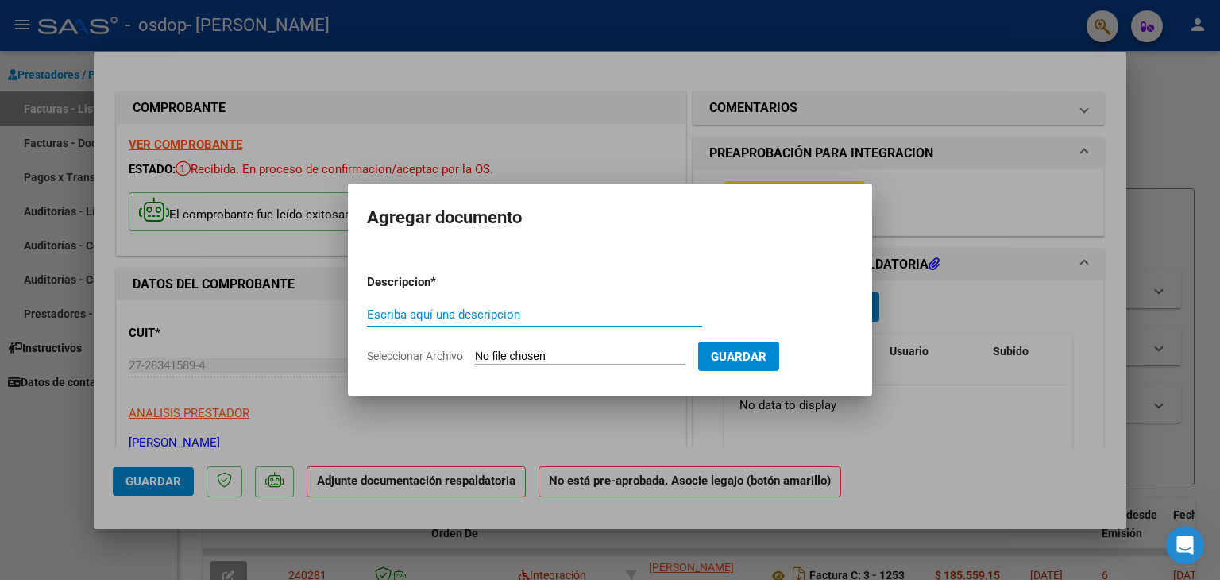
click at [537, 360] on input "Seleccionar Archivo" at bounding box center [580, 356] width 210 height 15
type input "C:\fakepath\CamScanner [DATE].pdf"
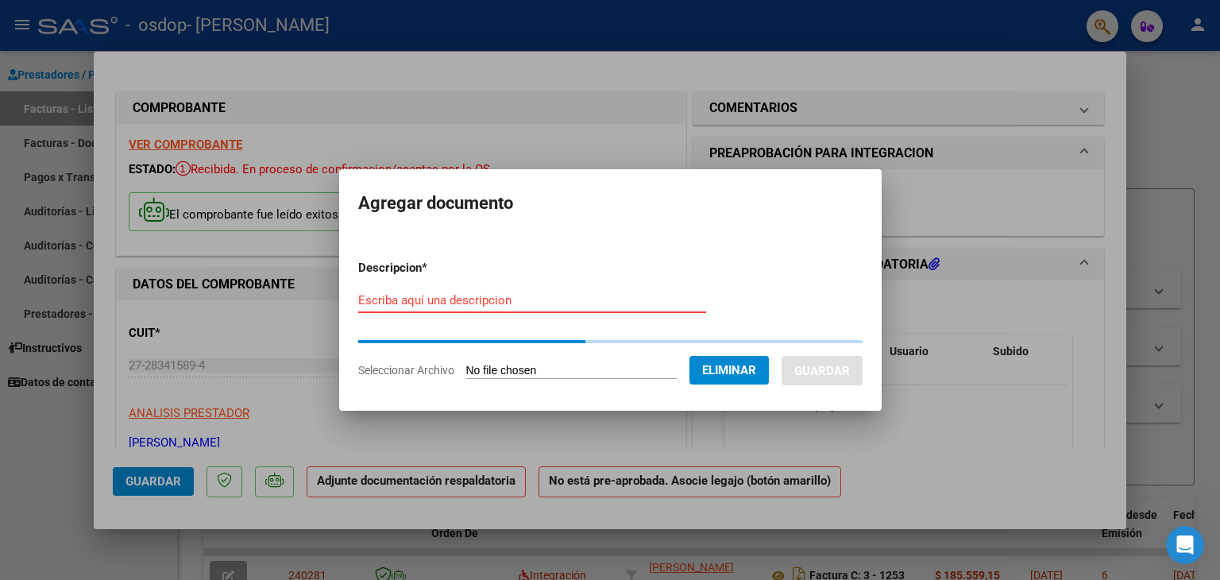
click at [392, 299] on input "Escriba aquí una descripcion" at bounding box center [532, 300] width 348 height 14
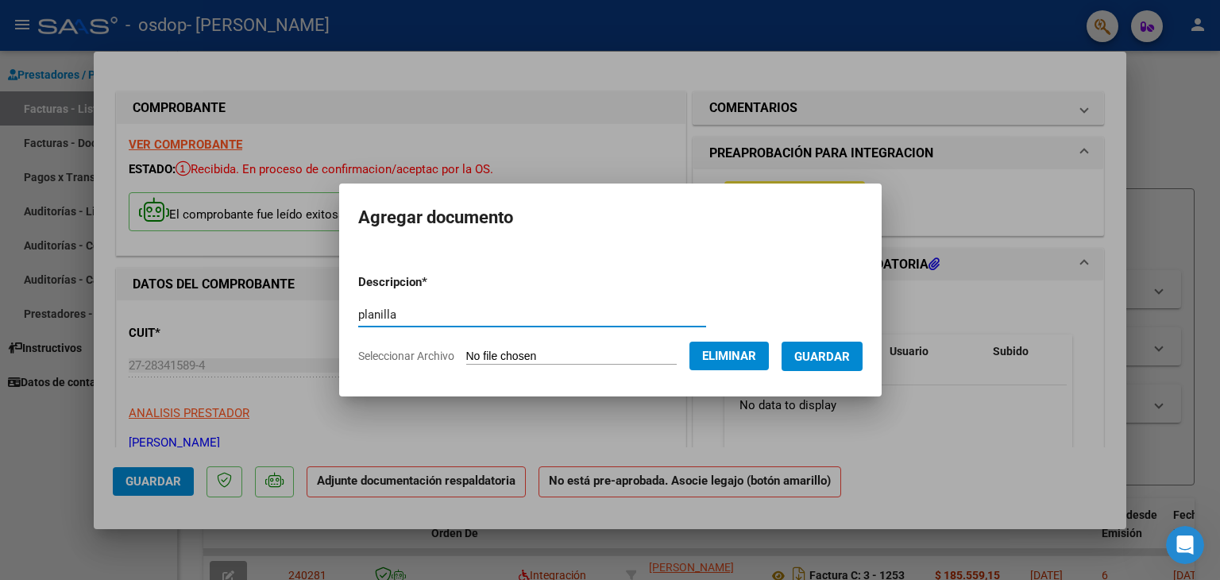
type input "planilla"
click at [727, 357] on span "Eliminar" at bounding box center [729, 356] width 54 height 14
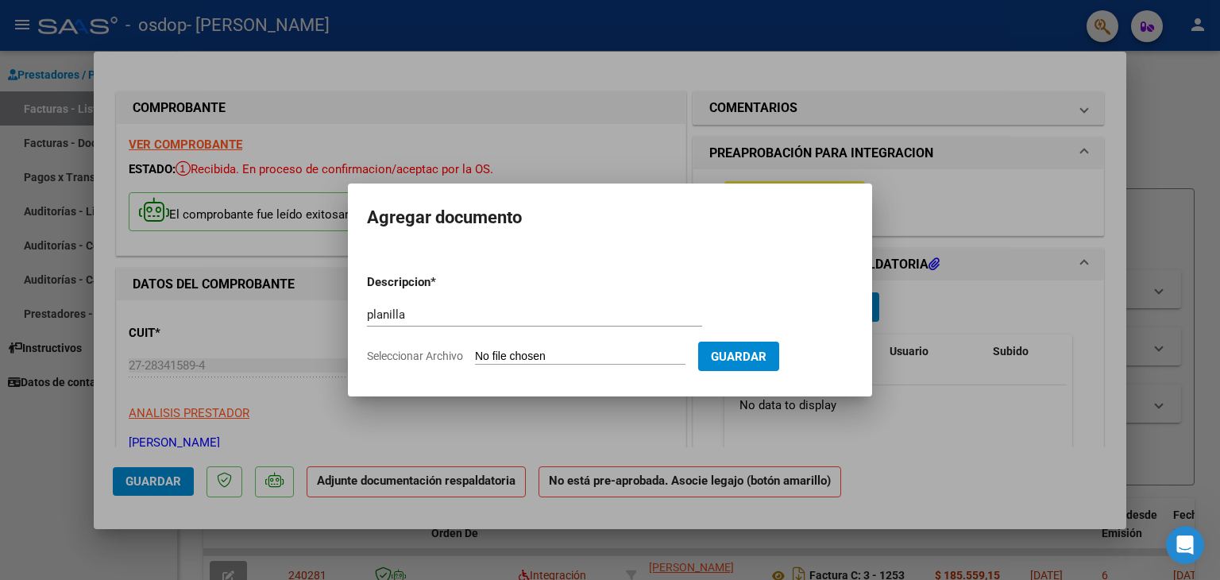
click at [564, 354] on input "Seleccionar Archivo" at bounding box center [580, 356] width 210 height 15
type input "C:\fakepath\CamScanner [DATE].pdf"
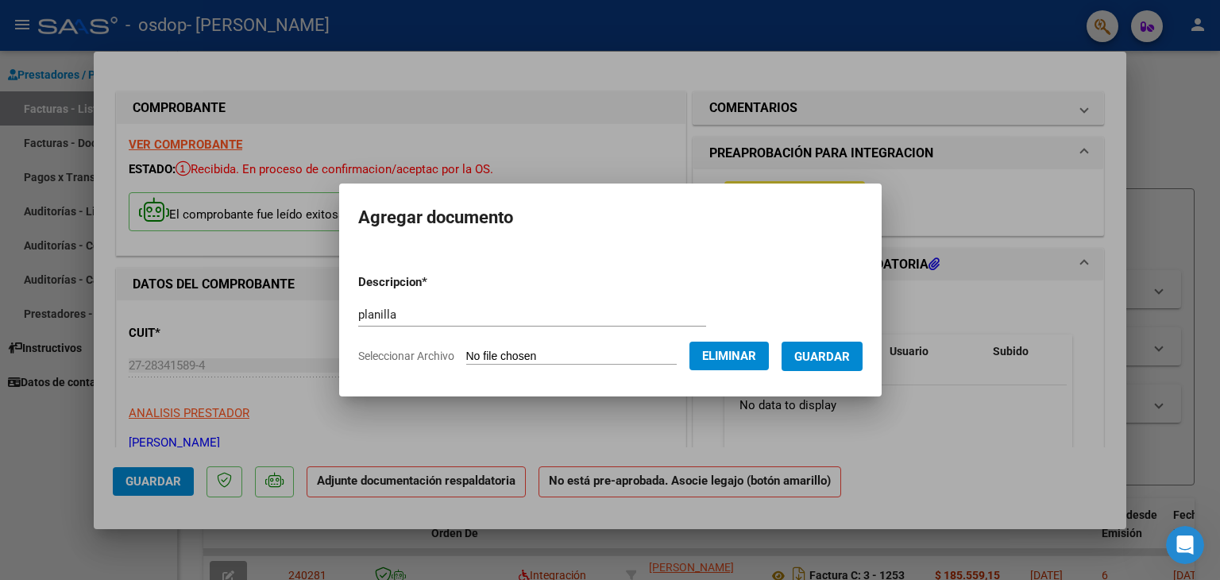
click at [850, 358] on span "Guardar" at bounding box center [822, 356] width 56 height 14
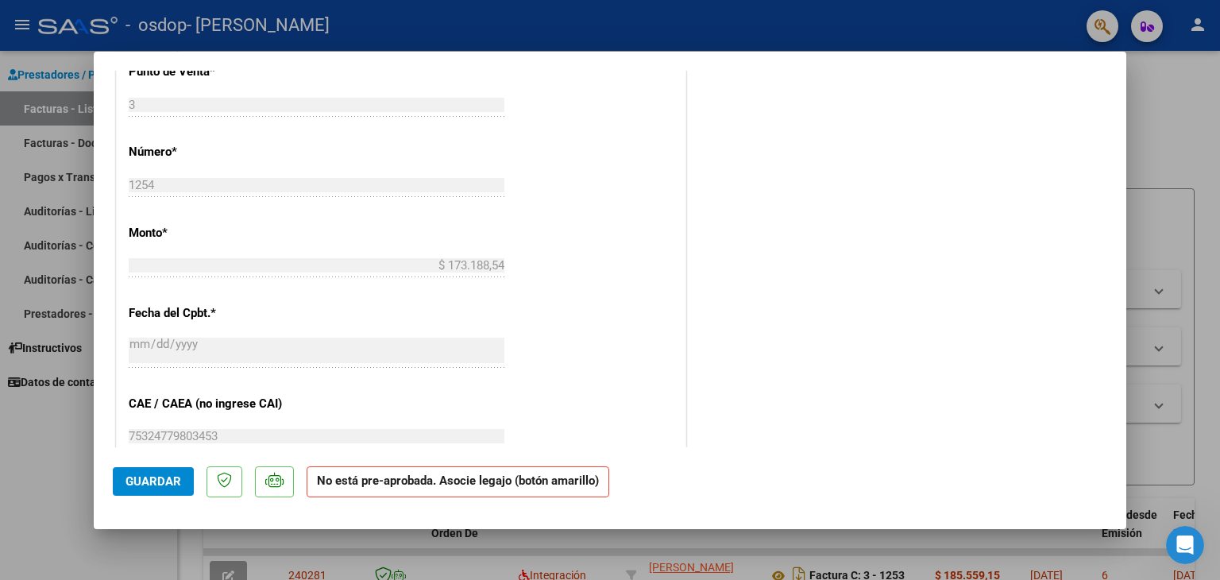
scroll to position [715, 0]
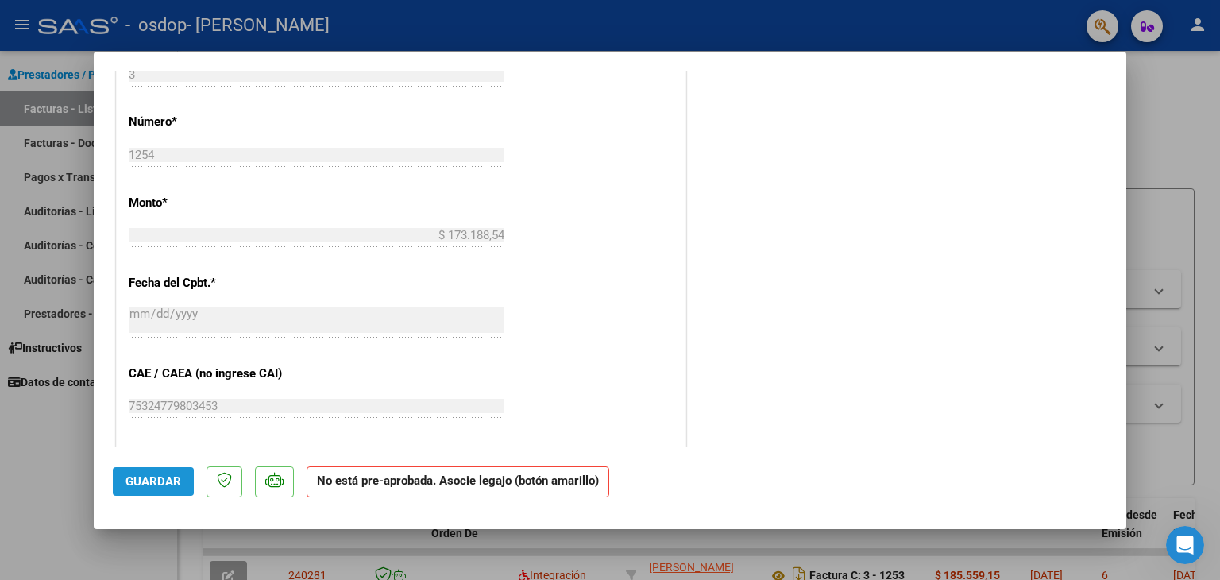
click at [143, 479] on span "Guardar" at bounding box center [153, 481] width 56 height 14
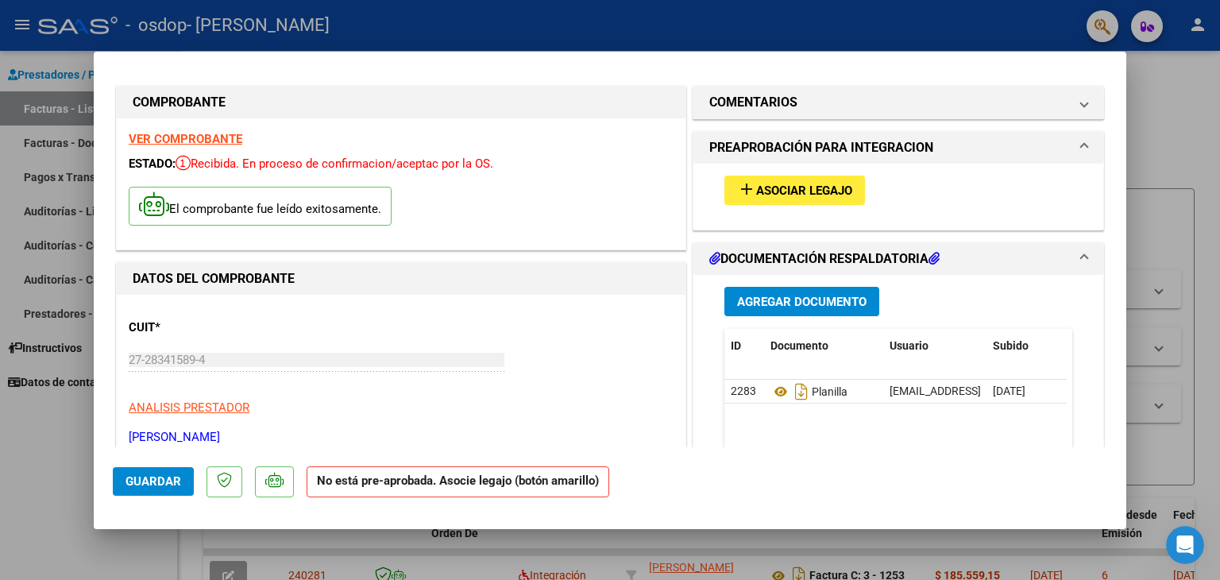
scroll to position [0, 0]
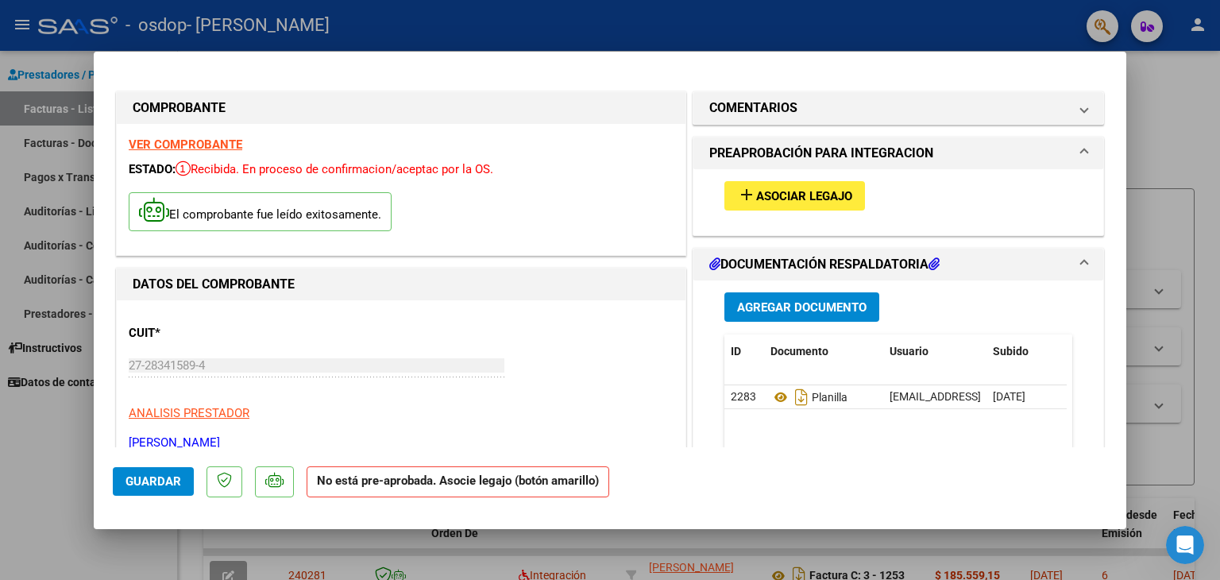
click at [819, 201] on span "Asociar Legajo" at bounding box center [804, 196] width 96 height 14
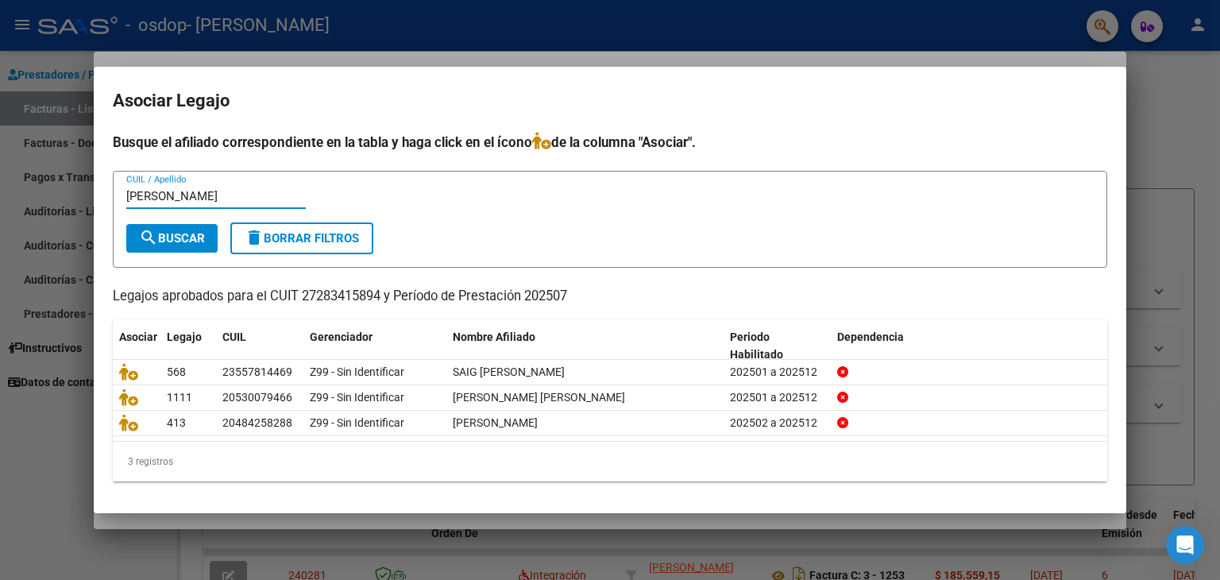
type input "[PERSON_NAME]"
click at [178, 239] on span "search Buscar" at bounding box center [172, 238] width 66 height 14
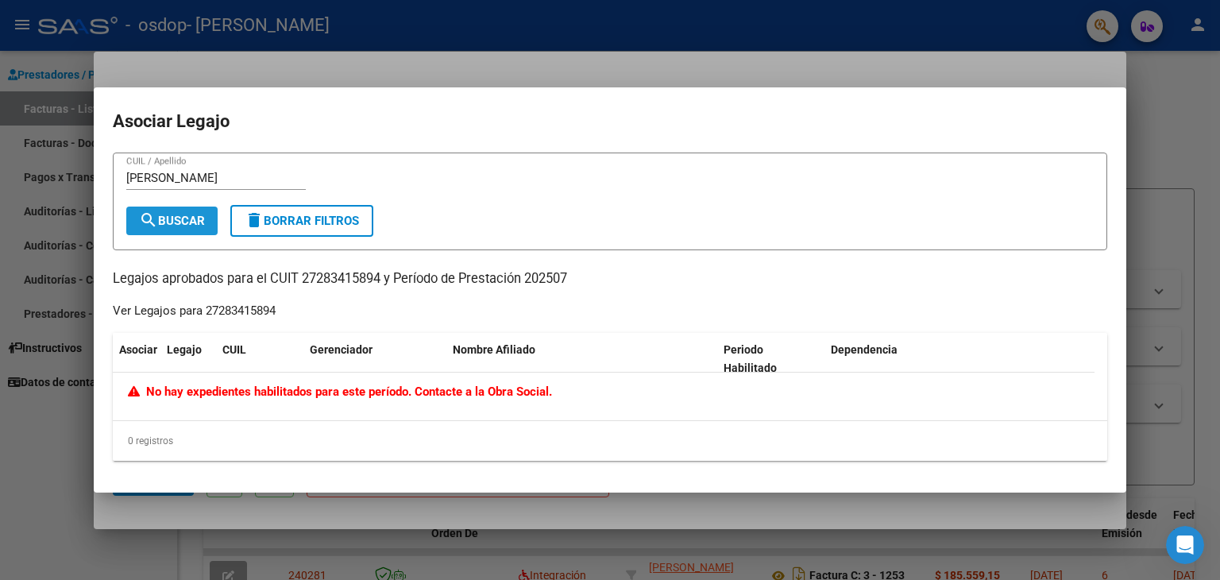
click at [193, 218] on span "search Buscar" at bounding box center [172, 221] width 66 height 14
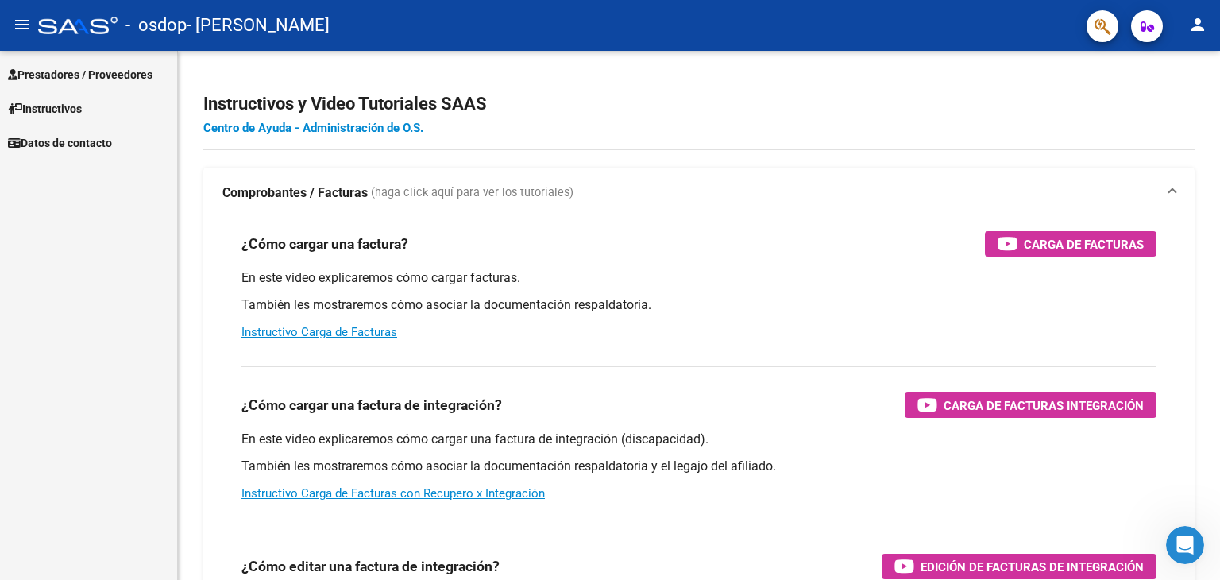
click at [86, 77] on span "Prestadores / Proveedores" at bounding box center [80, 74] width 145 height 17
click at [22, 26] on mat-icon "menu" at bounding box center [22, 24] width 19 height 19
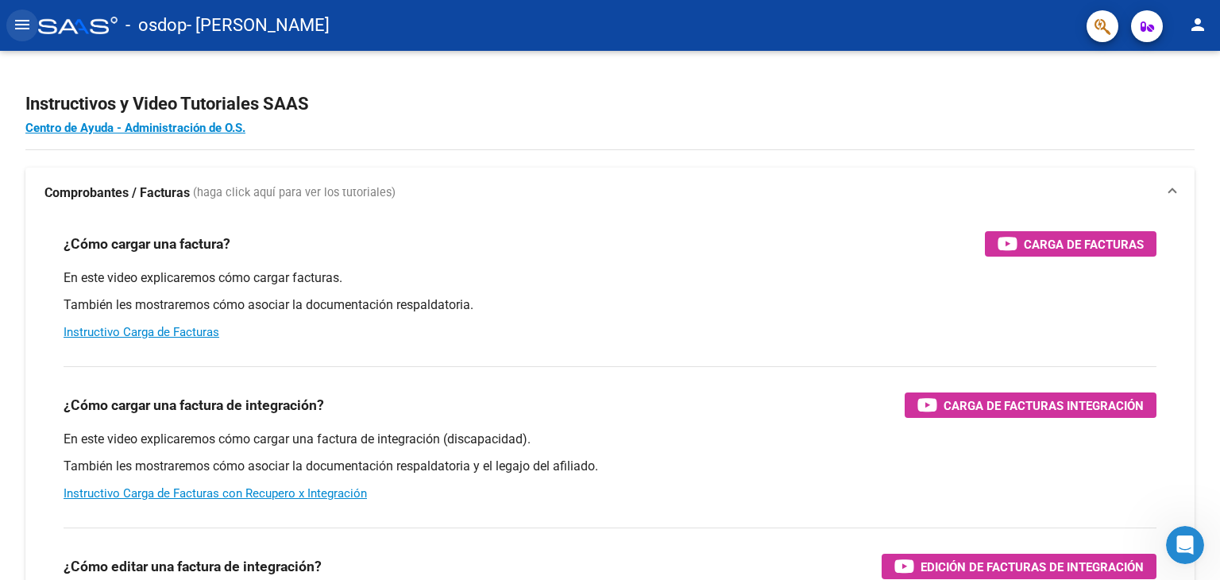
click at [17, 26] on mat-icon "menu" at bounding box center [22, 24] width 19 height 19
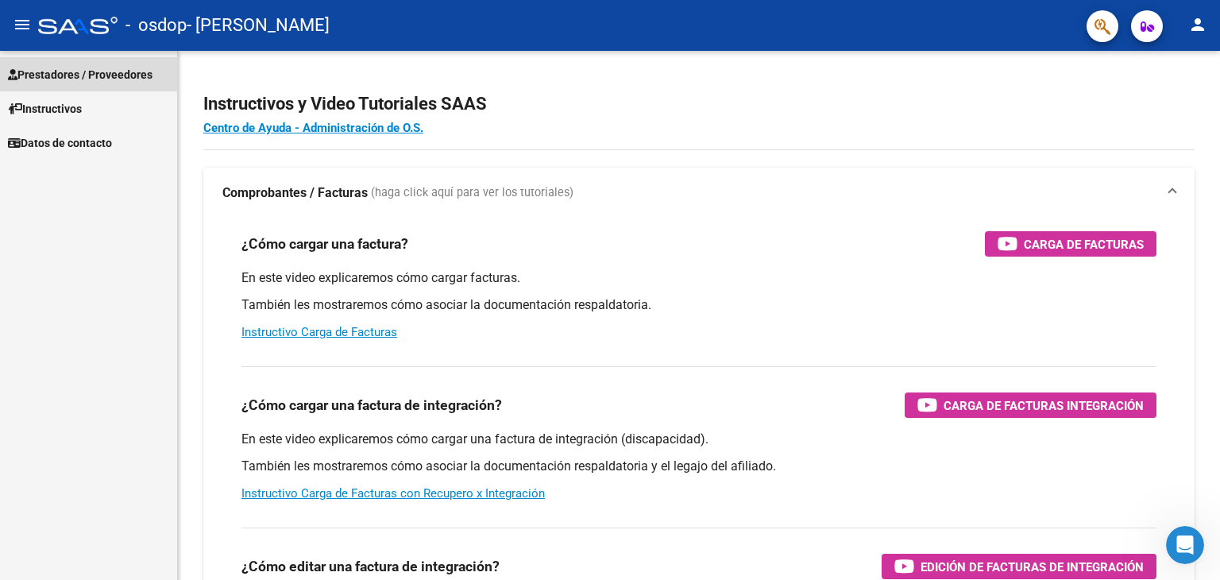
click at [39, 73] on span "Prestadores / Proveedores" at bounding box center [80, 74] width 145 height 17
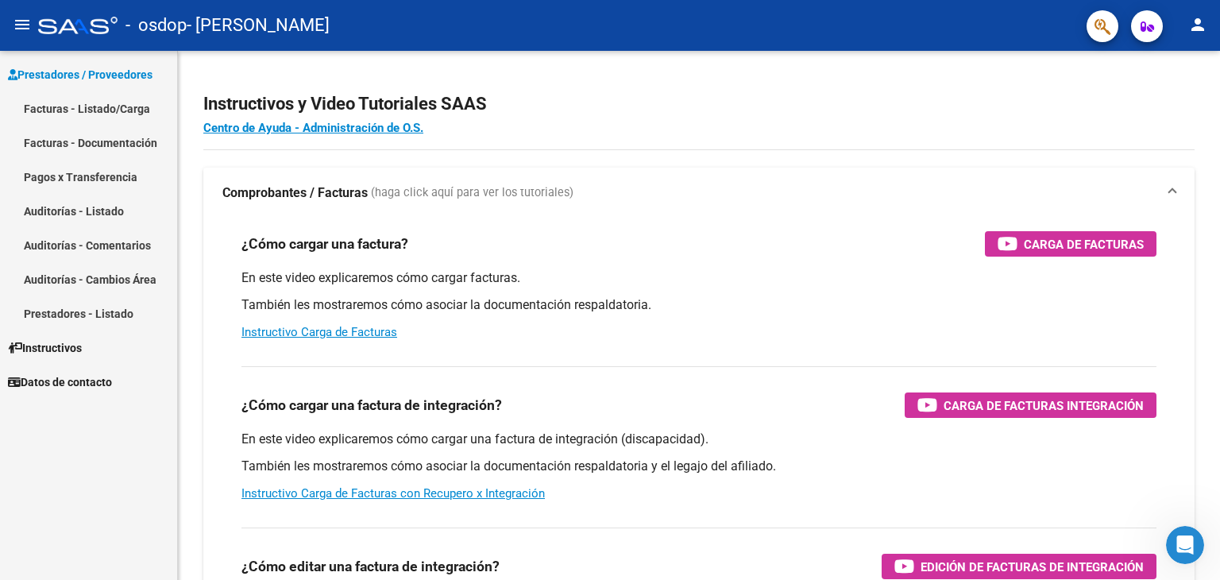
click at [123, 107] on link "Facturas - Listado/Carga" at bounding box center [88, 108] width 177 height 34
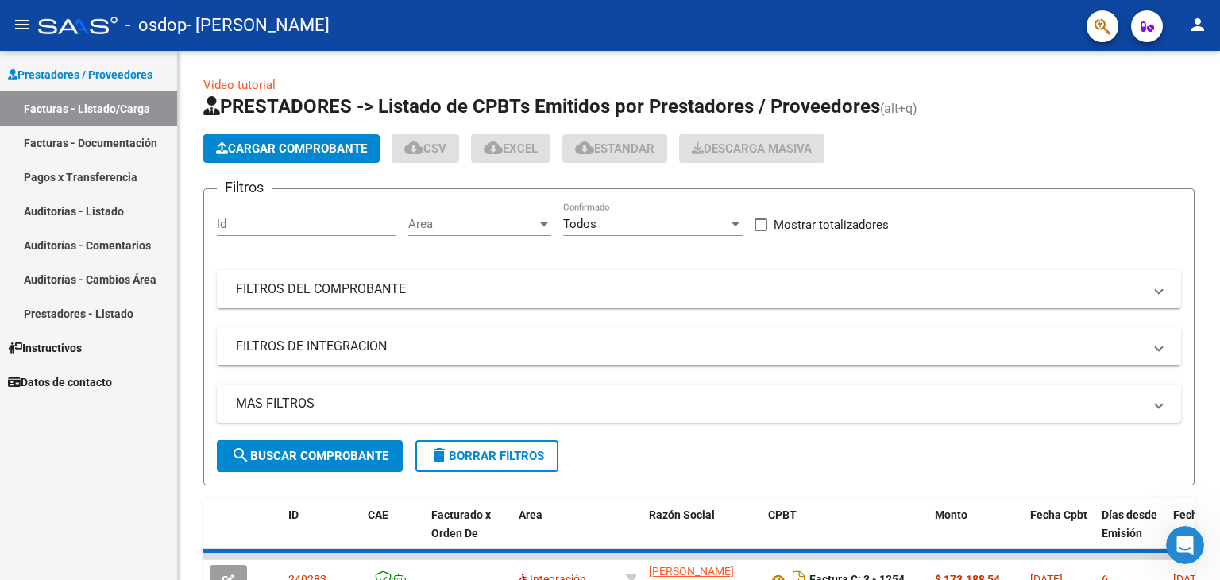
click at [24, 25] on mat-icon "menu" at bounding box center [22, 24] width 19 height 19
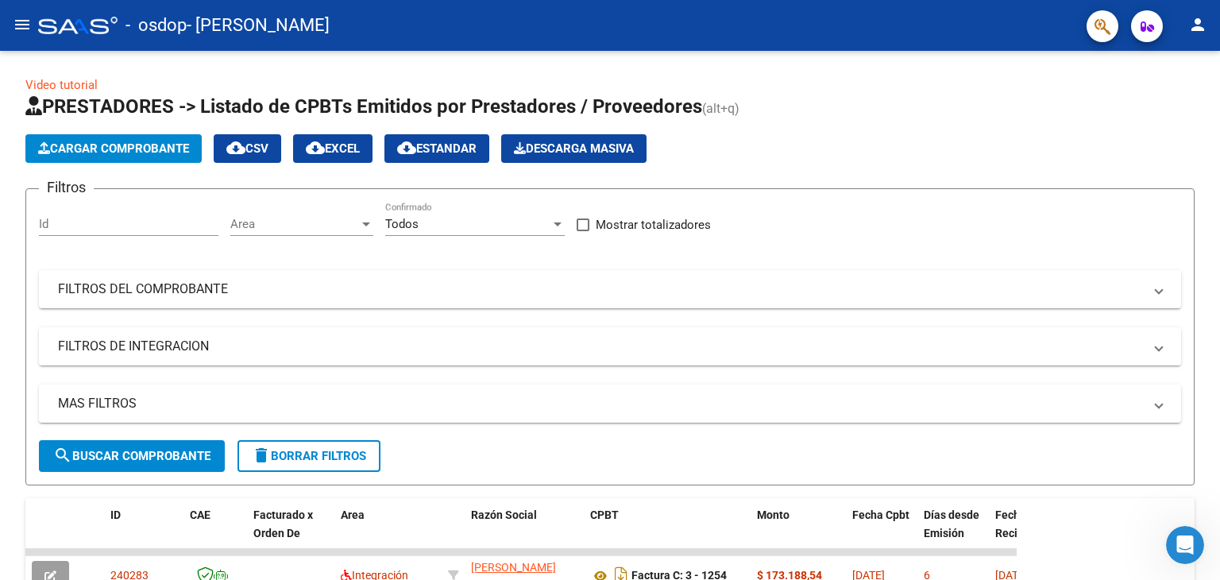
click at [24, 29] on mat-icon "menu" at bounding box center [22, 24] width 19 height 19
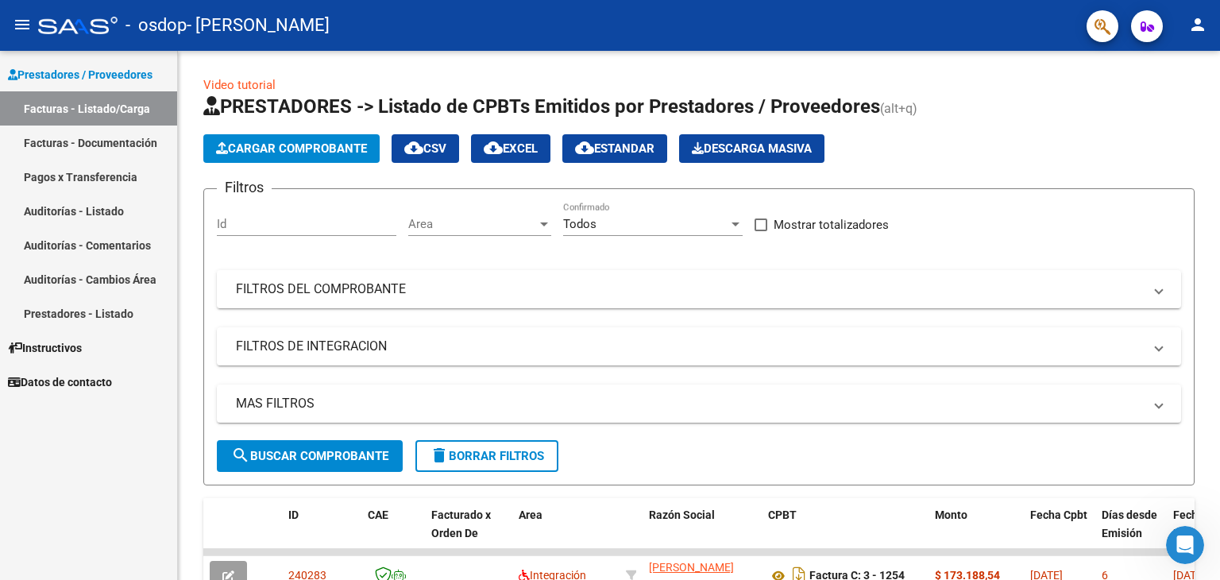
click at [102, 144] on link "Facturas - Documentación" at bounding box center [88, 142] width 177 height 34
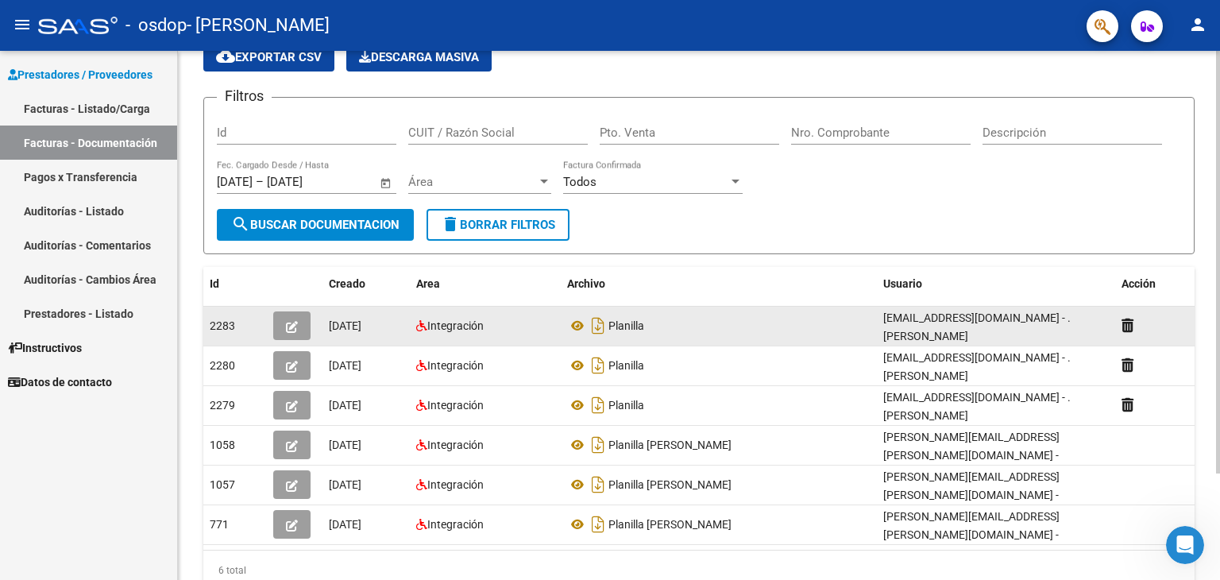
scroll to position [79, 0]
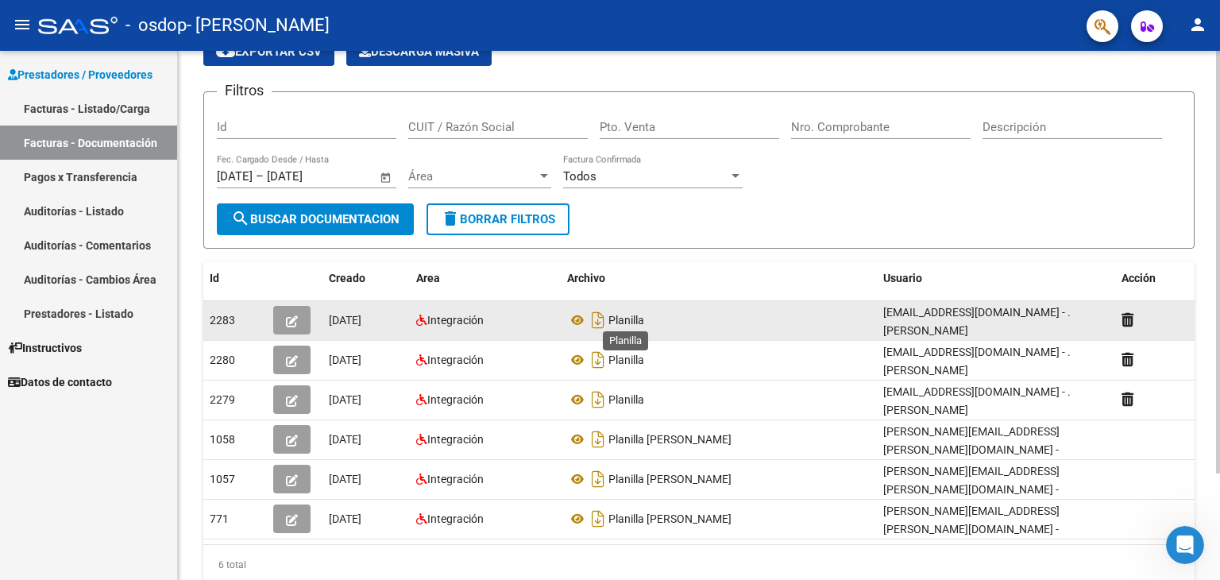
click at [615, 320] on span "Planilla" at bounding box center [626, 320] width 36 height 13
click at [594, 318] on icon "Descargar documento" at bounding box center [598, 319] width 21 height 25
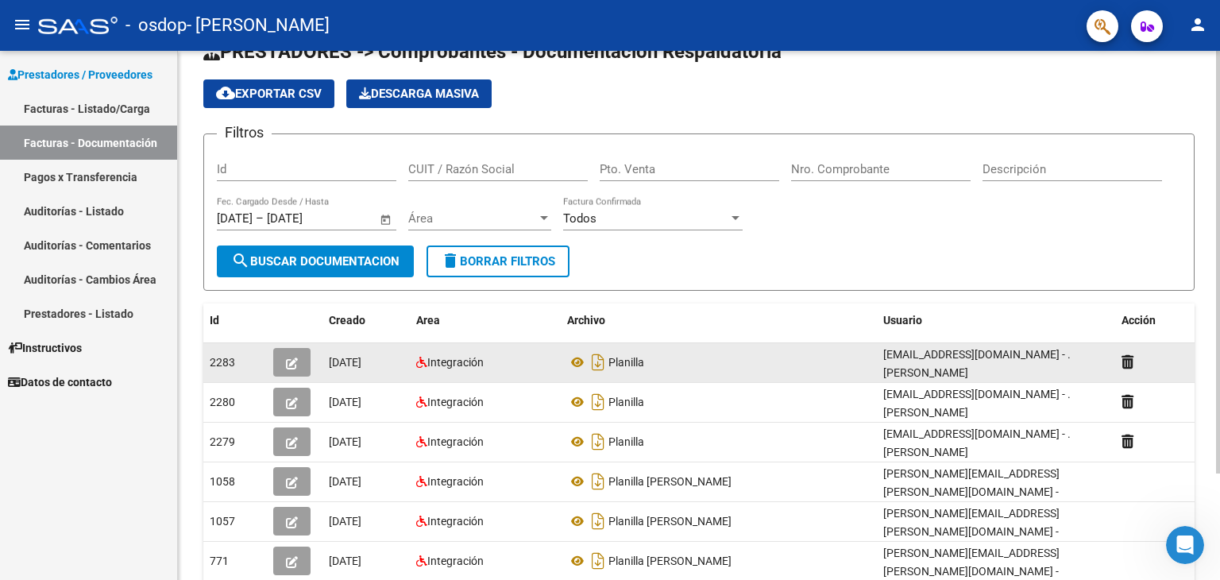
scroll to position [0, 0]
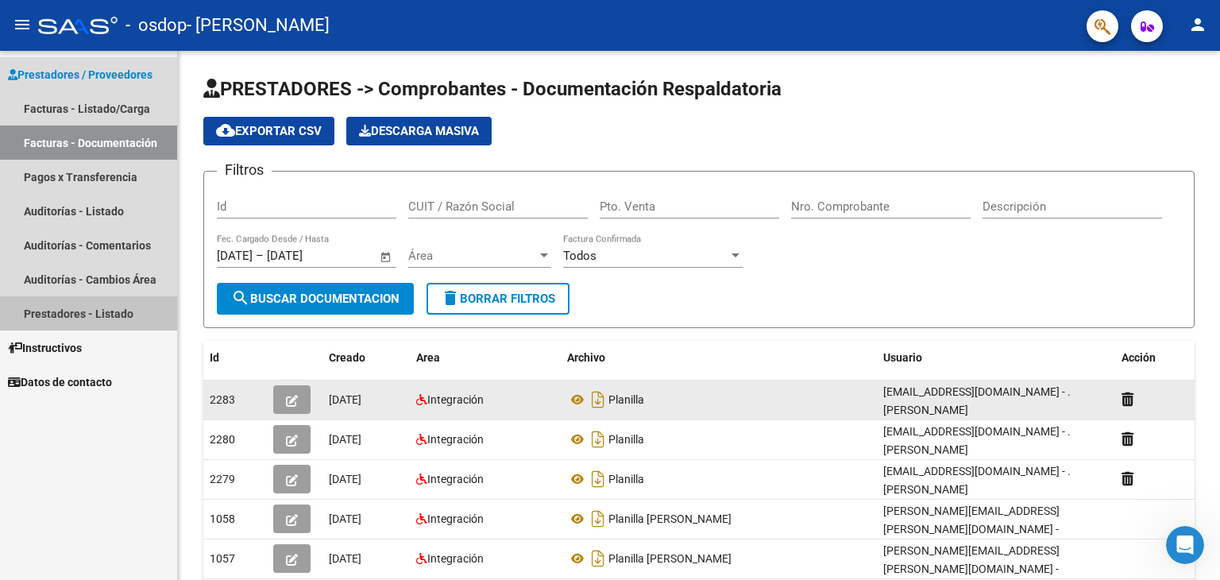
click at [110, 311] on link "Prestadores - Listado" at bounding box center [88, 313] width 177 height 34
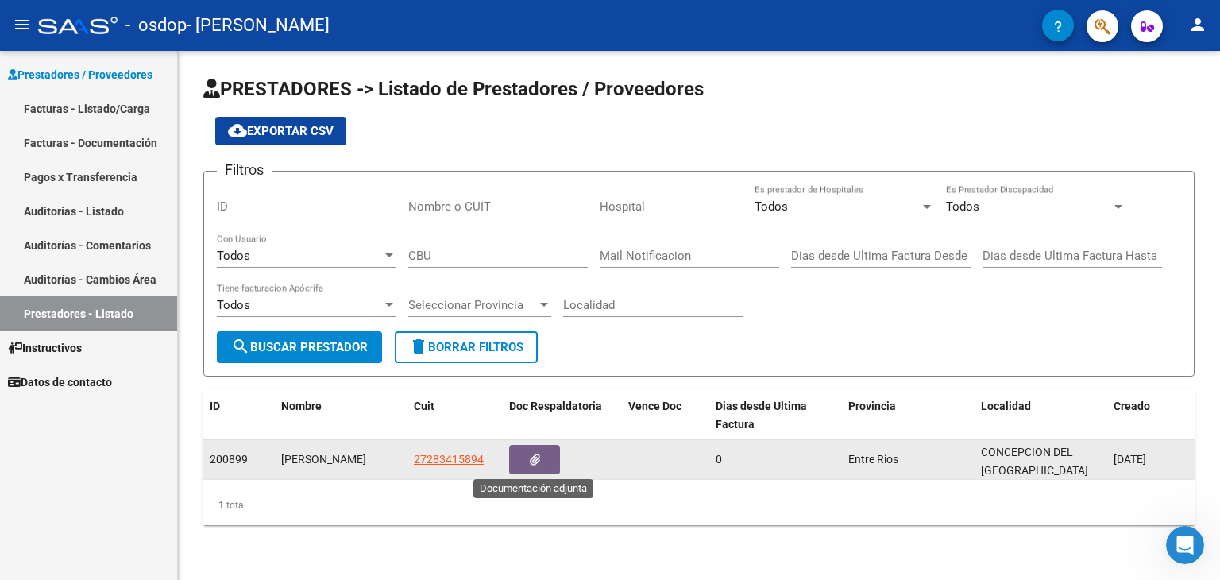
click at [518, 457] on button "button" at bounding box center [534, 459] width 51 height 29
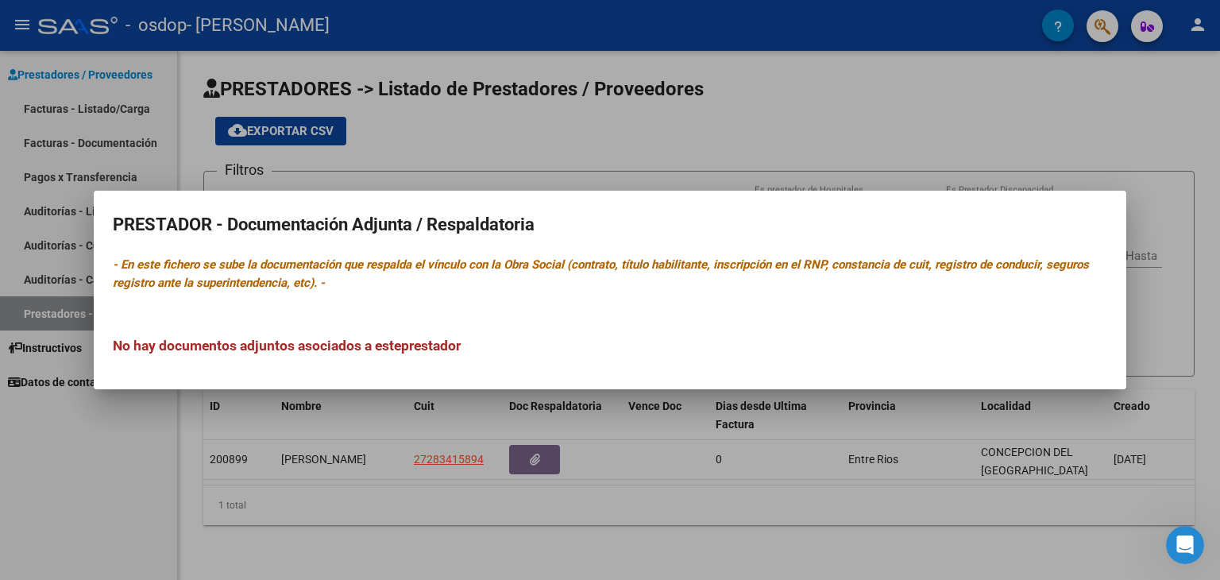
click at [454, 458] on div at bounding box center [610, 290] width 1220 height 580
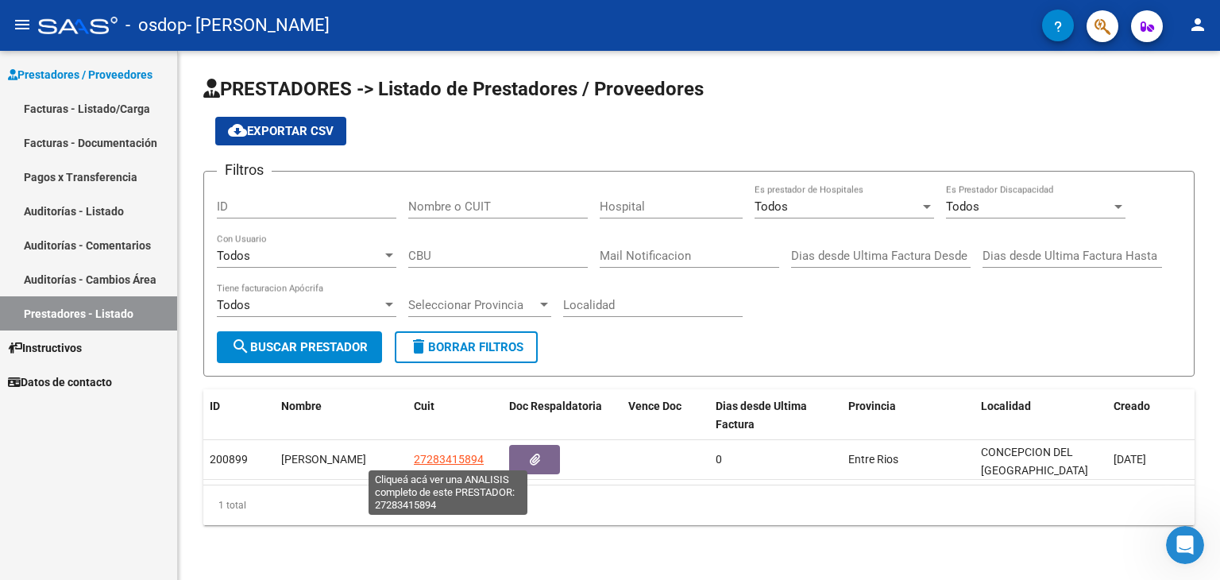
click at [454, 458] on span "27283415894" at bounding box center [449, 459] width 70 height 13
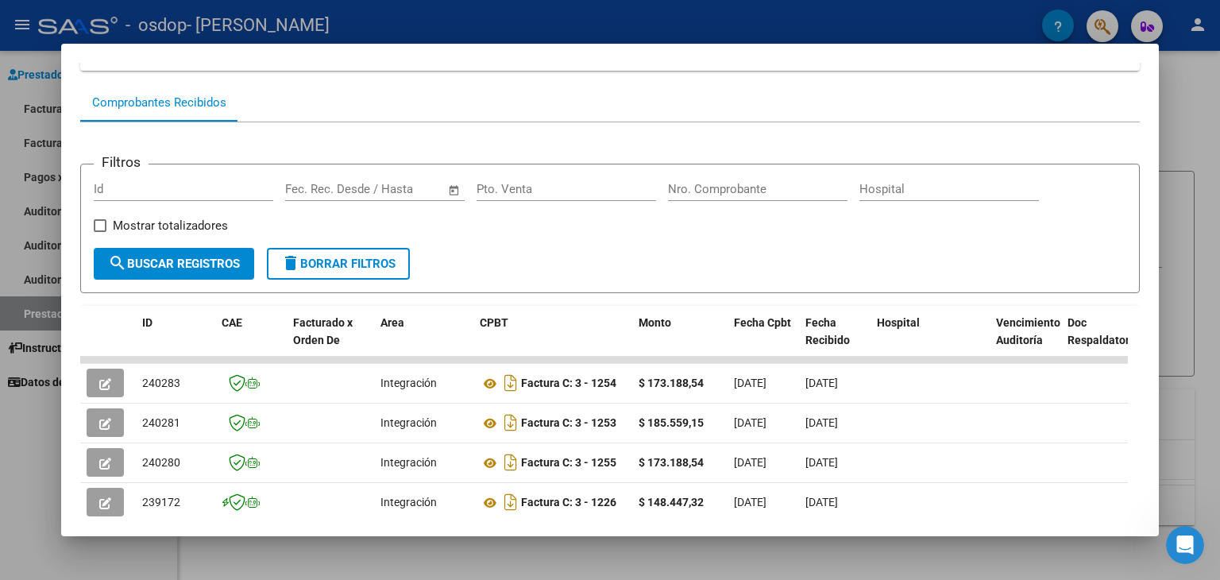
scroll to position [206, 0]
